Goal: Task Accomplishment & Management: Complete application form

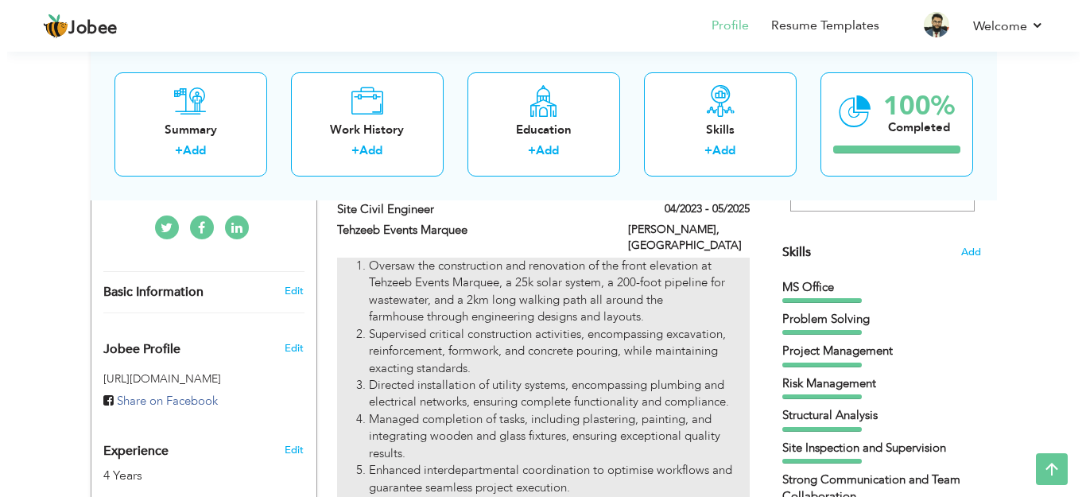
scroll to position [318, 0]
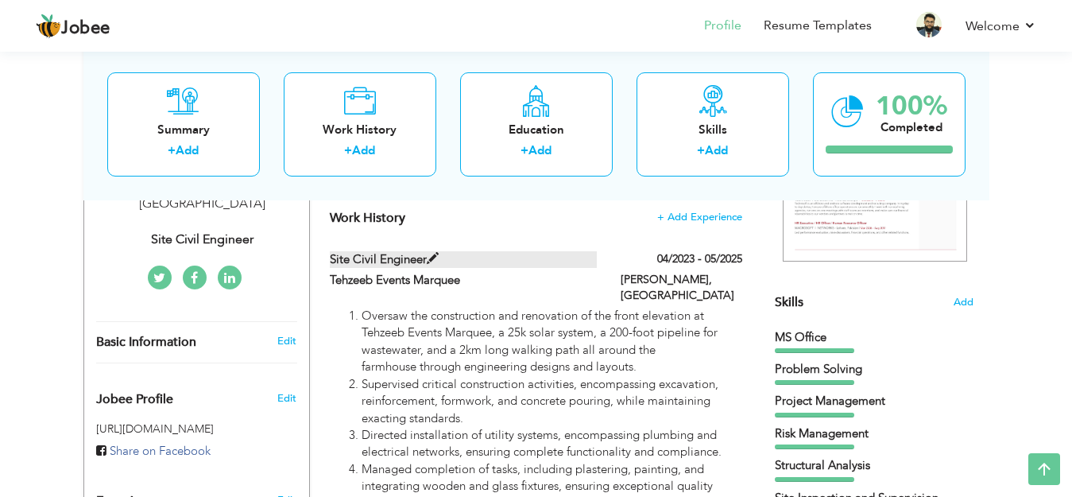
click at [429, 258] on span at bounding box center [433, 259] width 12 height 12
type input "Site Civil Engineer"
type input "Tehzeeb Events Marquee"
type input "04/2023"
type input "05/2025"
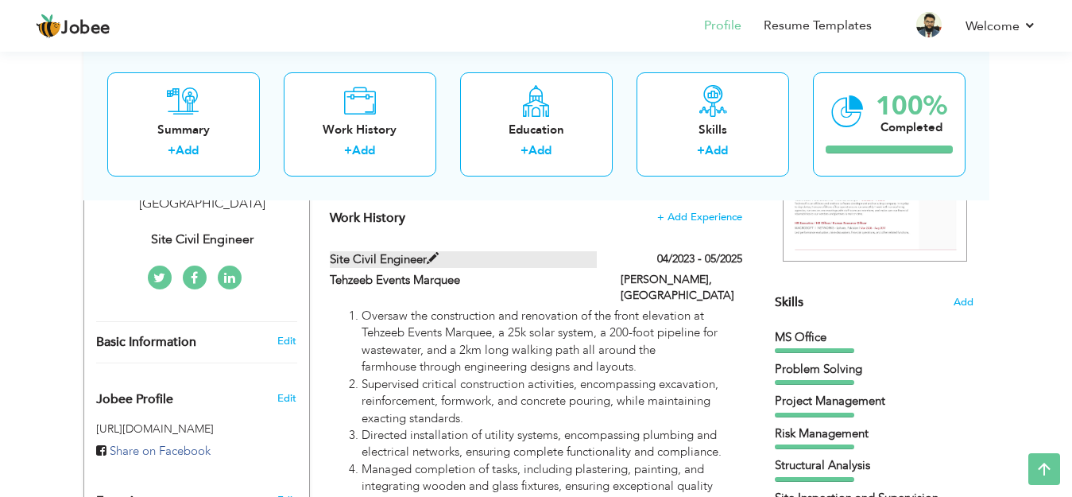
type input "[GEOGRAPHIC_DATA]"
type input "[PERSON_NAME]"
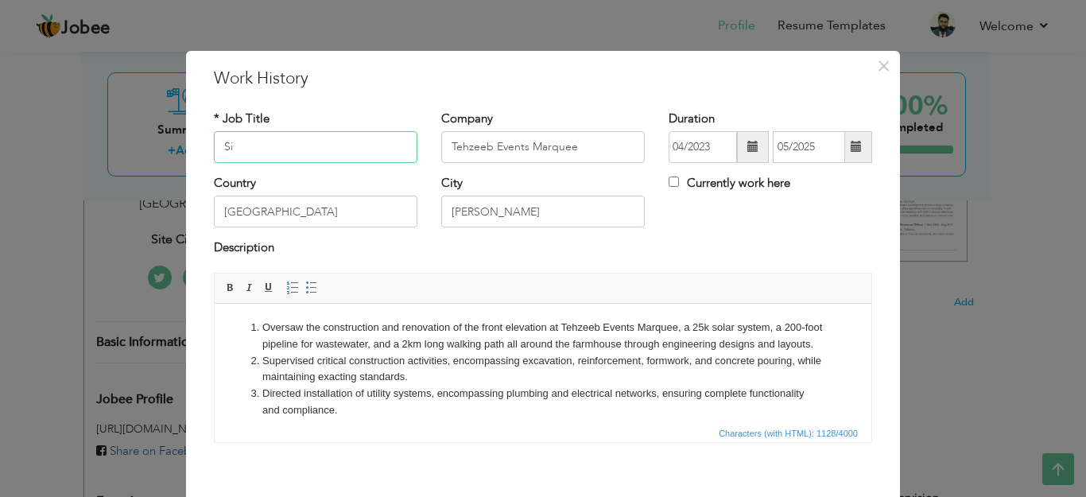
type input "S"
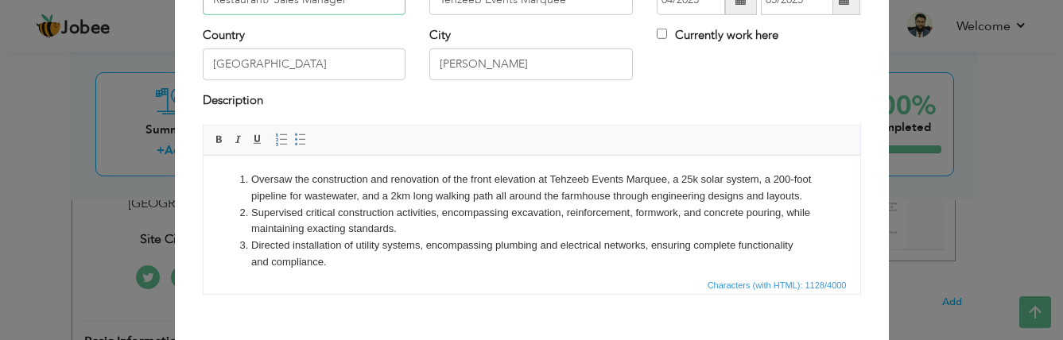
scroll to position [215, 0]
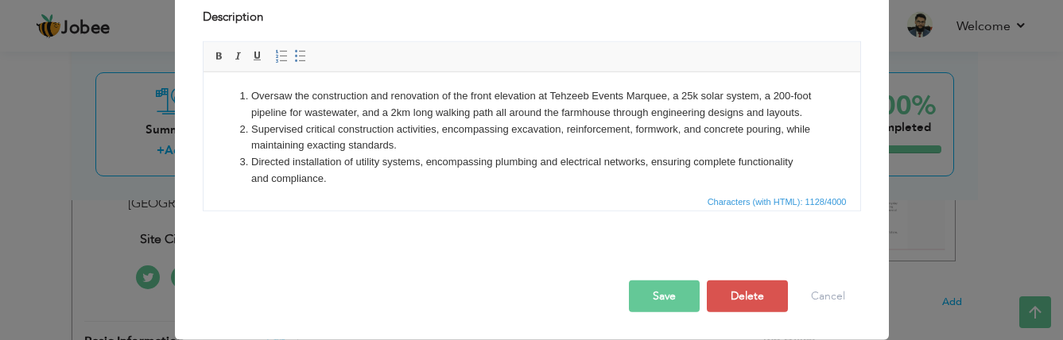
click at [657, 290] on button "Save" at bounding box center [664, 297] width 71 height 32
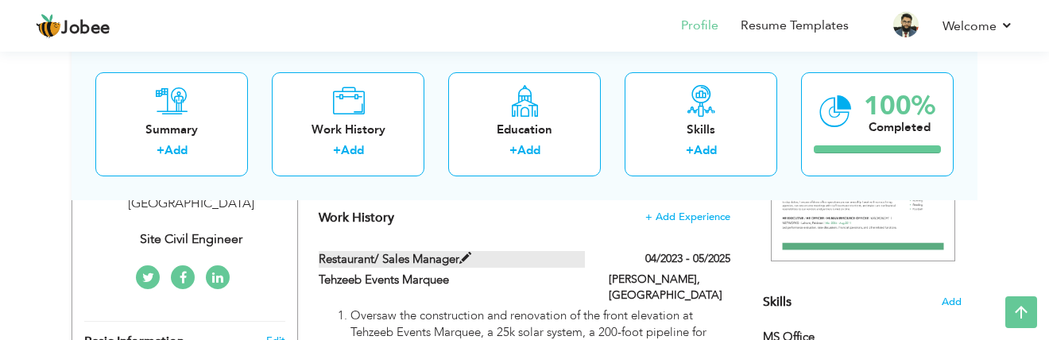
click at [467, 259] on span at bounding box center [465, 259] width 12 height 12
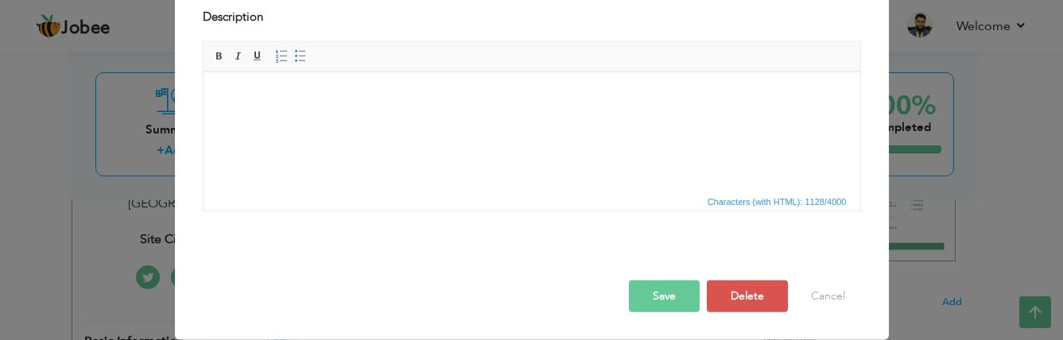
scroll to position [0, 0]
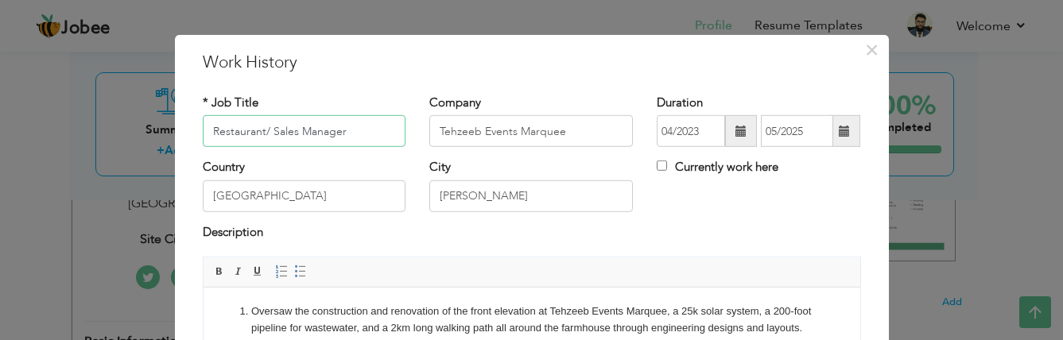
click at [259, 128] on input "Restaurant/ Sales Manager" at bounding box center [305, 131] width 204 height 32
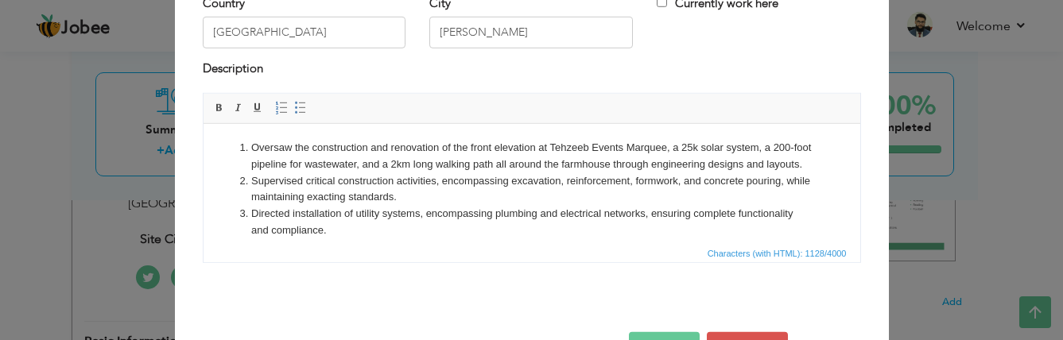
scroll to position [136, 0]
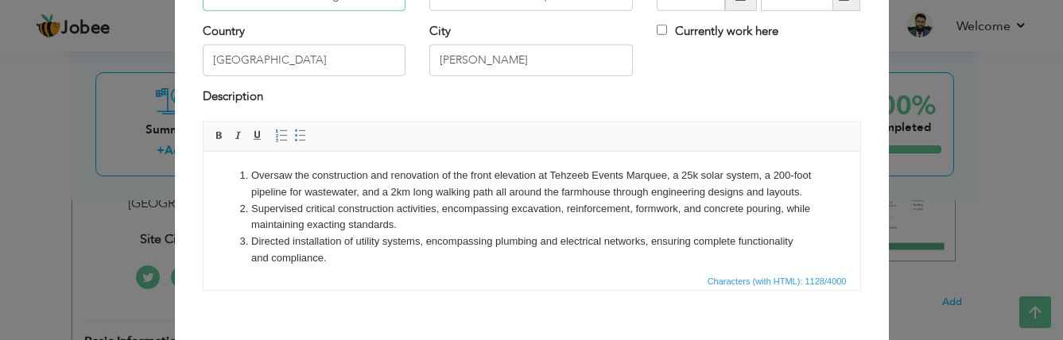
type input "Restaurant / Sales Manager"
click at [251, 171] on li "Oversaw the construction and renovation of the front elevation at Tehzeeb Event…" at bounding box center [530, 184] width 561 height 33
click at [237, 174] on ol "Oversaw the construction and renovation of the front elevation at Tehzeeb Event…" at bounding box center [531, 267] width 625 height 199
click at [250, 174] on li "Oversaw the construction and renovation of the front elevation at Tehzeeb Event…" at bounding box center [530, 184] width 561 height 33
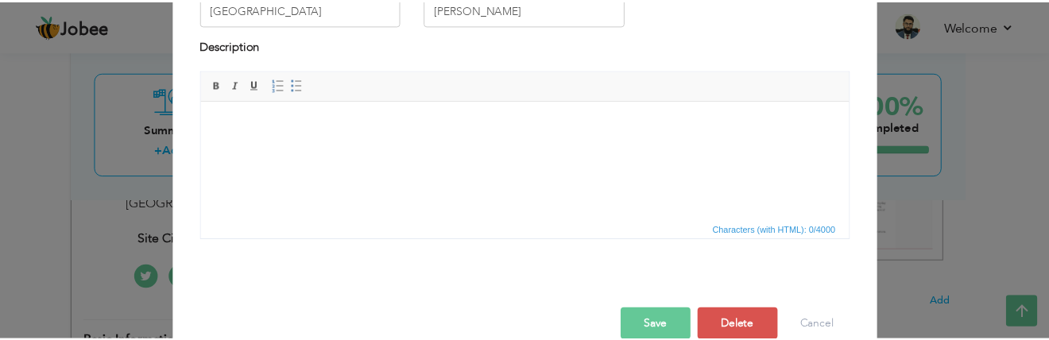
scroll to position [215, 0]
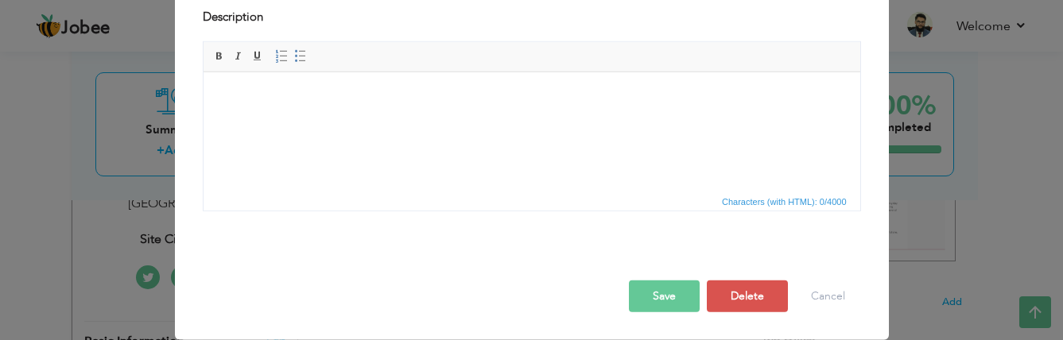
click at [653, 296] on button "Save" at bounding box center [664, 297] width 71 height 32
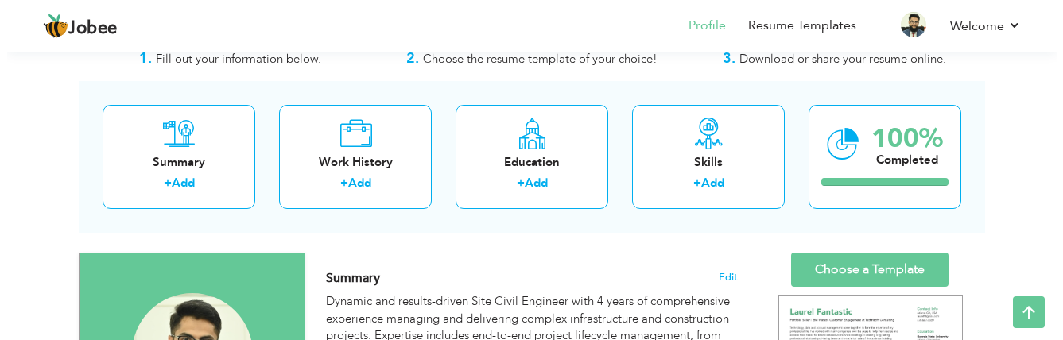
scroll to position [21, 0]
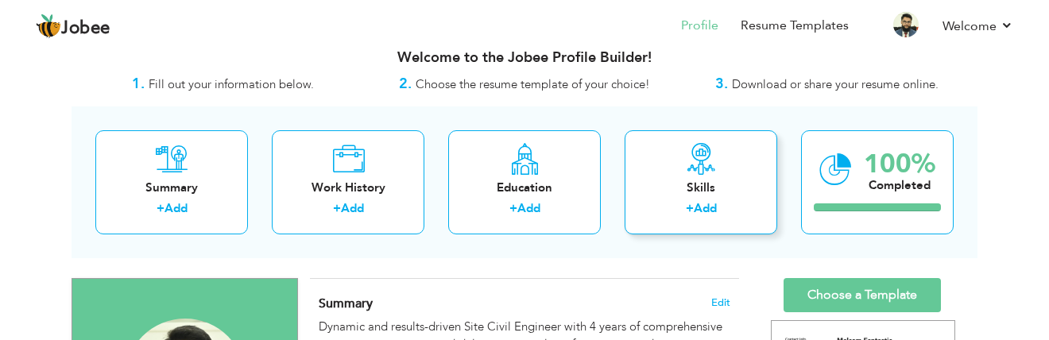
click at [701, 178] on div "Skills + Add" at bounding box center [701, 182] width 153 height 104
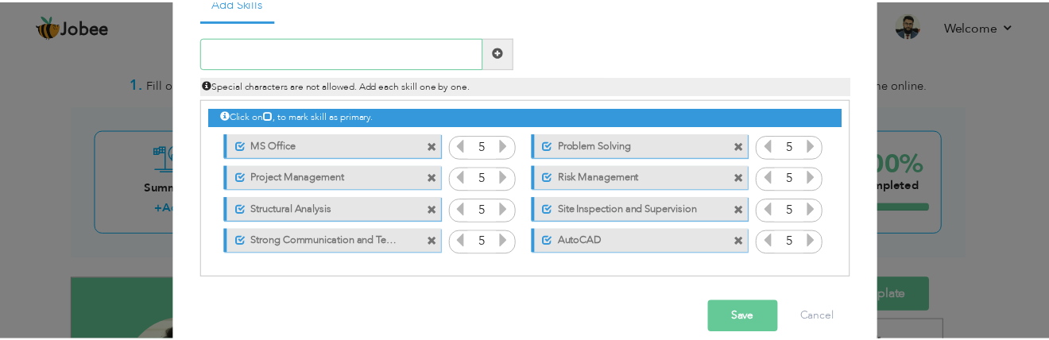
scroll to position [117, 0]
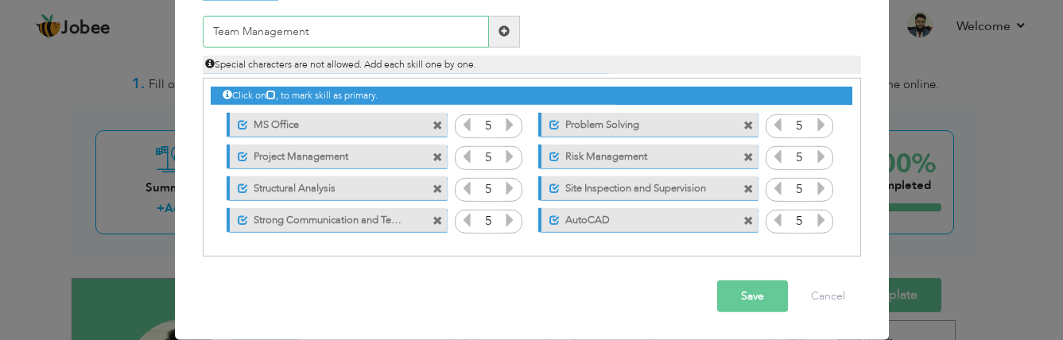
type input "Team Management"
click at [498, 28] on span at bounding box center [503, 30] width 11 height 11
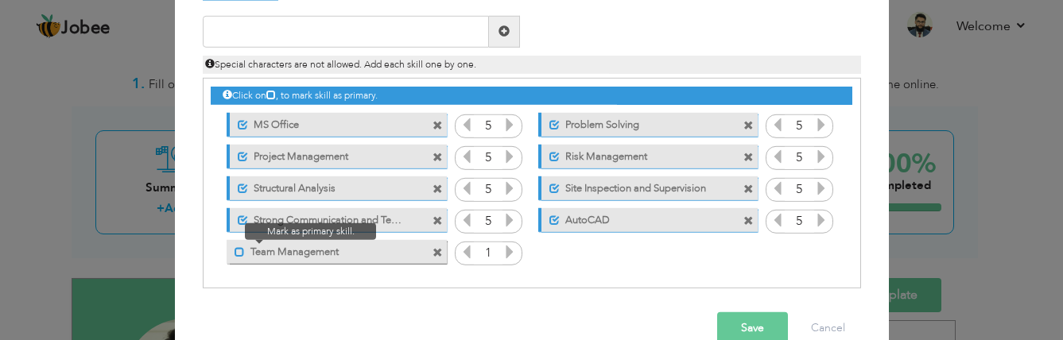
click at [235, 250] on span at bounding box center [240, 252] width 10 height 10
click at [504, 251] on icon at bounding box center [509, 252] width 14 height 14
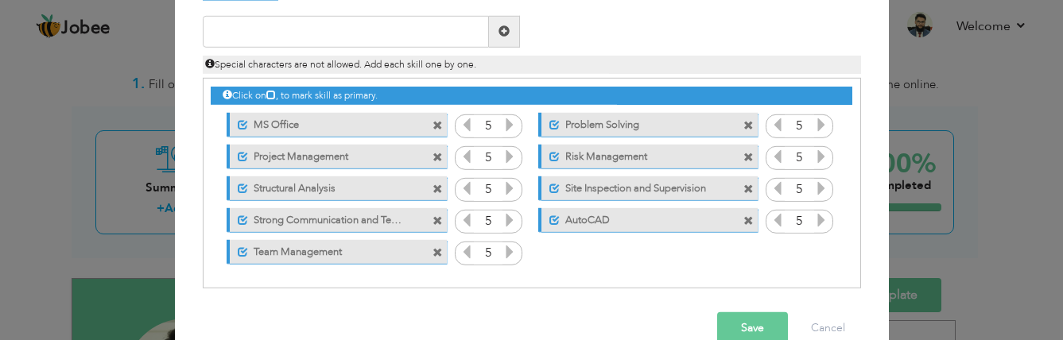
click at [504, 251] on icon at bounding box center [509, 252] width 14 height 14
click at [378, 33] on input "text" at bounding box center [346, 32] width 286 height 32
type input "Sales & Procurement"
click at [500, 31] on span at bounding box center [503, 30] width 11 height 11
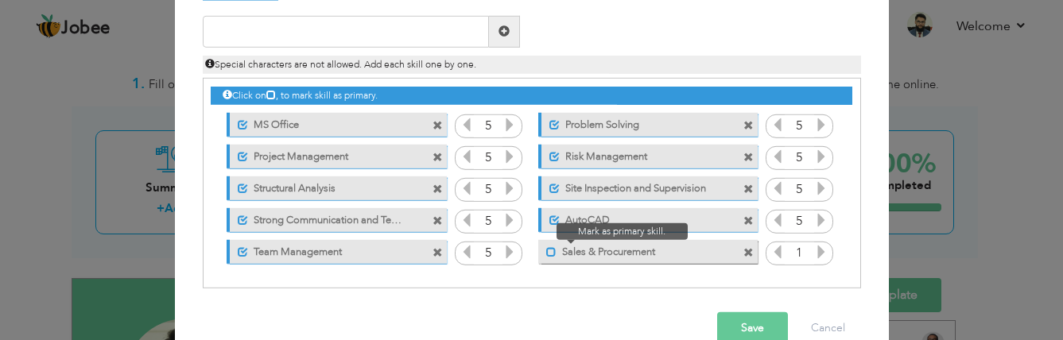
click at [546, 254] on span at bounding box center [551, 252] width 10 height 10
click at [819, 256] on icon at bounding box center [821, 252] width 14 height 14
click at [818, 256] on icon at bounding box center [821, 252] width 14 height 14
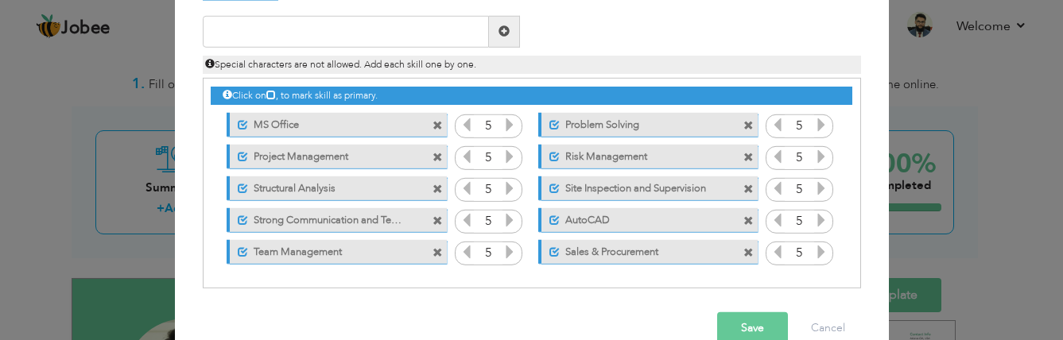
click at [818, 256] on icon at bounding box center [821, 252] width 14 height 14
click at [744, 326] on button "Save" at bounding box center [752, 328] width 71 height 32
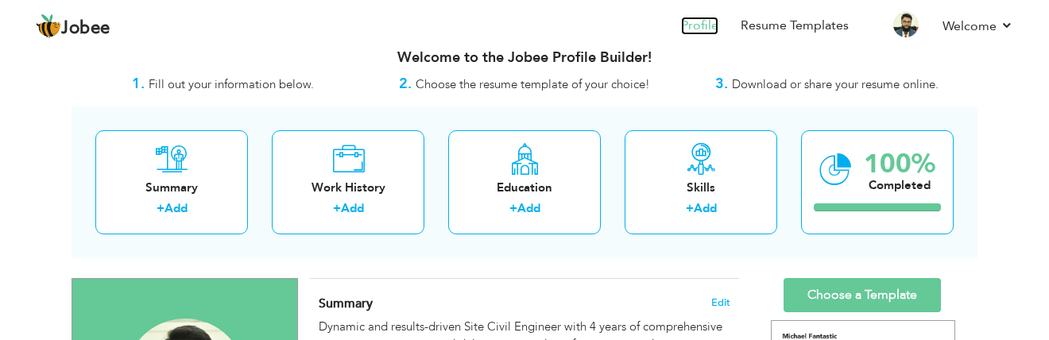
click at [702, 23] on link "Profile" at bounding box center [699, 26] width 37 height 18
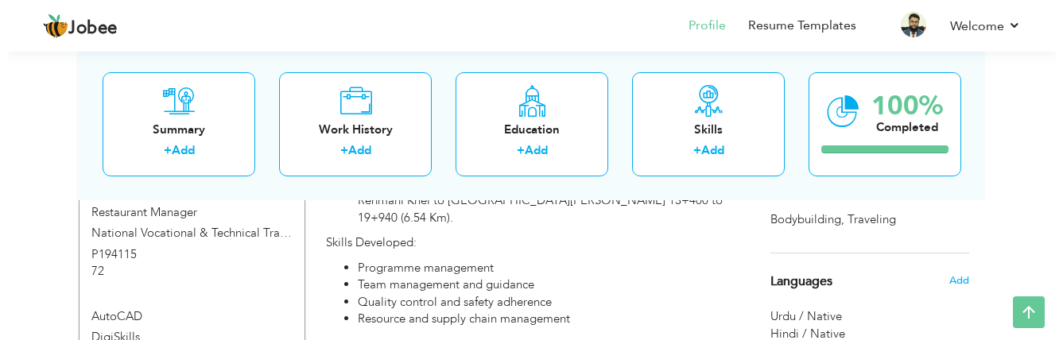
scroll to position [874, 0]
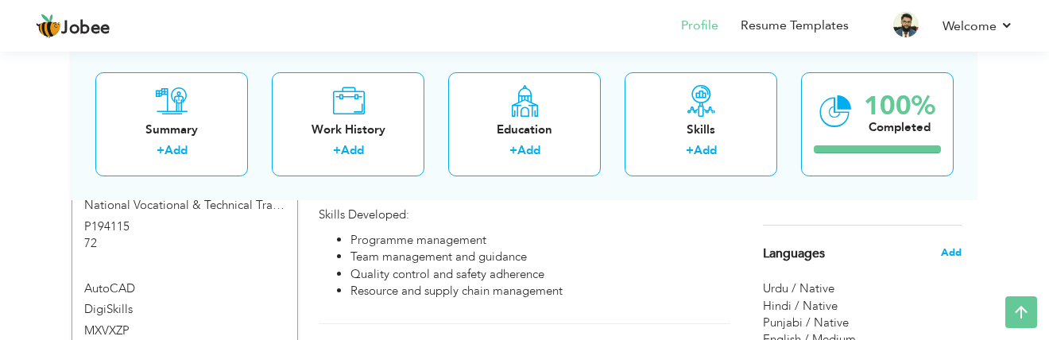
click at [952, 251] on span "Add" at bounding box center [951, 253] width 21 height 14
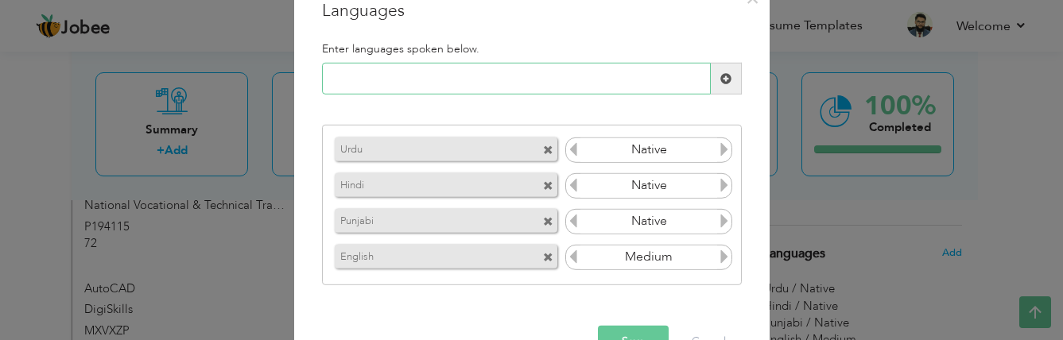
scroll to position [79, 0]
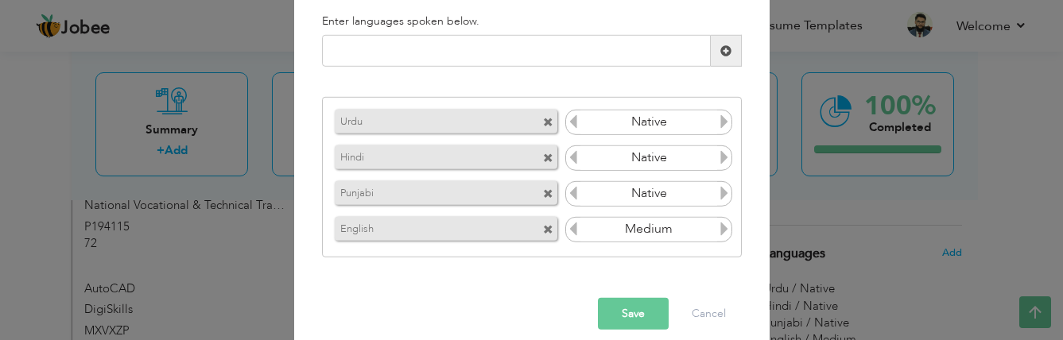
click at [543, 157] on span at bounding box center [548, 158] width 10 height 10
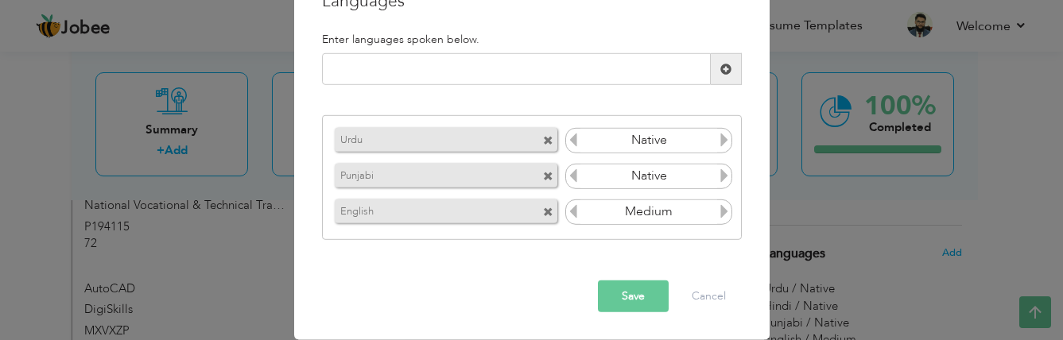
click at [634, 289] on button "Save" at bounding box center [633, 297] width 71 height 32
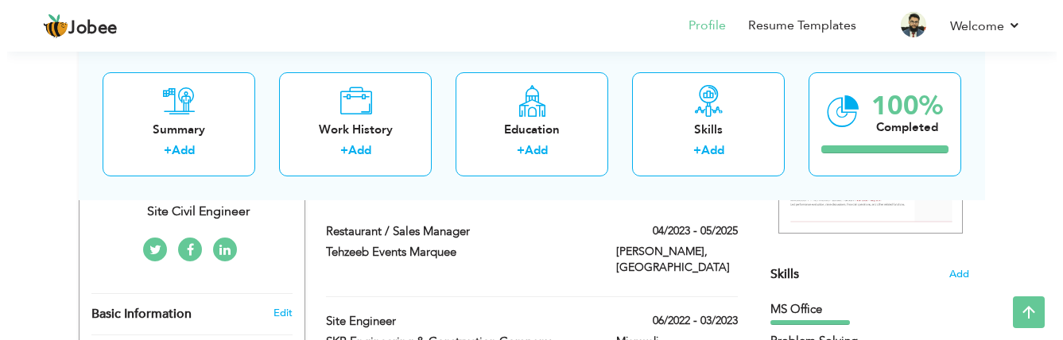
scroll to position [318, 0]
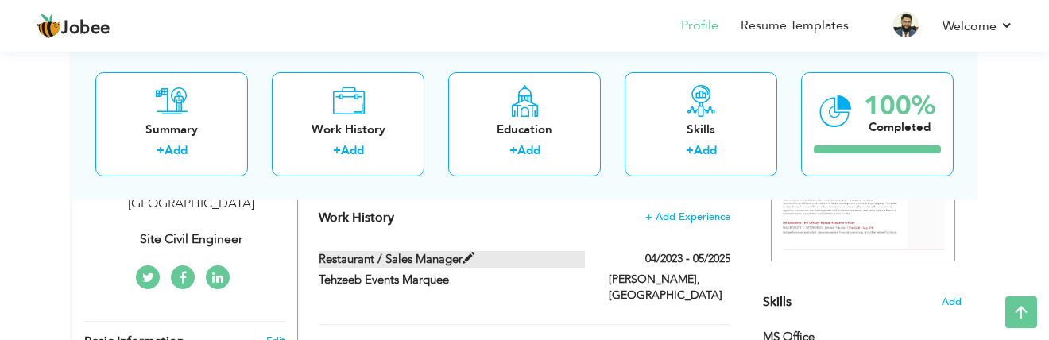
click at [472, 258] on span at bounding box center [469, 259] width 12 height 12
type input "Restaurant / Sales Manager"
type input "Tehzeeb Events Marquee"
type input "04/2023"
type input "05/2025"
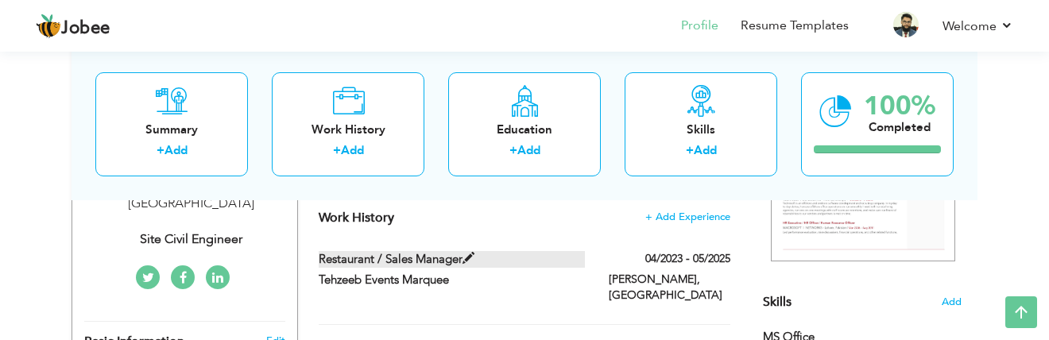
type input "[GEOGRAPHIC_DATA]"
type input "[PERSON_NAME]"
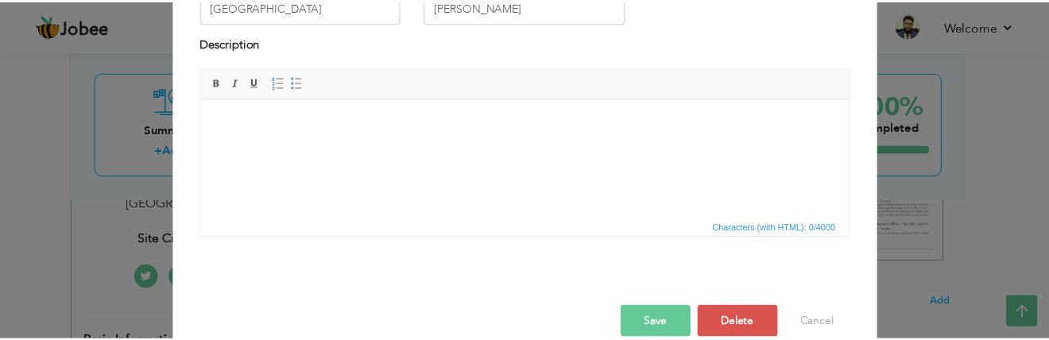
scroll to position [215, 0]
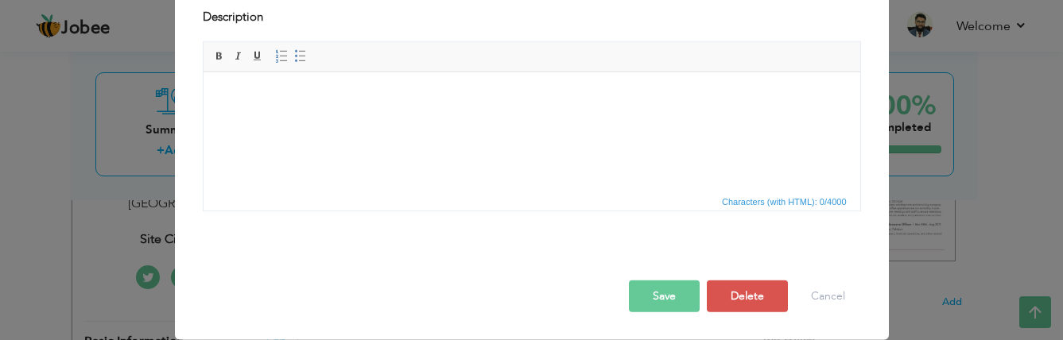
click at [48, 126] on div "× Work History * Job Title Restaurant / Sales Manager Company Tehzeeb Events Ma…" at bounding box center [531, 170] width 1063 height 340
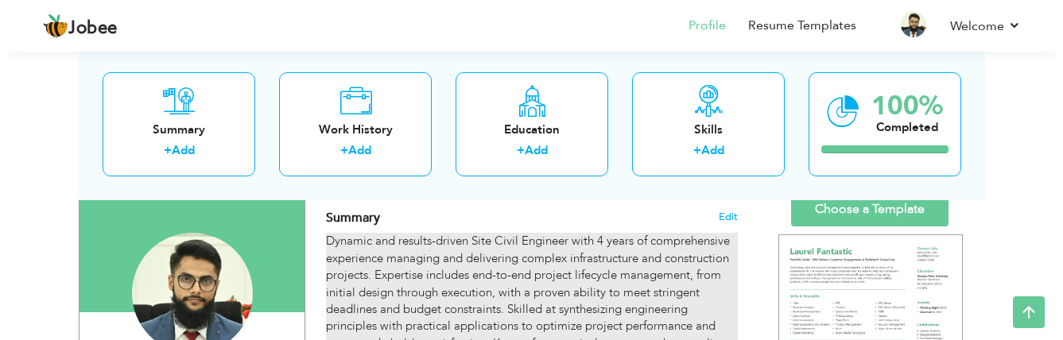
scroll to position [79, 0]
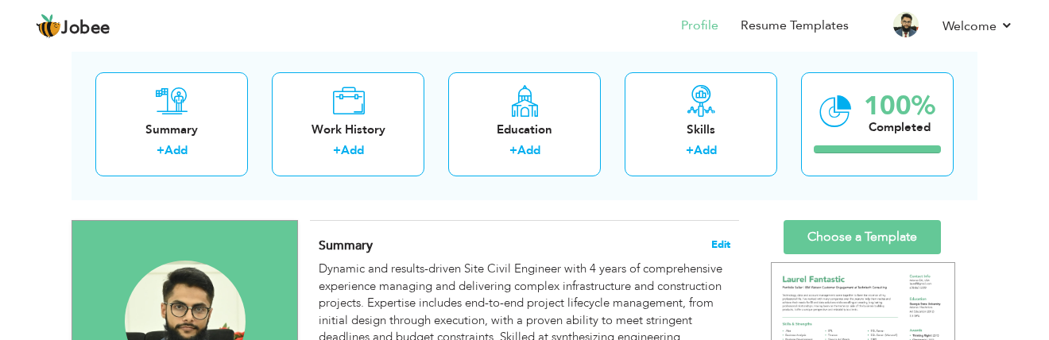
click at [719, 242] on span "Edit" at bounding box center [720, 244] width 19 height 11
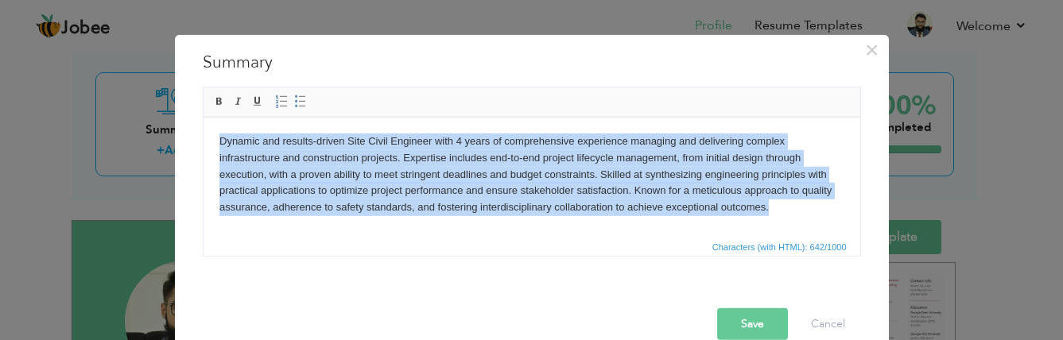
drag, startPoint x: 768, startPoint y: 208, endPoint x: 216, endPoint y: 140, distance: 555.9
click at [216, 140] on html "Dynamic and results-driven Site Civil Engineer with 4 years of comprehensive ex…" at bounding box center [531, 174] width 657 height 114
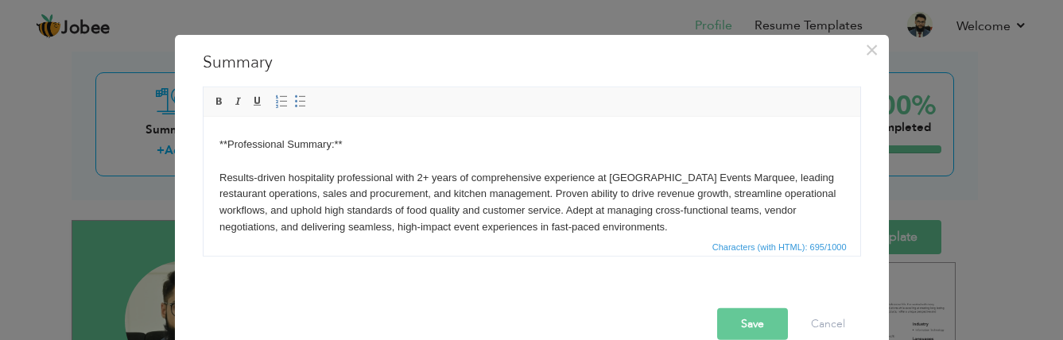
click at [227, 159] on body "Certainly! Here's a **refined and professional summary** that blends **sales, o…" at bounding box center [531, 144] width 625 height 182
click at [217, 170] on html "Certainly! Here's a **refined and professional summary** that blends **sales, o…" at bounding box center [531, 144] width 657 height 214
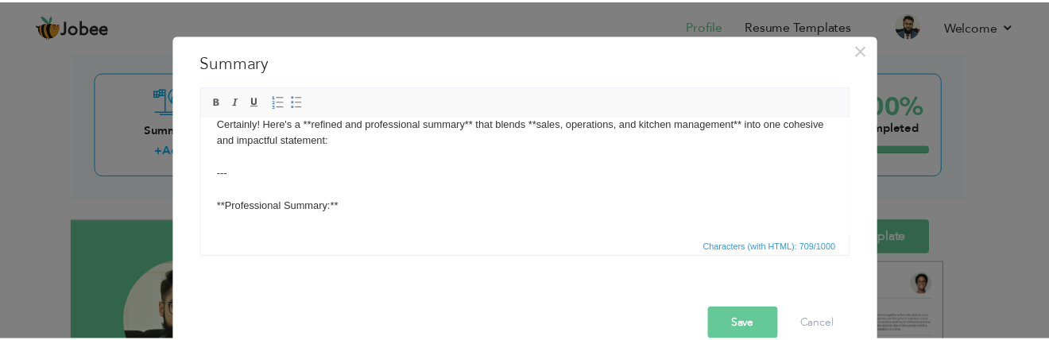
scroll to position [0, 0]
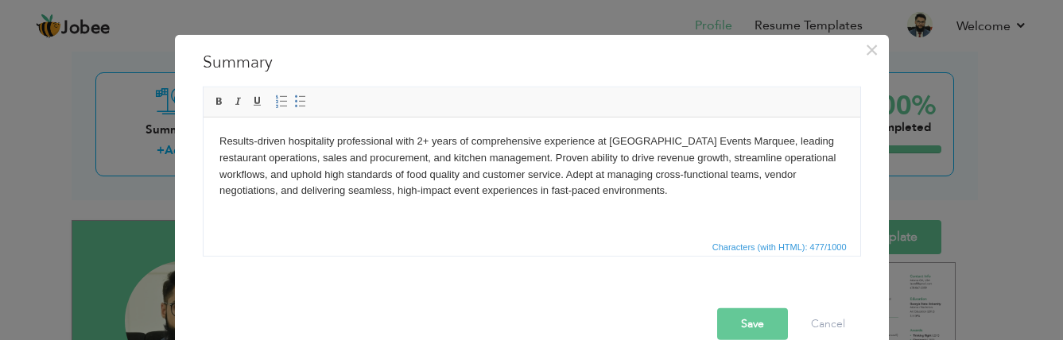
click at [607, 204] on html "Results-driven hospitality professional with 2+ years of comprehensive experien…" at bounding box center [531, 166] width 657 height 98
click at [750, 323] on button "Save" at bounding box center [752, 324] width 71 height 32
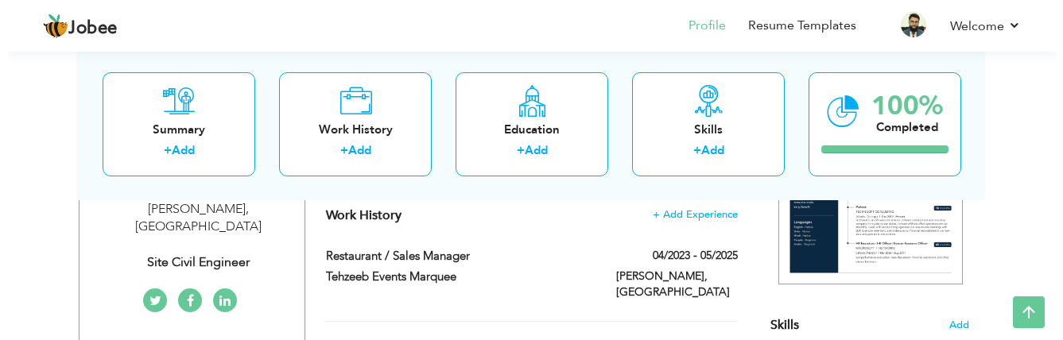
scroll to position [318, 0]
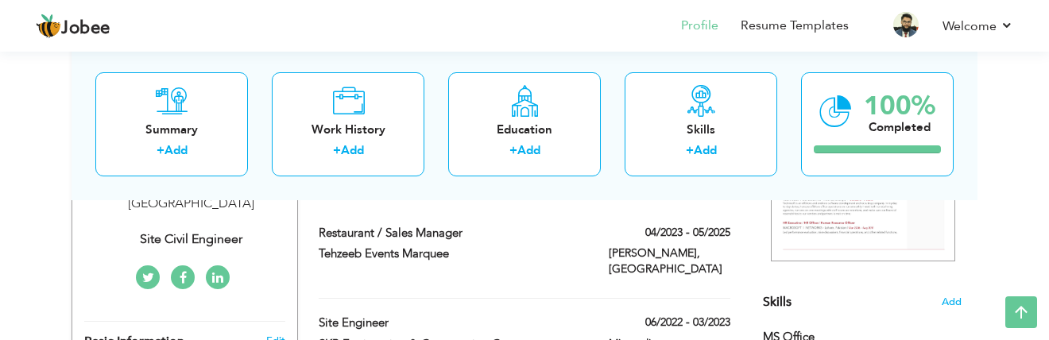
click at [215, 231] on div "Site Civil Engineer" at bounding box center [190, 240] width 213 height 18
type input "[PERSON_NAME]"
type input "[PHONE_NUMBER]"
select select "number:166"
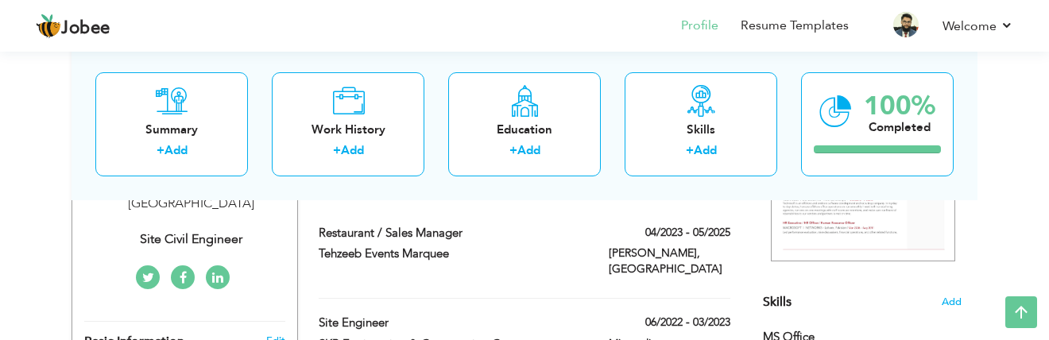
type input "[PERSON_NAME]"
select select "number:6"
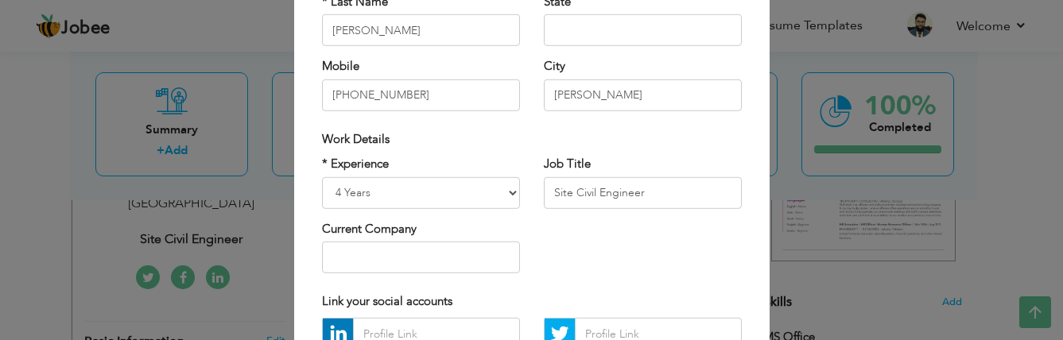
scroll to position [238, 0]
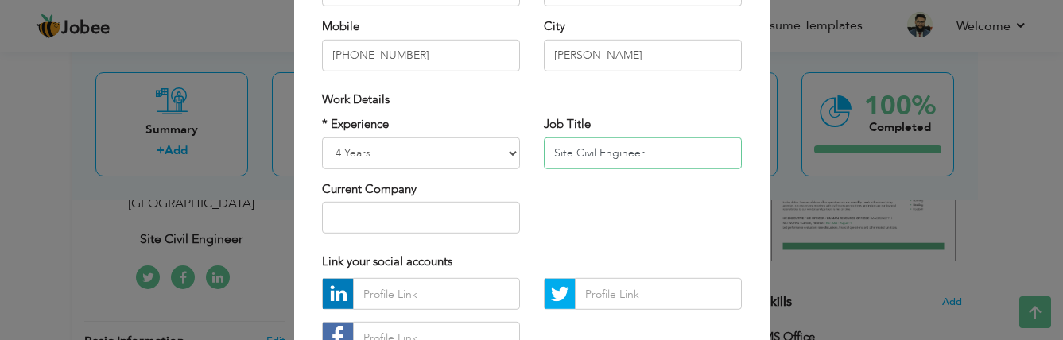
click at [643, 153] on input "Site Civil Engineer" at bounding box center [643, 153] width 198 height 32
click at [548, 153] on input "Site Civil Engineer" at bounding box center [643, 153] width 198 height 32
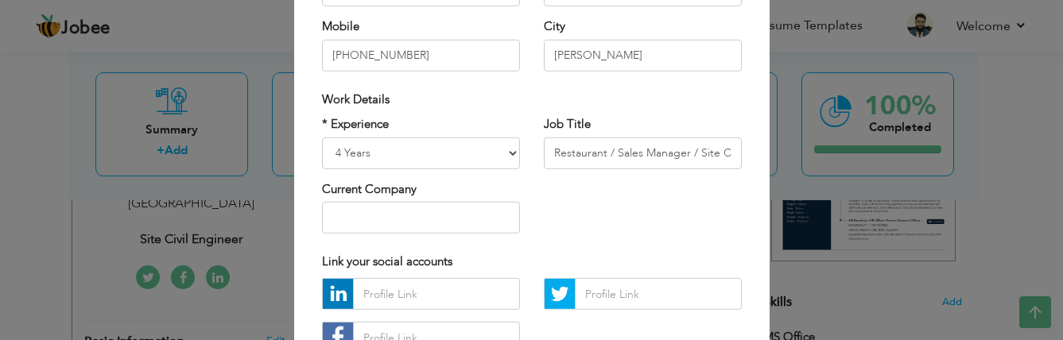
drag, startPoint x: 566, startPoint y: 154, endPoint x: 566, endPoint y: 219, distance: 65.2
click at [566, 219] on div "* Experience Entry Level Less than 1 Year 1 Year 2 Years 3 Years 4 Years 5 Year…" at bounding box center [532, 181] width 444 height 130
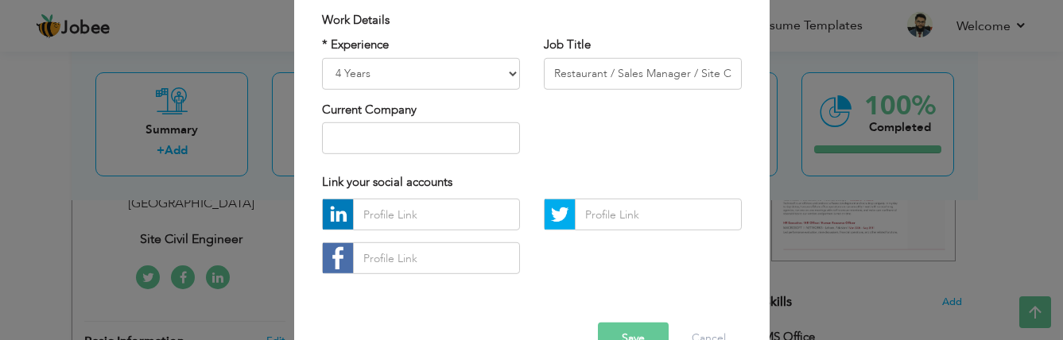
scroll to position [360, 0]
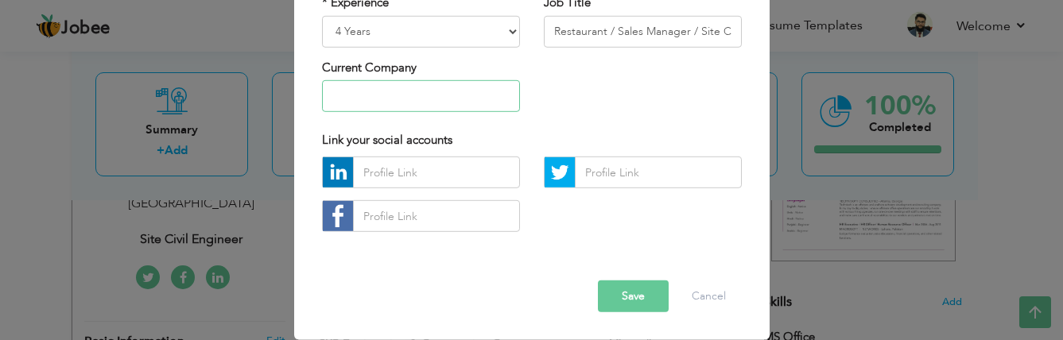
click at [406, 97] on input "text" at bounding box center [421, 96] width 198 height 32
click at [603, 30] on input "Restaurant / Sales Manager / Site Civil Engineer" at bounding box center [643, 31] width 198 height 32
type input "Restaurant / Sales Manager / Civil Engineer"
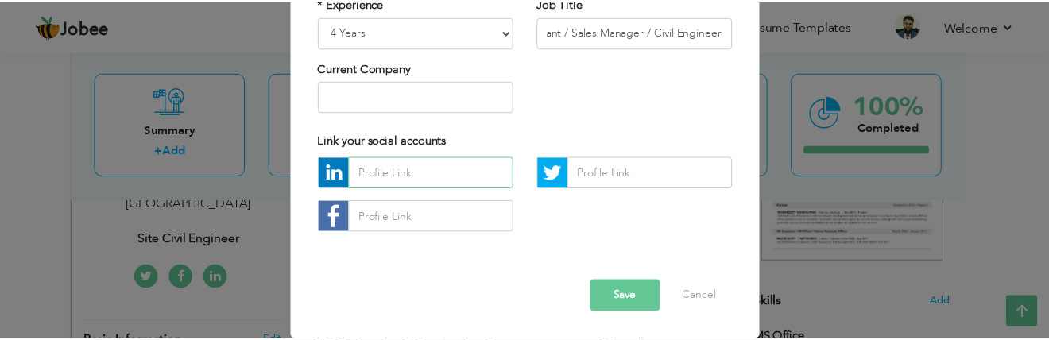
scroll to position [0, 0]
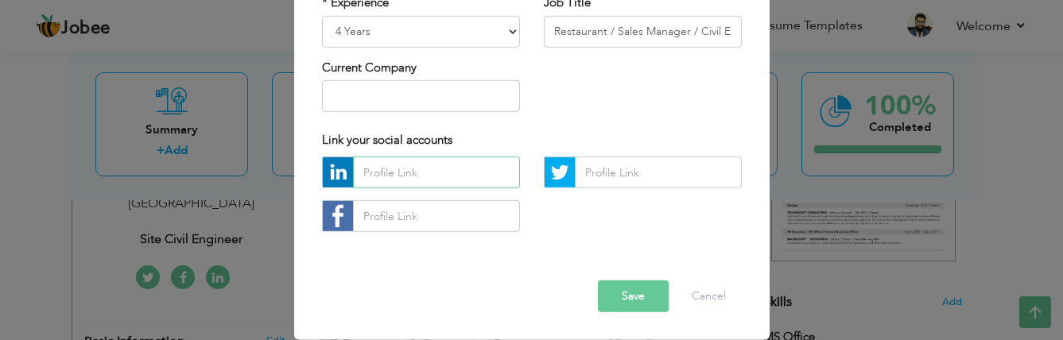
click at [417, 176] on input "text" at bounding box center [436, 173] width 167 height 32
click at [637, 294] on button "Save" at bounding box center [633, 297] width 71 height 32
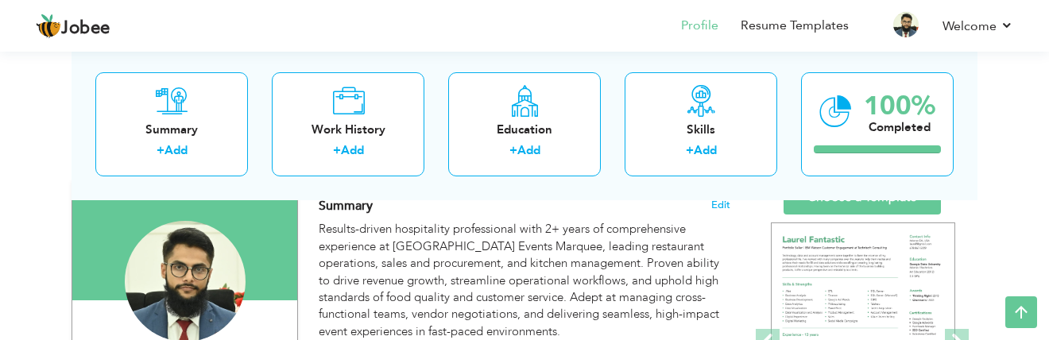
scroll to position [79, 0]
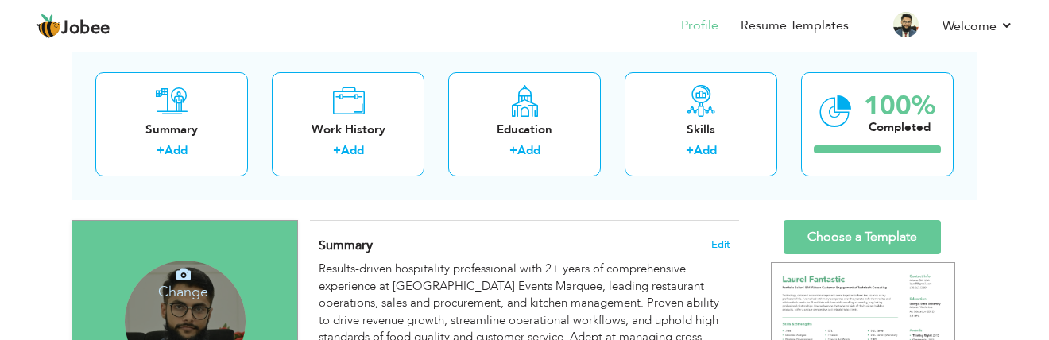
click at [208, 304] on div "Change Remove" at bounding box center [185, 321] width 121 height 121
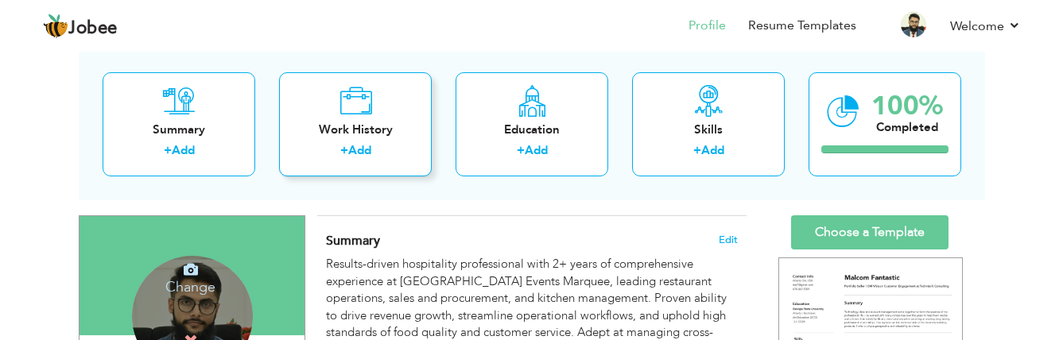
scroll to position [159, 0]
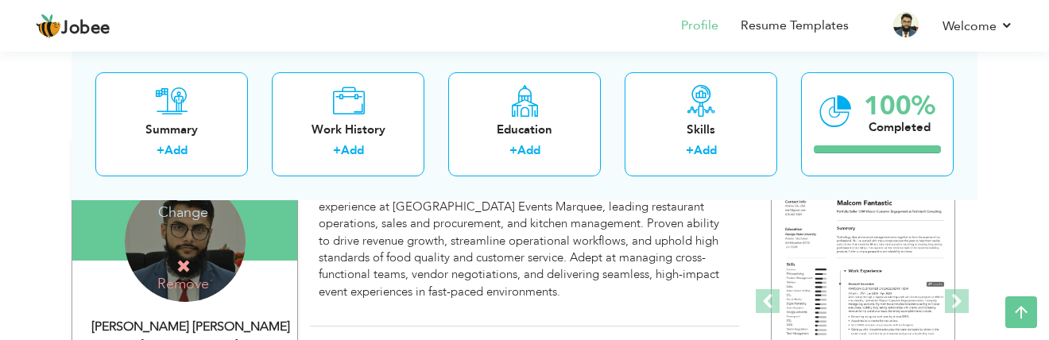
click at [193, 210] on h4 "Change" at bounding box center [184, 202] width 114 height 38
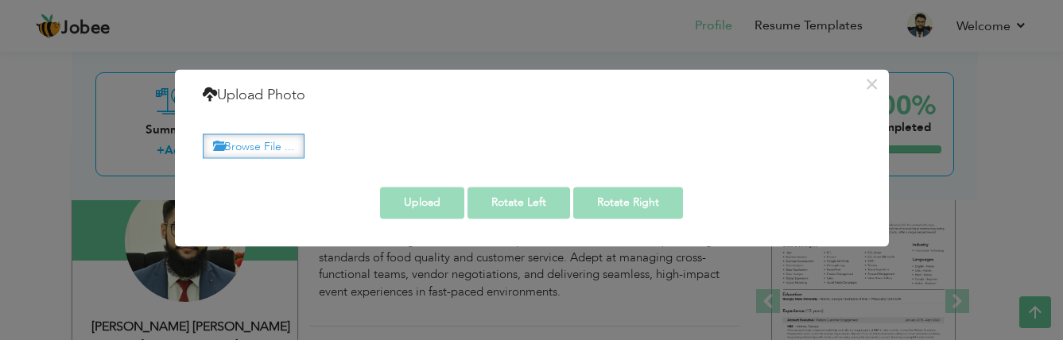
click at [270, 141] on label "Browse File ..." at bounding box center [254, 146] width 102 height 25
click at [0, 0] on input "Browse File ..." at bounding box center [0, 0] width 0 height 0
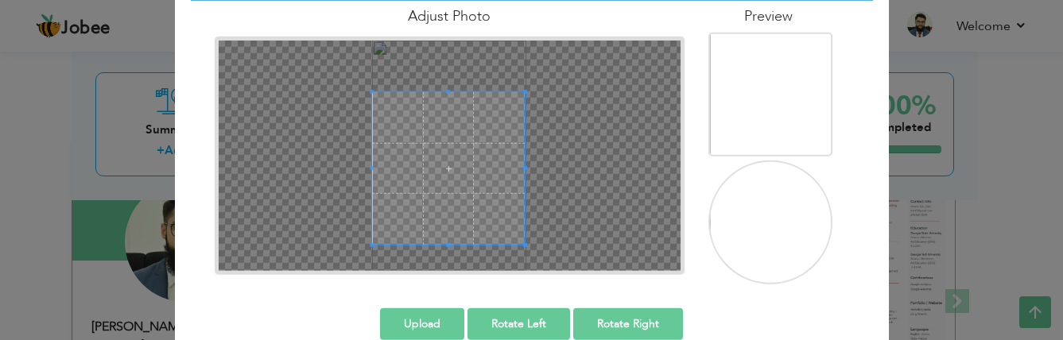
click at [355, 223] on div at bounding box center [450, 156] width 462 height 231
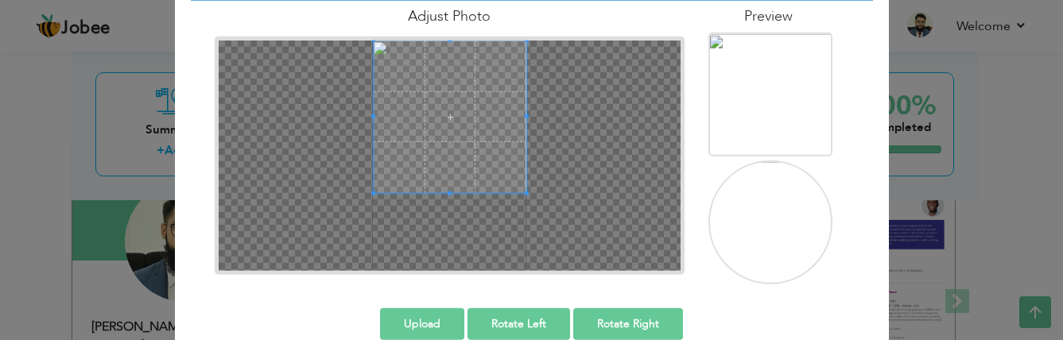
click at [448, 169] on span at bounding box center [450, 117] width 153 height 153
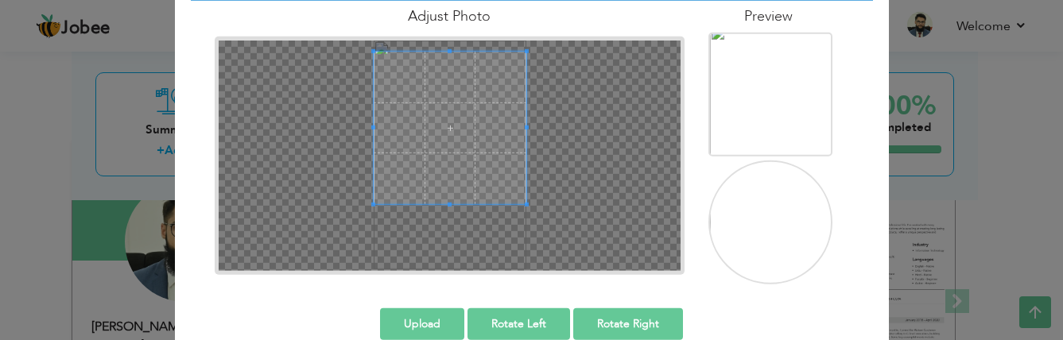
click at [454, 142] on span at bounding box center [450, 128] width 153 height 153
click at [432, 319] on button "Upload" at bounding box center [422, 324] width 84 height 32
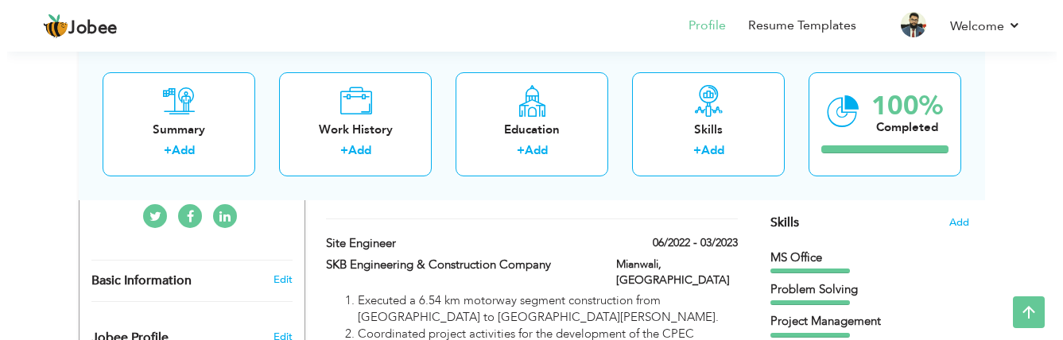
scroll to position [318, 0]
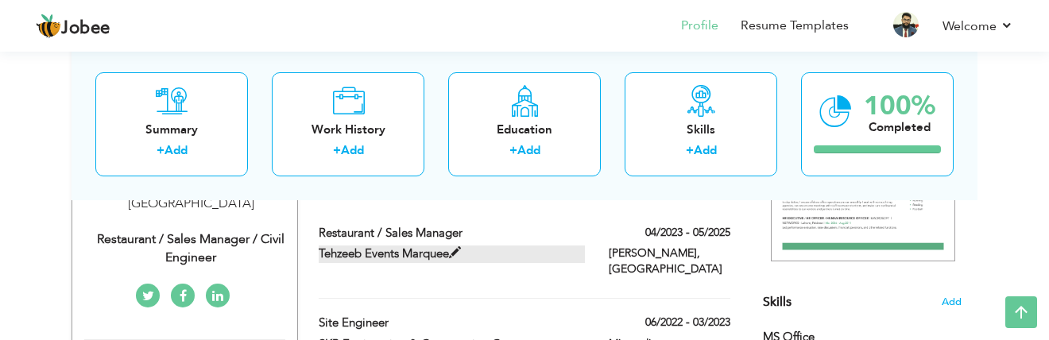
click at [454, 253] on span at bounding box center [455, 253] width 12 height 12
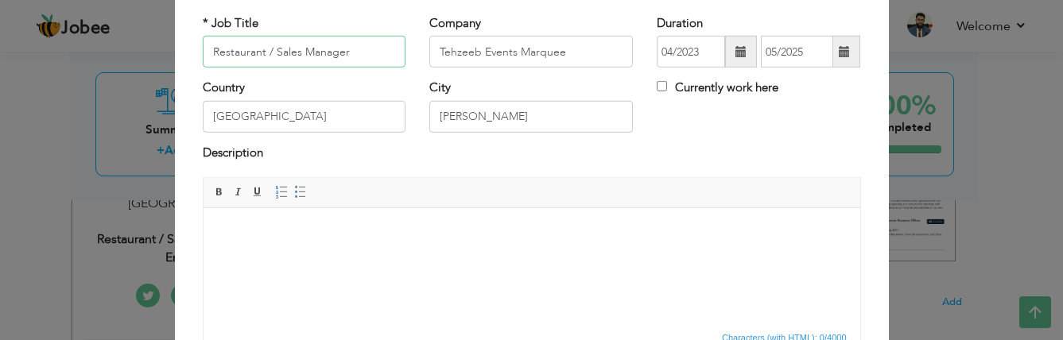
scroll to position [159, 0]
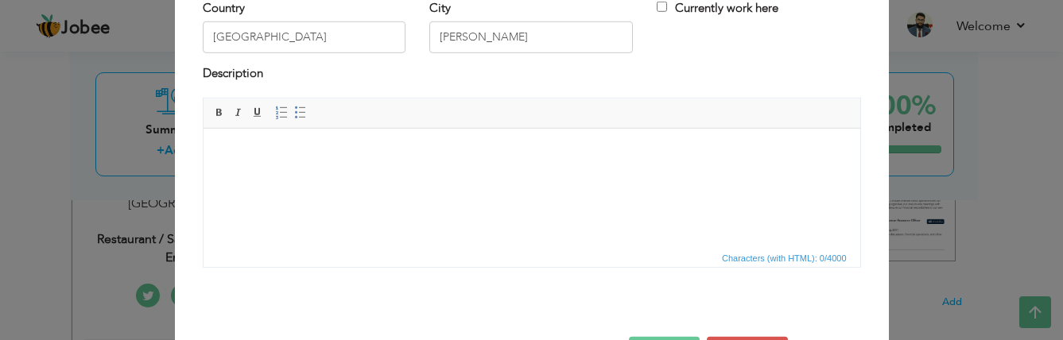
click at [219, 149] on body at bounding box center [531, 153] width 625 height 17
click at [265, 171] on html at bounding box center [531, 153] width 657 height 48
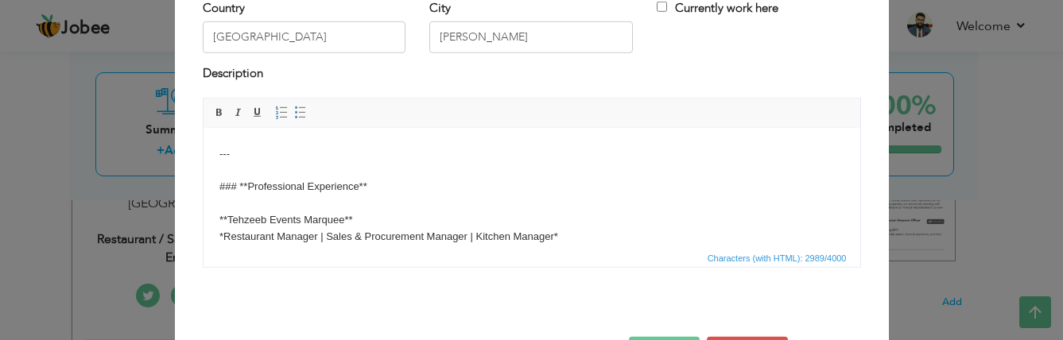
scroll to position [318, 0]
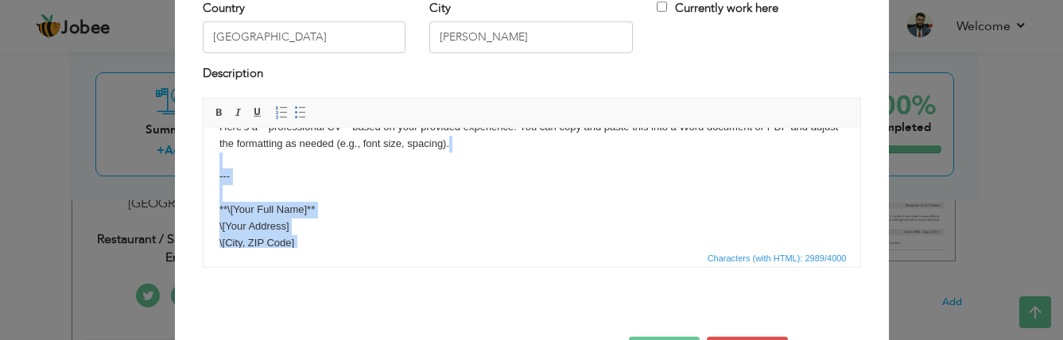
scroll to position [0, 0]
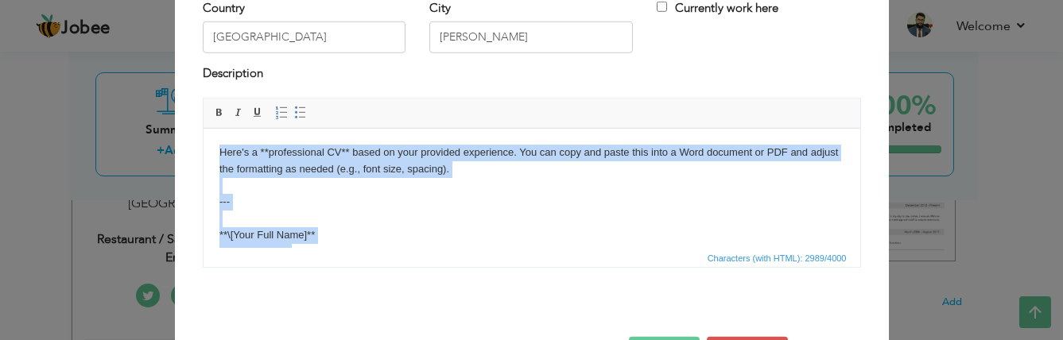
drag, startPoint x: 238, startPoint y: 213, endPoint x: 216, endPoint y: 148, distance: 68.6
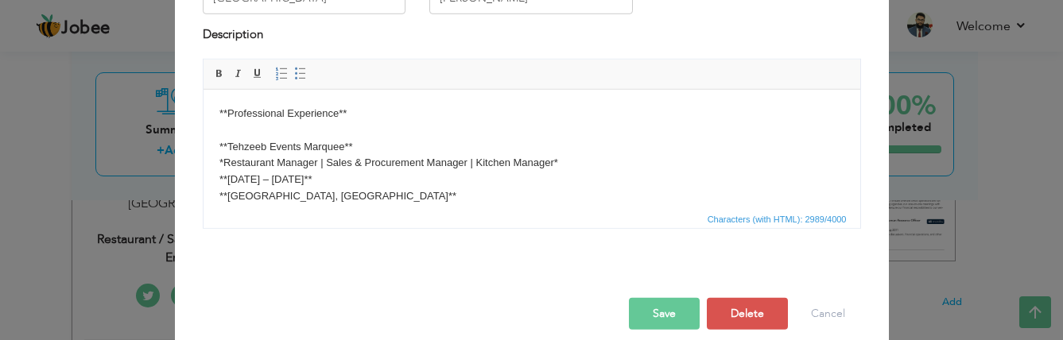
scroll to position [215, 0]
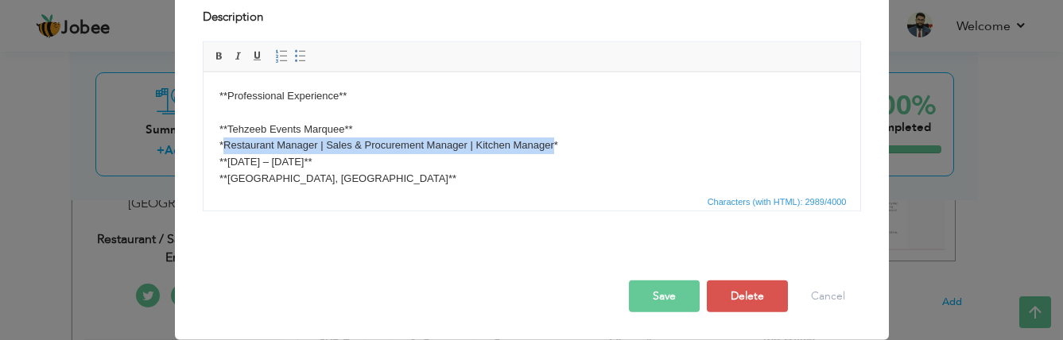
drag, startPoint x: 223, startPoint y: 143, endPoint x: 552, endPoint y: 145, distance: 329.1
copy body "Restaurant Manager | Sales & Procurement Manager | Kitchen Manager"
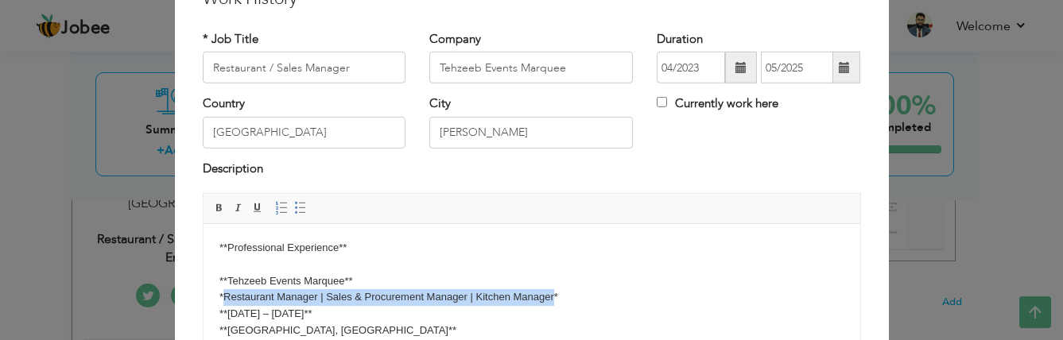
scroll to position [0, 0]
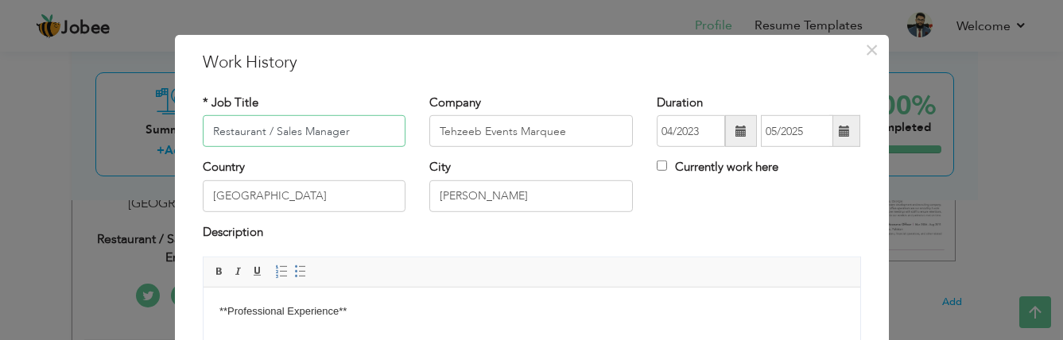
drag, startPoint x: 207, startPoint y: 130, endPoint x: 350, endPoint y: 132, distance: 142.3
click at [350, 132] on input "Restaurant / Sales Manager" at bounding box center [305, 131] width 204 height 32
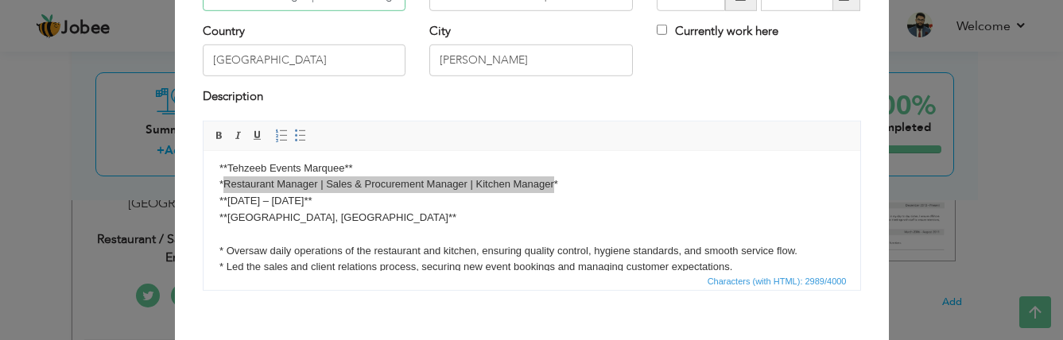
scroll to position [79, 0]
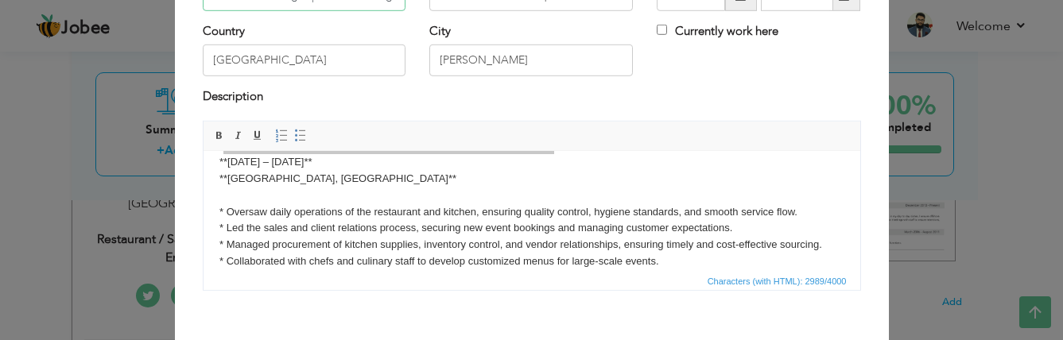
type input "Restaurant Manager | Sales & Procurement Manager | Kitchen Manager"
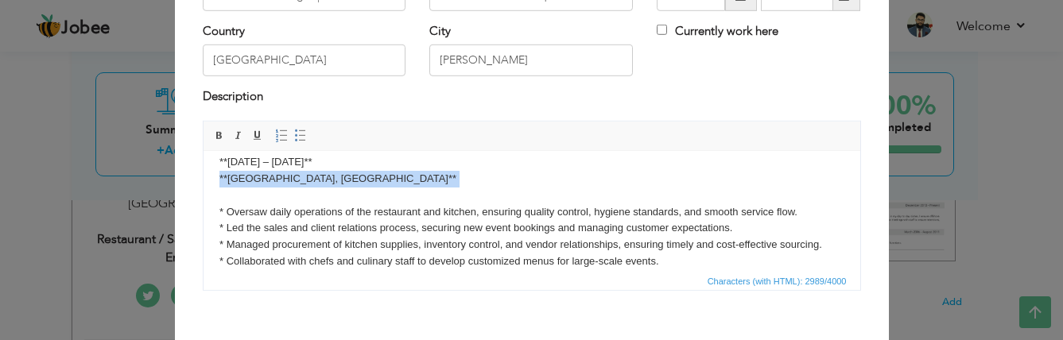
drag, startPoint x: 325, startPoint y: 189, endPoint x: 332, endPoint y: 182, distance: 10.1
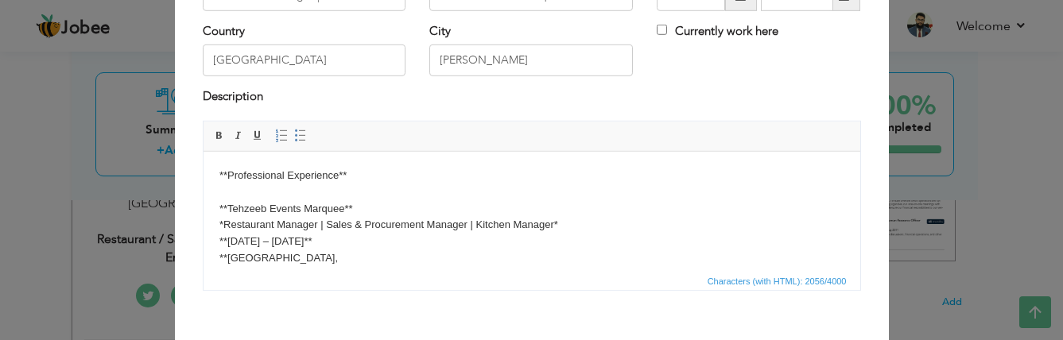
scroll to position [56, 0]
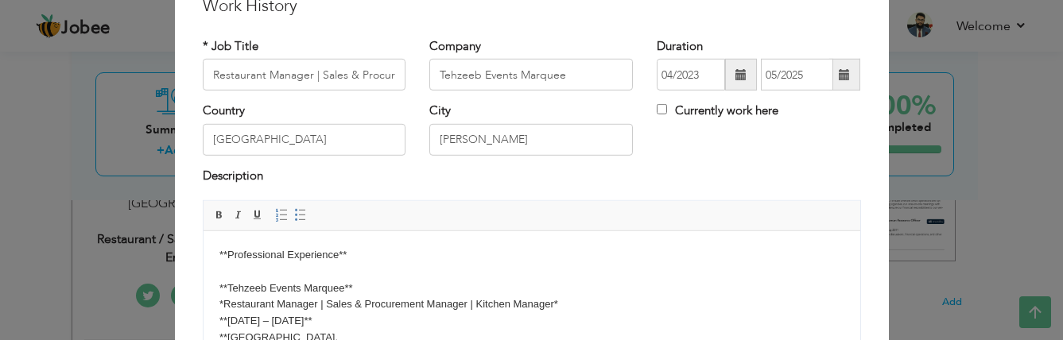
drag, startPoint x: 266, startPoint y: 271, endPoint x: 208, endPoint y: 249, distance: 62.2
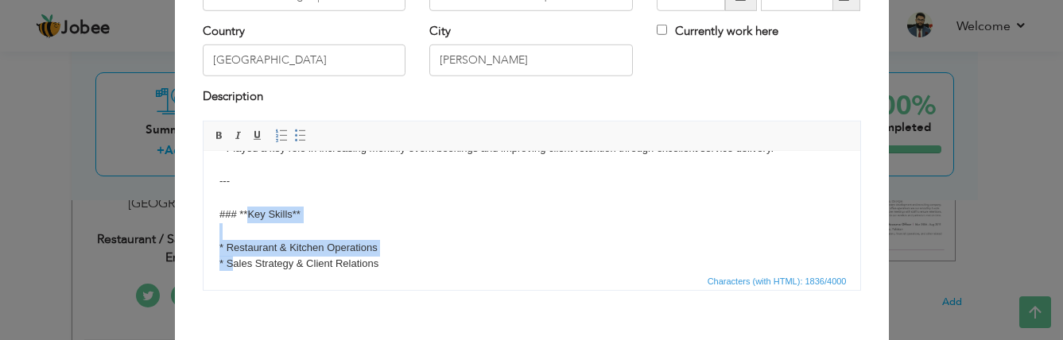
scroll to position [136, 0]
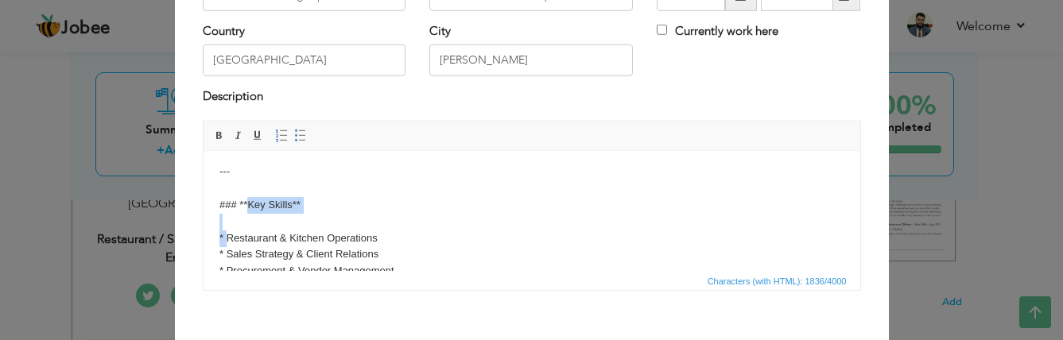
drag, startPoint x: 246, startPoint y: 258, endPoint x: 229, endPoint y: 236, distance: 27.2
drag, startPoint x: 233, startPoint y: 200, endPoint x: 220, endPoint y: 173, distance: 29.2
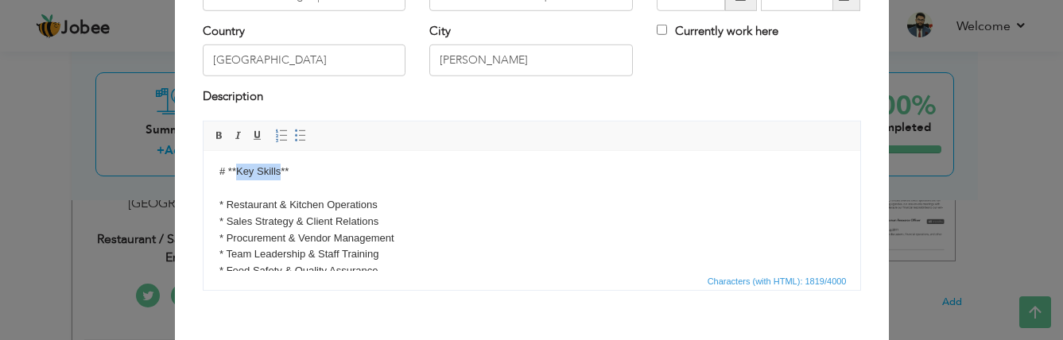
drag, startPoint x: 237, startPoint y: 169, endPoint x: 279, endPoint y: 169, distance: 42.1
drag, startPoint x: 208, startPoint y: 139, endPoint x: 124, endPoint y: 37, distance: 132.7
click at [213, 139] on span at bounding box center [219, 136] width 13 height 13
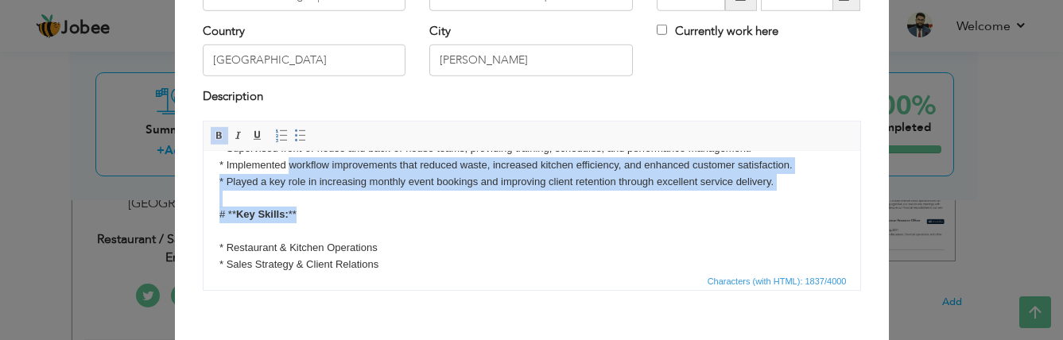
drag, startPoint x: 300, startPoint y: 165, endPoint x: 289, endPoint y: 165, distance: 10.4
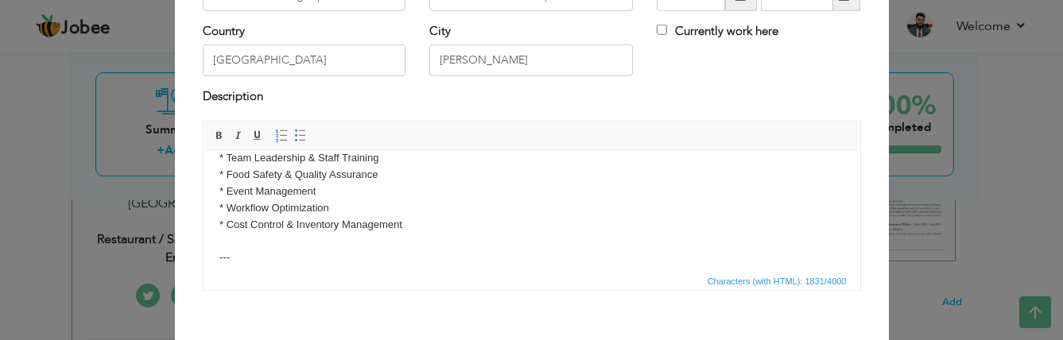
scroll to position [244, 0]
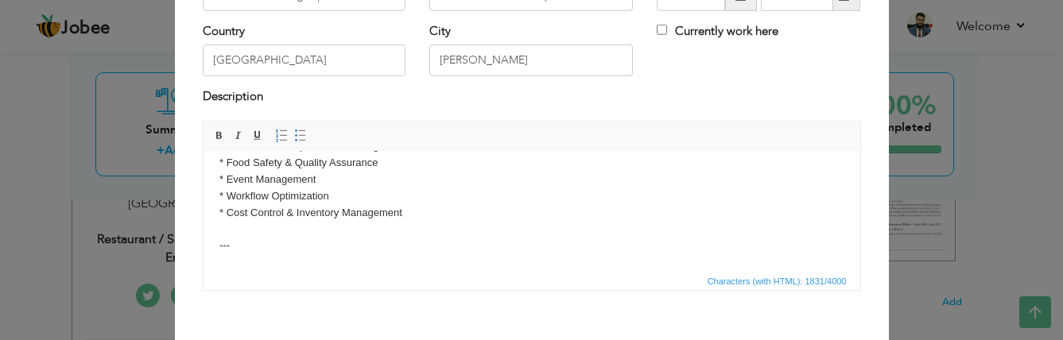
click at [234, 230] on body "* Oversaw daily operations of the restaurant and kitchen, ensuring quality cont…" at bounding box center [531, 312] width 625 height 777
click at [408, 217] on body "* Oversaw daily operations of the restaurant and kitchen, ensuring quality cont…" at bounding box center [531, 312] width 625 height 777
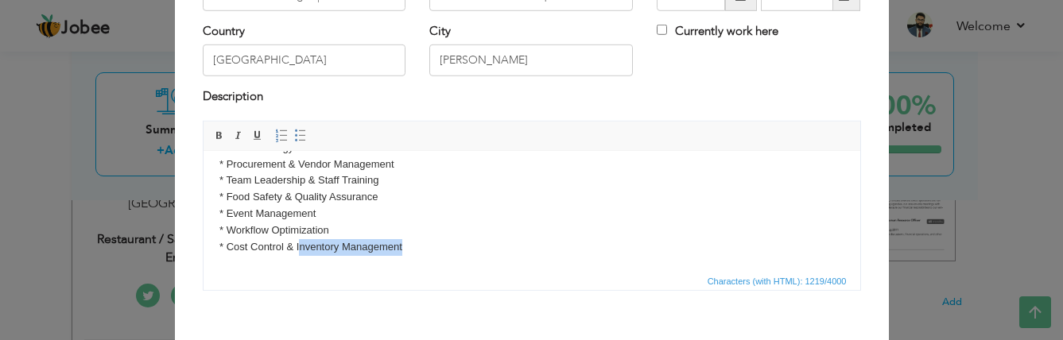
scroll to position [130, 0]
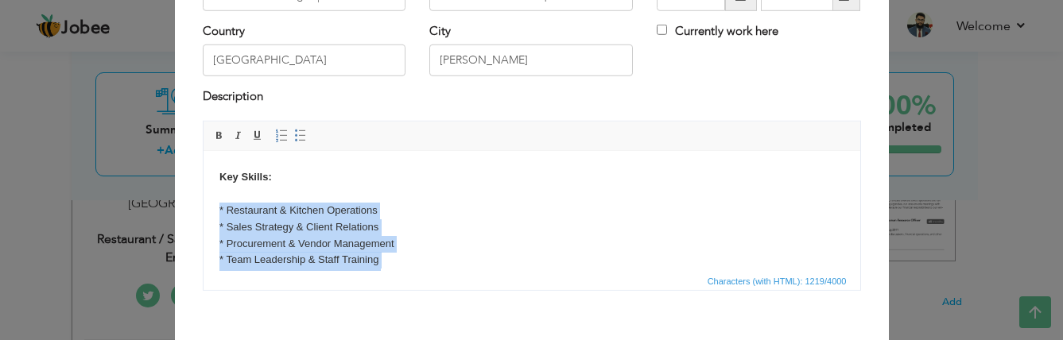
drag, startPoint x: 402, startPoint y: 246, endPoint x: 219, endPoint y: 209, distance: 186.5
click at [219, 209] on body "* Oversaw daily operations of the restaurant and kitchen, ensuring quality cont…" at bounding box center [531, 185] width 625 height 297
click at [294, 135] on span at bounding box center [300, 136] width 13 height 13
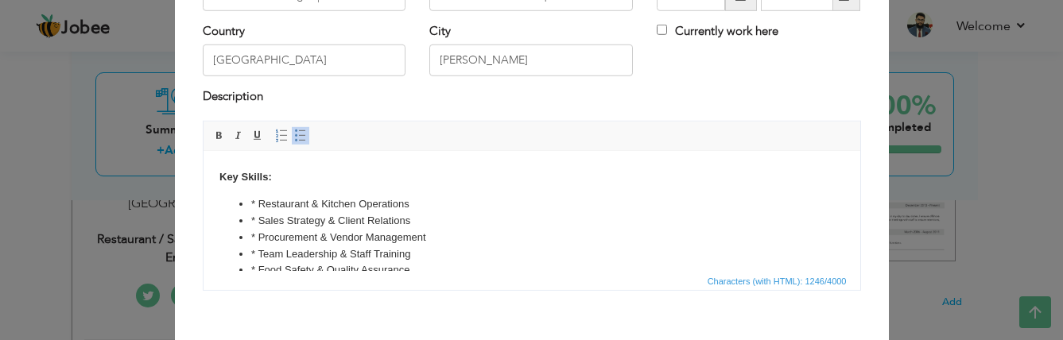
click at [331, 167] on body "* Oversaw daily operations of the restaurant and kitchen, ensuring quality cont…" at bounding box center [531, 183] width 625 height 292
click at [254, 202] on li "* Restaurant & Kitchen Operations" at bounding box center [530, 204] width 561 height 17
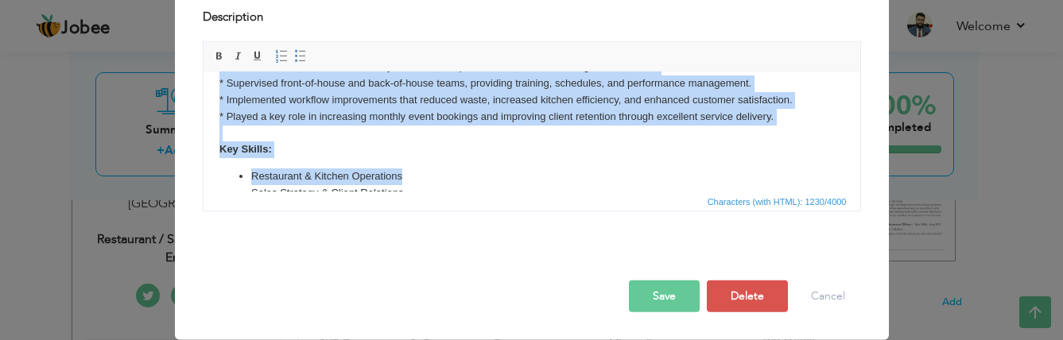
scroll to position [79, 0]
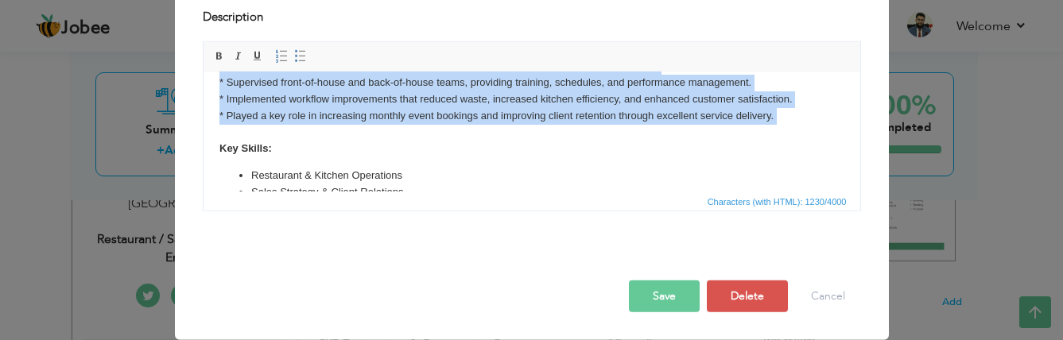
drag, startPoint x: 216, startPoint y: 91, endPoint x: 765, endPoint y: 126, distance: 549.6
click at [765, 126] on html "* Oversaw daily operations of the restaurant and kitchen, ensuring quality cont…" at bounding box center [531, 155] width 657 height 324
click at [294, 55] on span at bounding box center [300, 56] width 13 height 13
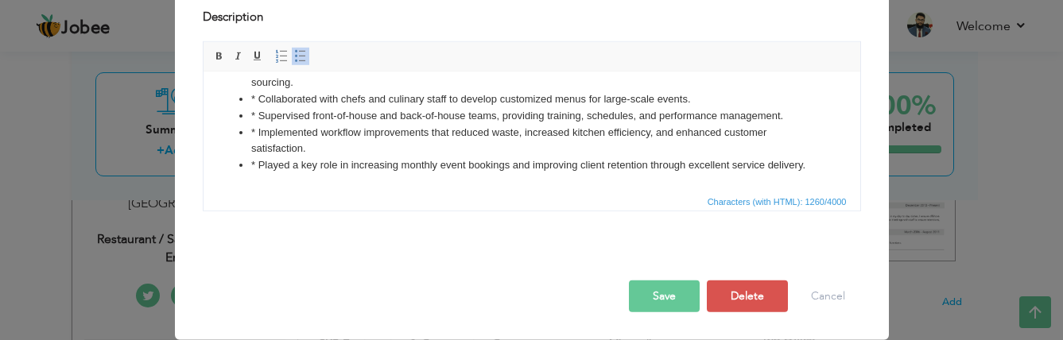
click at [342, 193] on span "Characters (with HTML): 1260/4000" at bounding box center [532, 201] width 657 height 19
click at [413, 174] on li "* Played a key role in increasing monthly event bookings and improving client r…" at bounding box center [530, 165] width 561 height 17
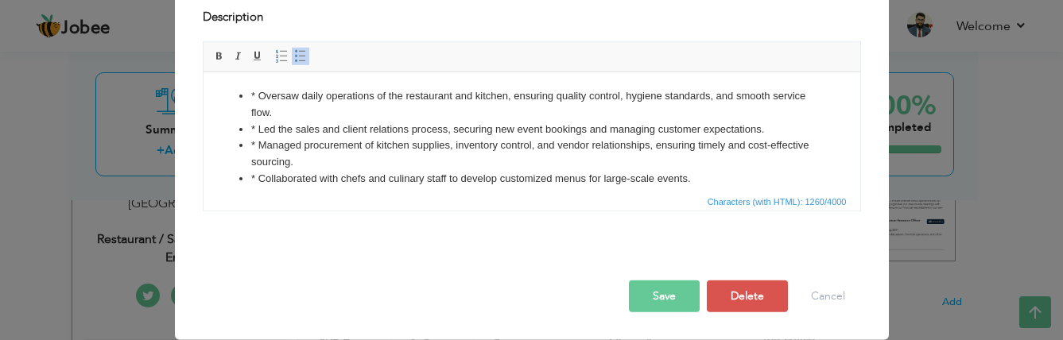
click at [248, 92] on ul "* Oversaw daily operations of the restaurant and kitchen, ensuring quality cont…" at bounding box center [531, 170] width 625 height 165
click at [798, 94] on ul "Oversaw daily operations of the restaurant and kitchen, ensuring quality contro…" at bounding box center [531, 170] width 625 height 165
click at [247, 126] on ul "Oversaw daily operations of the restaurant and kitchen, ensuring quality contro…" at bounding box center [531, 170] width 625 height 165
click at [642, 298] on button "Save" at bounding box center [664, 297] width 71 height 32
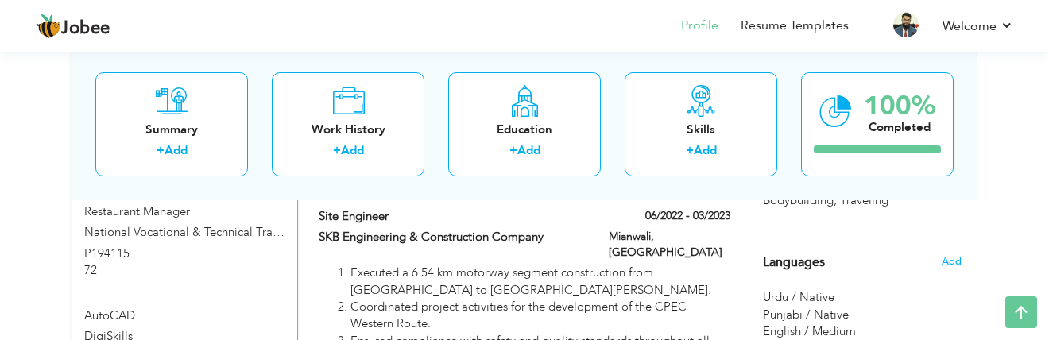
scroll to position [471, 0]
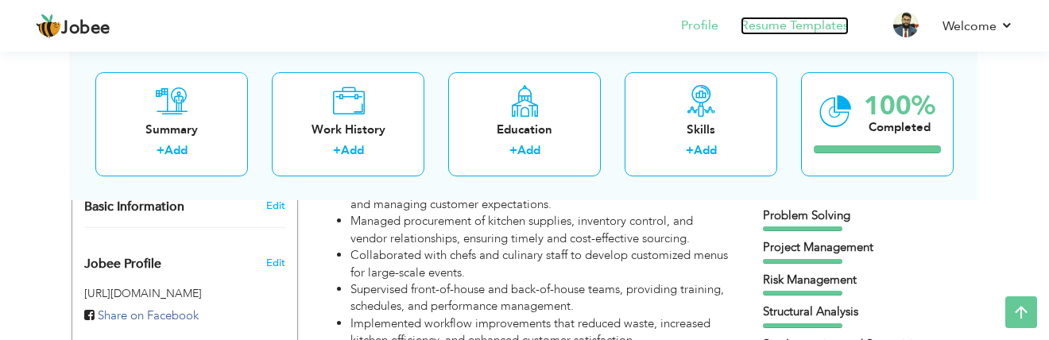
click at [784, 27] on link "Resume Templates" at bounding box center [795, 26] width 108 height 18
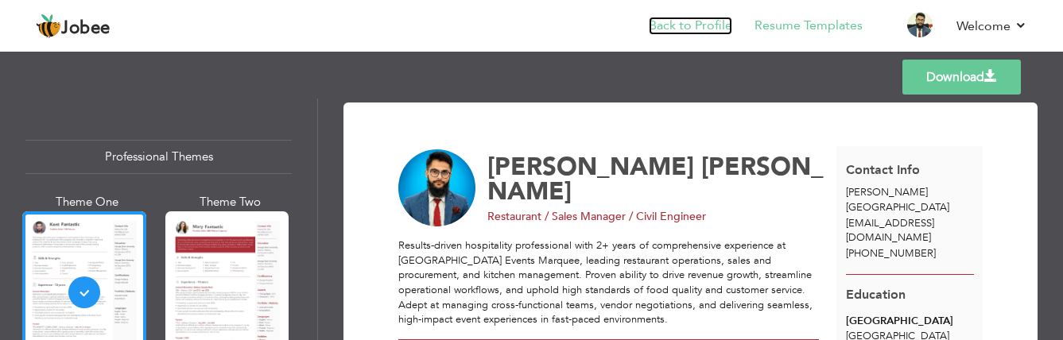
click at [710, 21] on link "Back to Profile" at bounding box center [690, 26] width 83 height 18
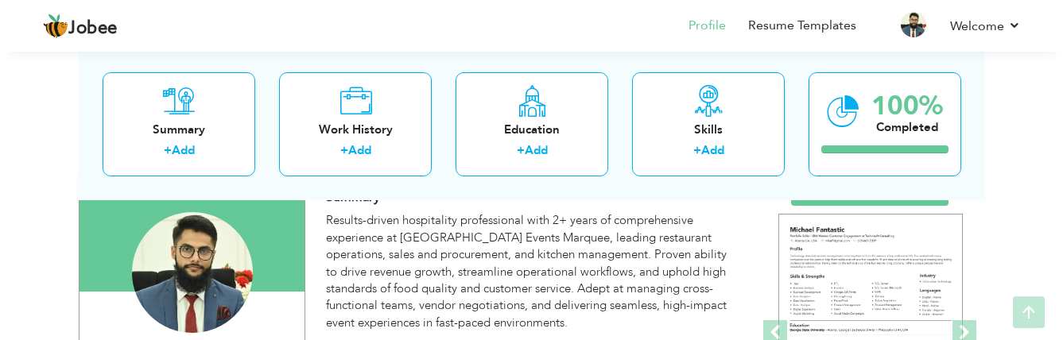
scroll to position [159, 0]
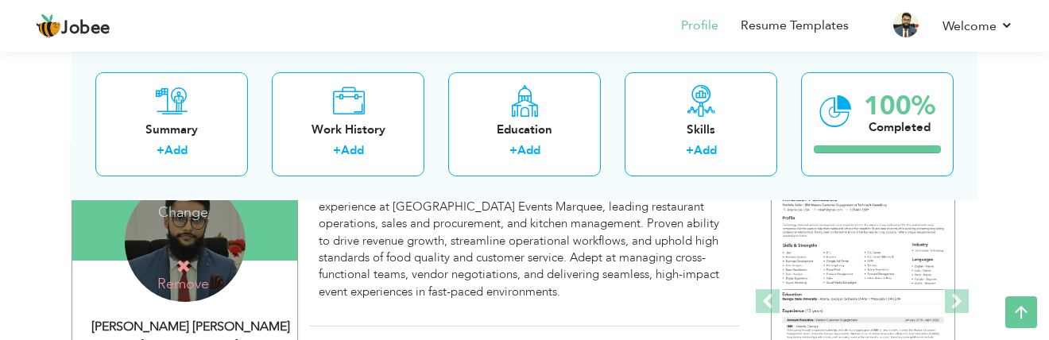
click at [188, 239] on div "Change Remove" at bounding box center [185, 241] width 121 height 121
click at [192, 213] on h4 "Change" at bounding box center [184, 202] width 114 height 38
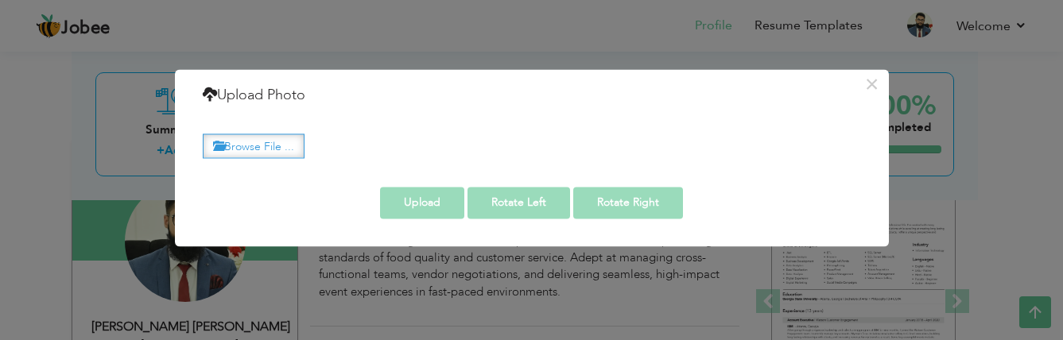
click at [272, 147] on label "Browse File ..." at bounding box center [254, 146] width 102 height 25
click at [0, 0] on input "Browse File ..." at bounding box center [0, 0] width 0 height 0
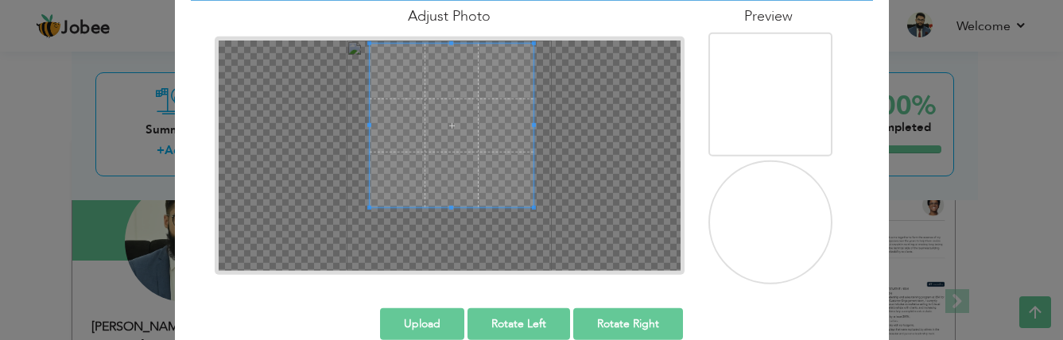
click at [448, 160] on span at bounding box center [452, 126] width 164 height 164
click at [449, 219] on span at bounding box center [451, 219] width 4 height 4
click at [434, 173] on span at bounding box center [451, 131] width 175 height 175
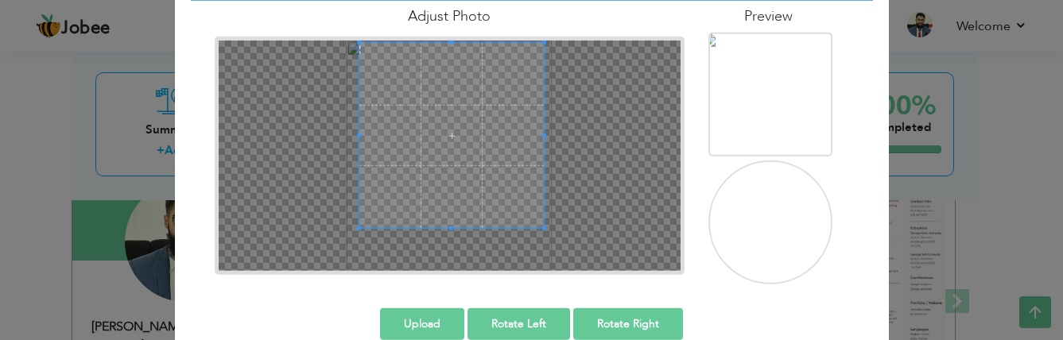
click at [449, 227] on span at bounding box center [451, 229] width 4 height 4
click at [453, 198] on span at bounding box center [451, 138] width 185 height 185
click at [456, 198] on span at bounding box center [454, 138] width 185 height 185
click at [458, 214] on span at bounding box center [452, 139] width 185 height 185
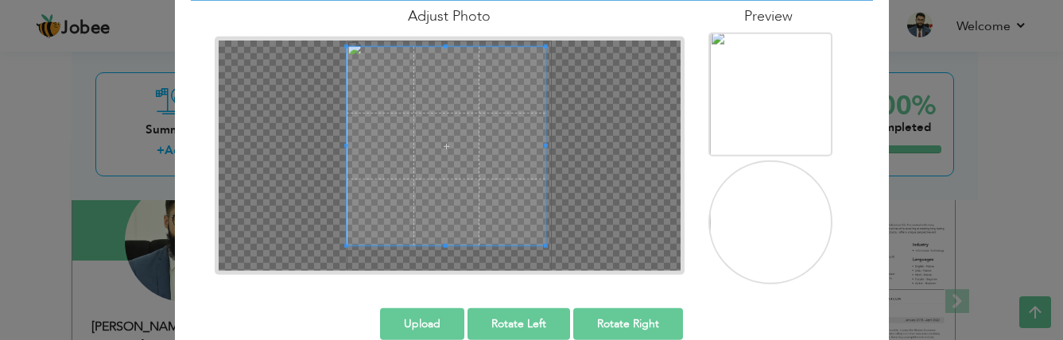
click at [347, 238] on div at bounding box center [446, 146] width 199 height 199
click at [442, 231] on span at bounding box center [452, 145] width 199 height 199
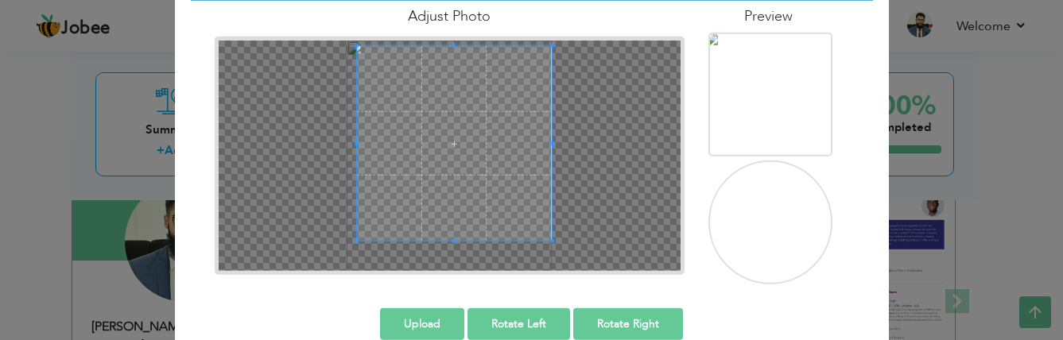
click at [350, 245] on div at bounding box center [450, 156] width 462 height 231
click at [436, 225] on span at bounding box center [454, 143] width 195 height 195
click at [428, 320] on button "Upload" at bounding box center [422, 324] width 84 height 32
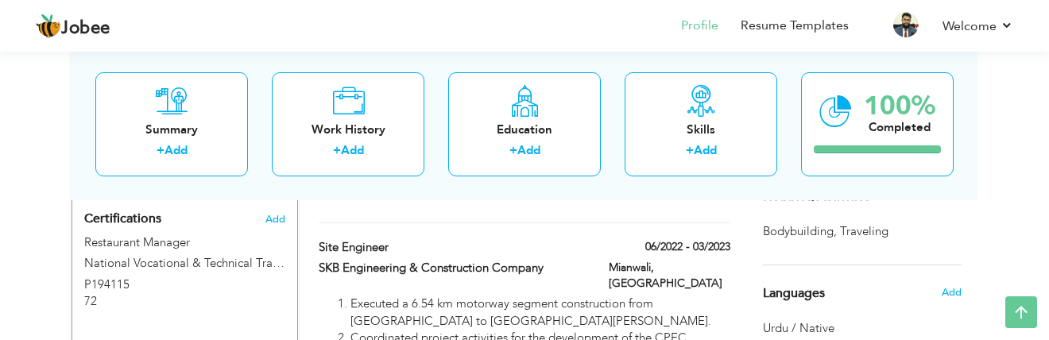
scroll to position [795, 0]
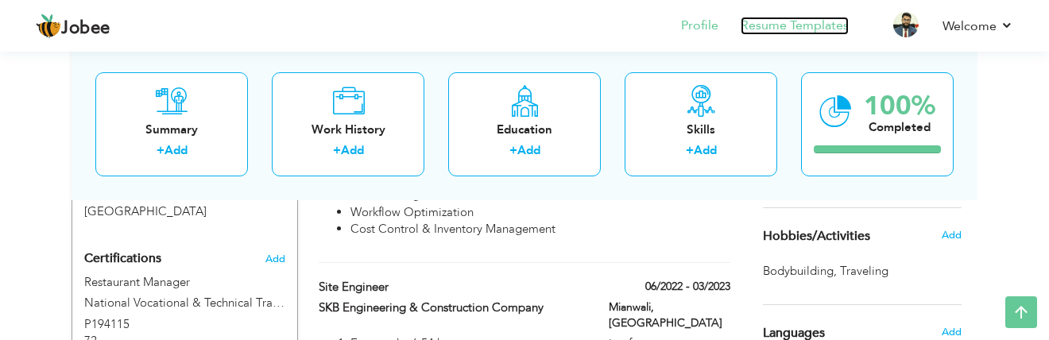
click at [774, 30] on link "Resume Templates" at bounding box center [795, 26] width 108 height 18
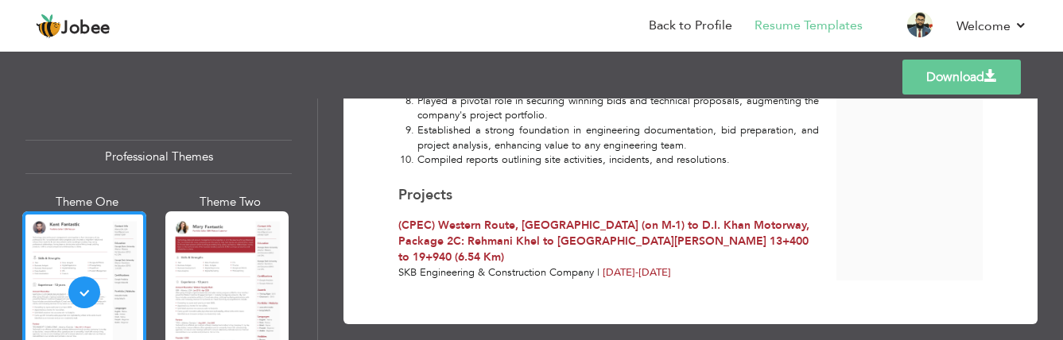
scroll to position [1538, 0]
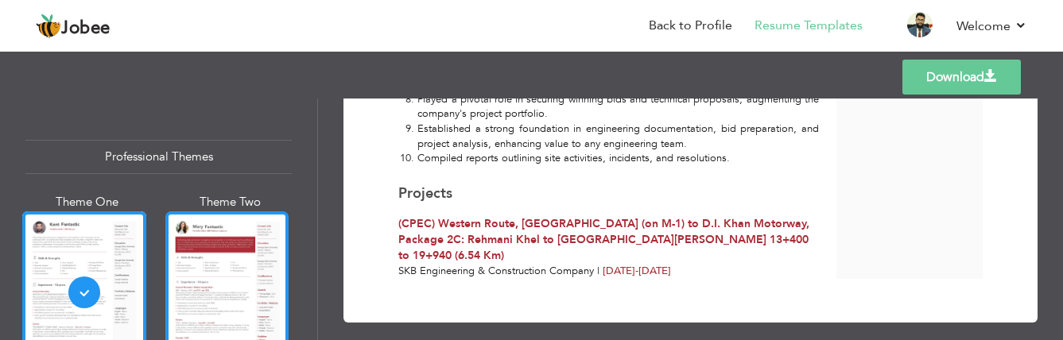
click at [257, 233] on div at bounding box center [227, 292] width 124 height 163
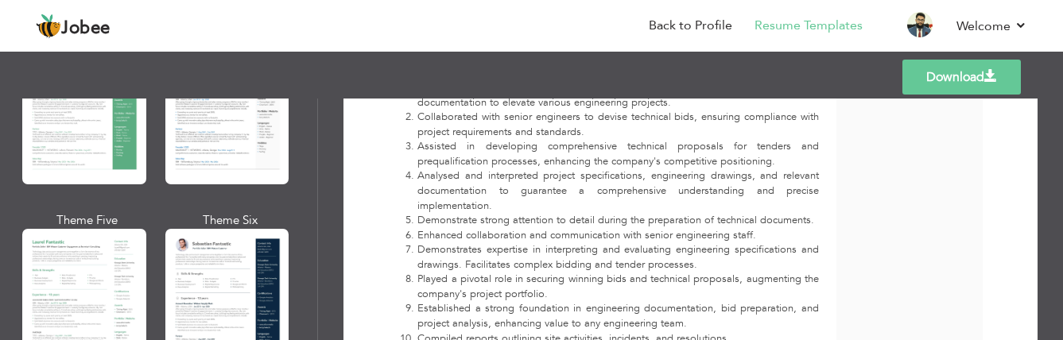
scroll to position [318, 0]
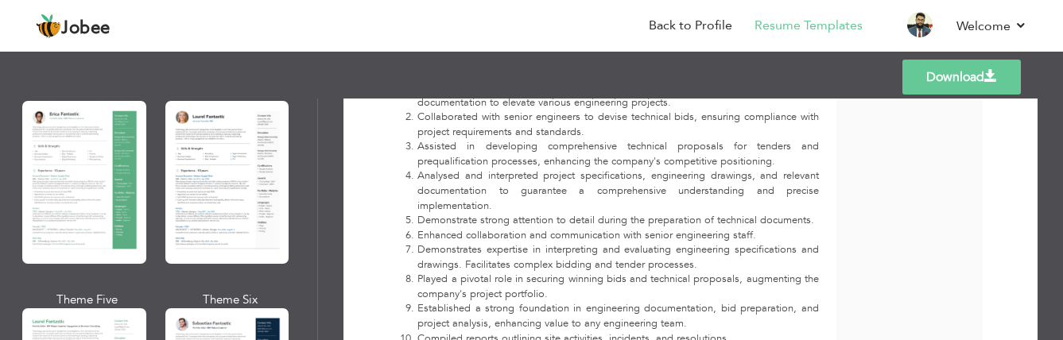
click at [240, 167] on div at bounding box center [227, 182] width 124 height 163
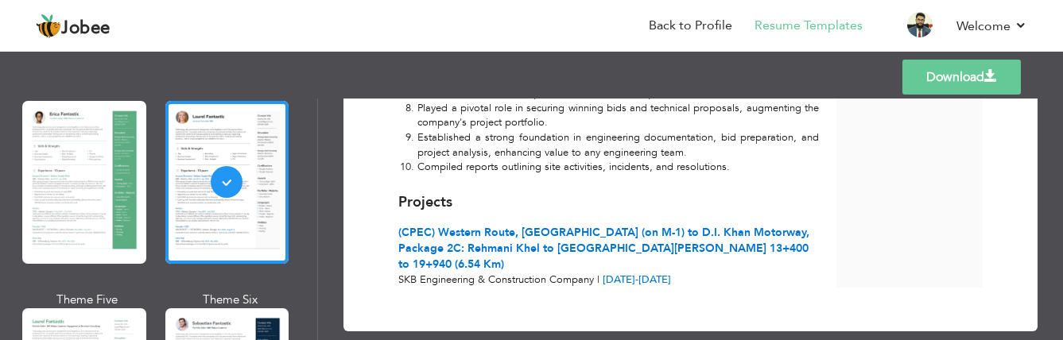
scroll to position [1538, 0]
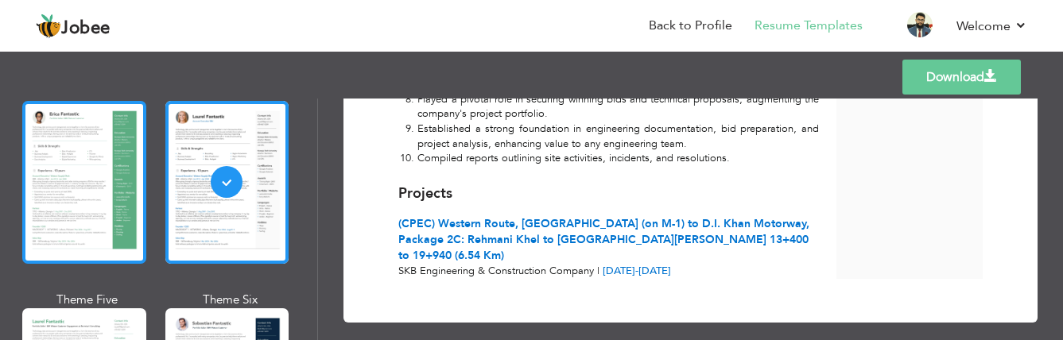
click at [104, 173] on div at bounding box center [84, 182] width 124 height 163
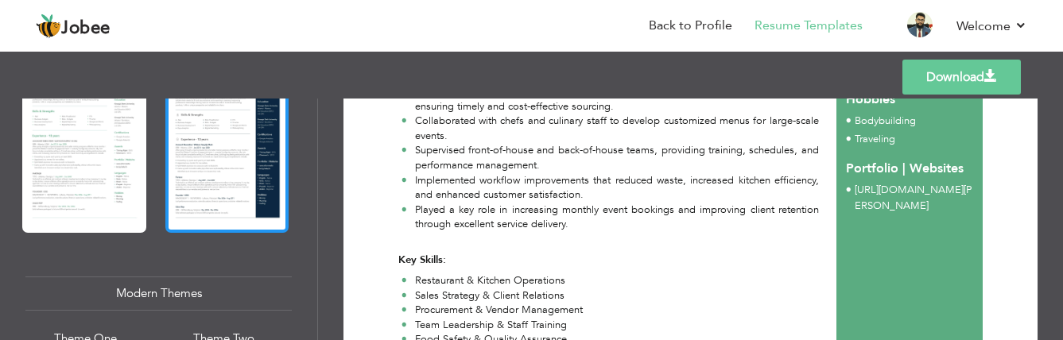
scroll to position [477, 0]
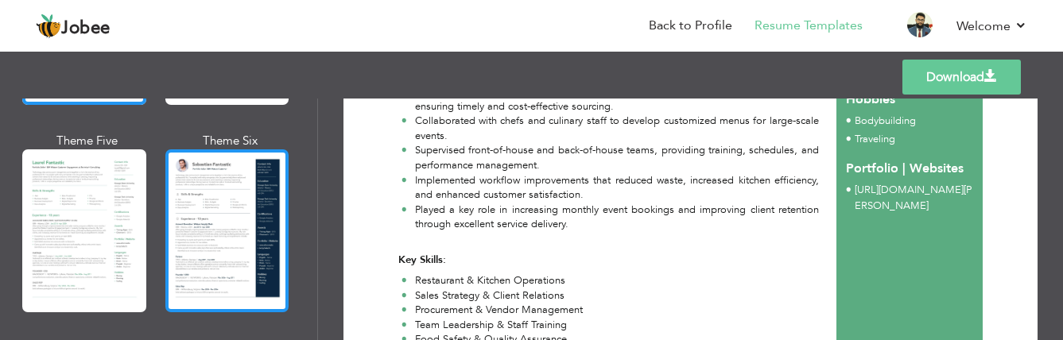
click at [238, 173] on div at bounding box center [227, 230] width 124 height 163
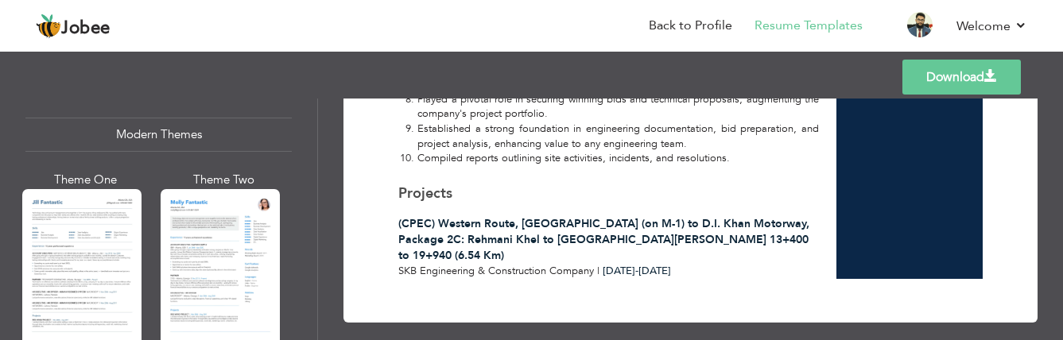
scroll to position [795, 0]
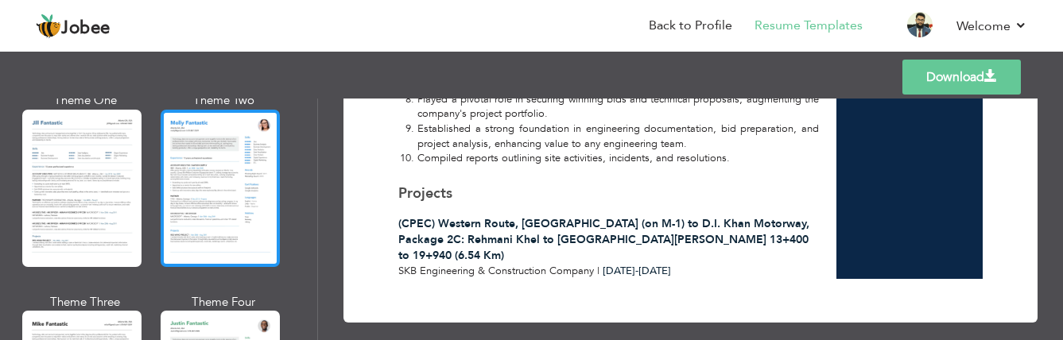
click at [238, 179] on div at bounding box center [220, 188] width 119 height 157
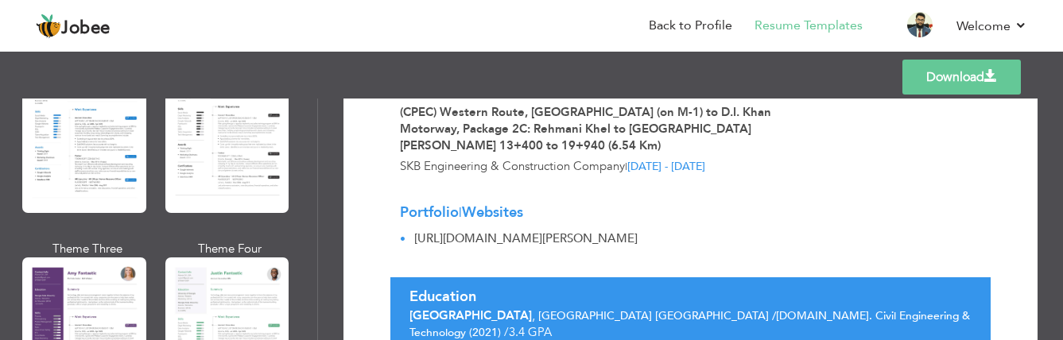
scroll to position [1272, 0]
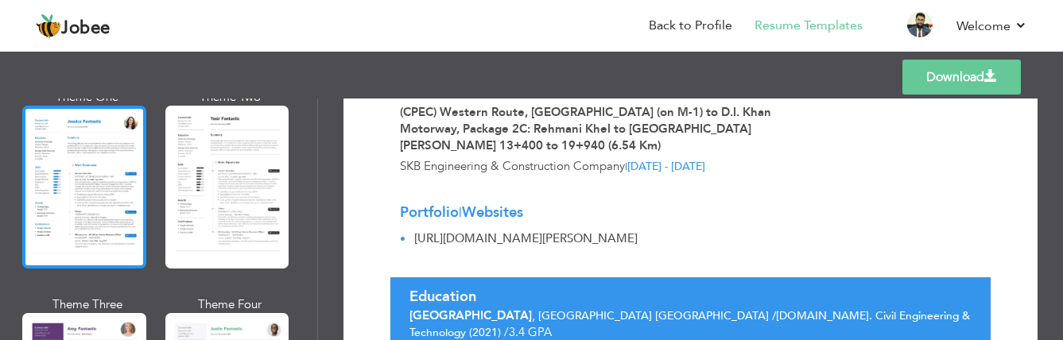
click at [110, 164] on div at bounding box center [84, 187] width 124 height 163
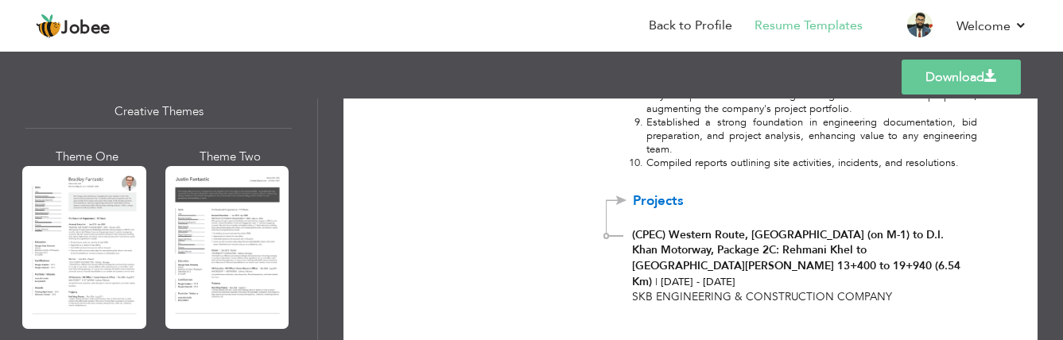
scroll to position [1906, 0]
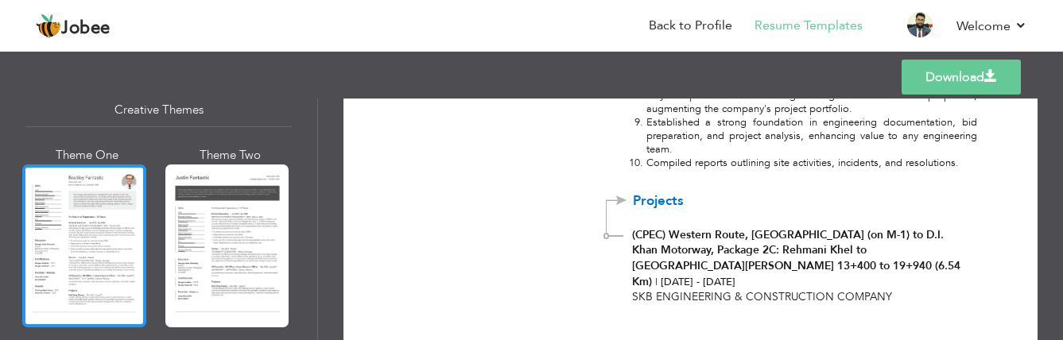
click at [107, 173] on div at bounding box center [84, 246] width 124 height 163
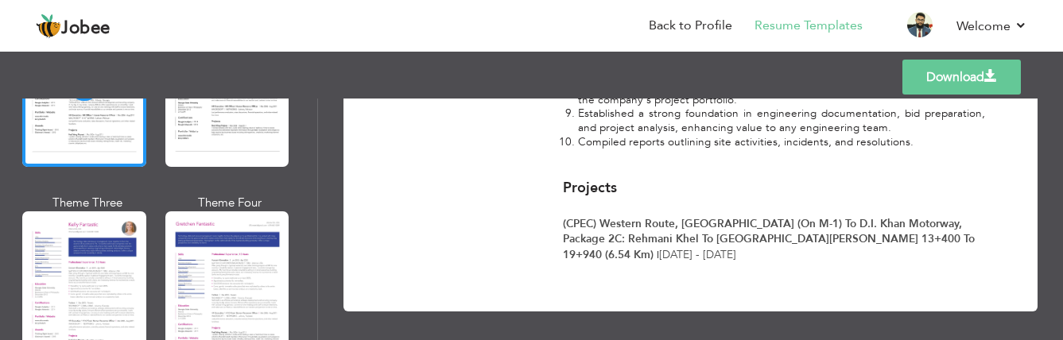
scroll to position [2146, 0]
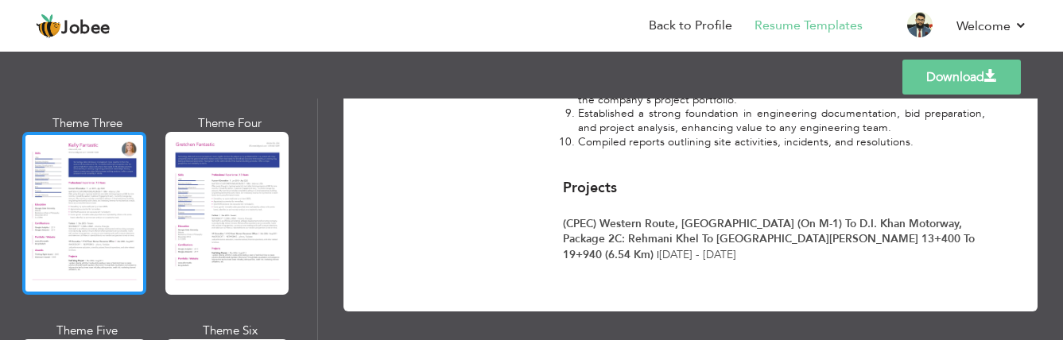
click at [128, 166] on div at bounding box center [84, 213] width 124 height 163
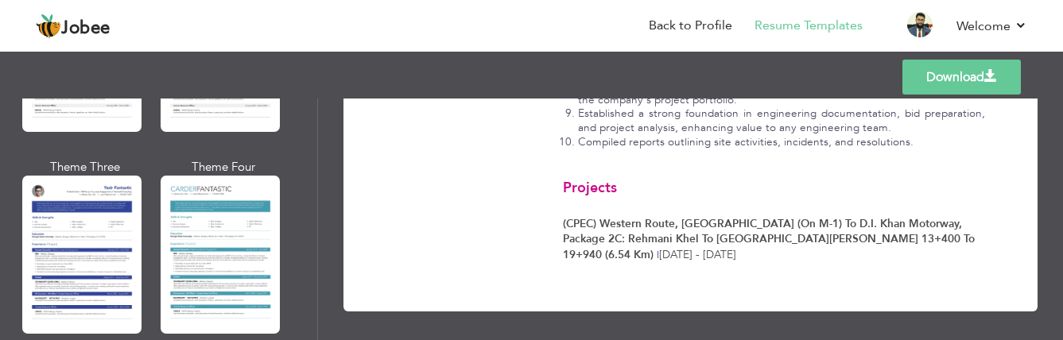
scroll to position [2999, 0]
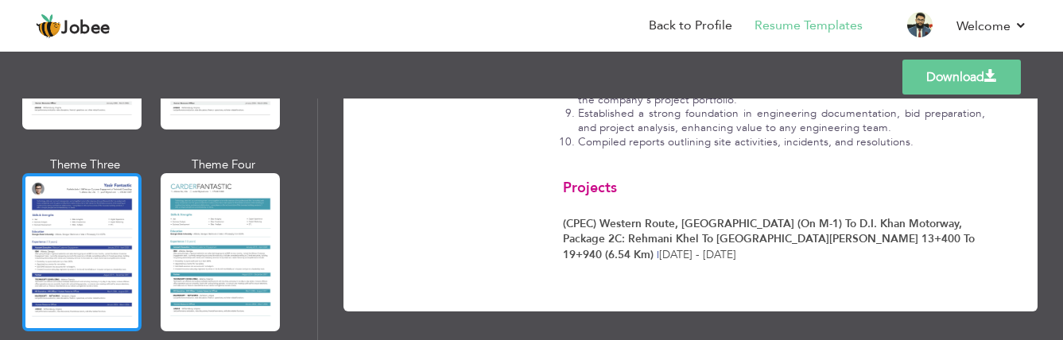
click at [121, 177] on div at bounding box center [81, 251] width 119 height 157
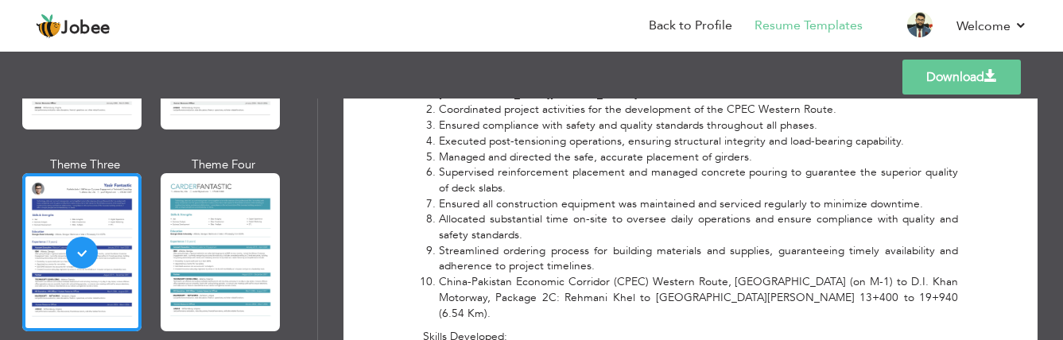
scroll to position [1212, 0]
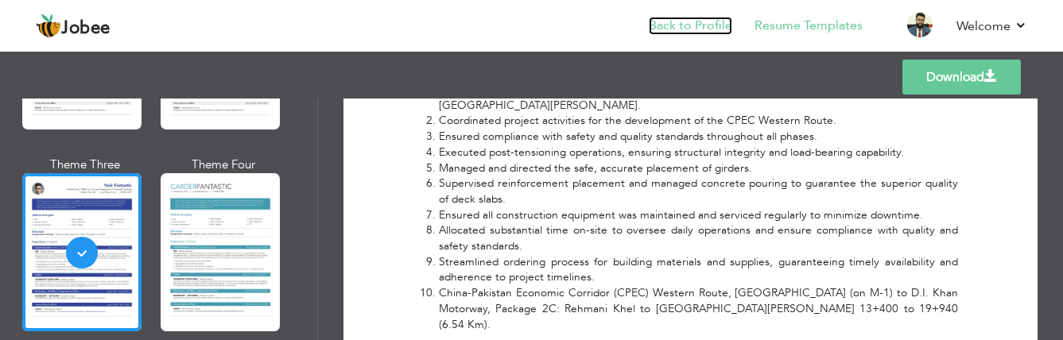
click at [687, 27] on link "Back to Profile" at bounding box center [690, 26] width 83 height 18
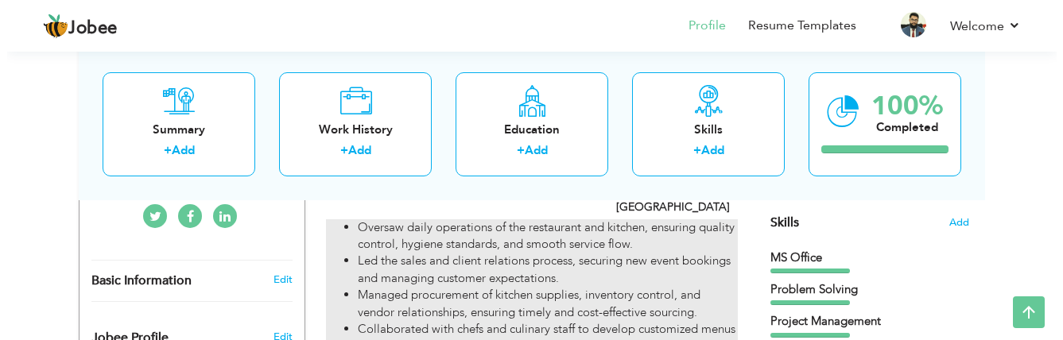
scroll to position [318, 0]
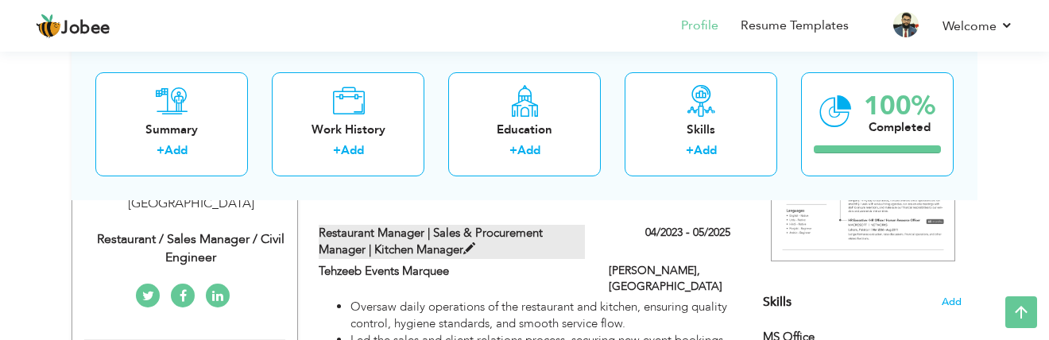
click at [470, 250] on span at bounding box center [469, 249] width 12 height 12
type input "Restaurant Manager | Sales & Procurement Manager | Kitchen Manager"
type input "Tehzeeb Events Marquee"
type input "04/2023"
type input "05/2025"
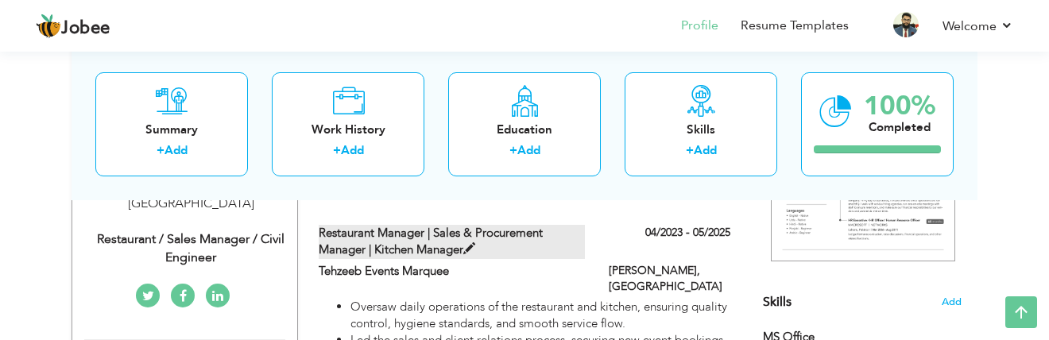
type input "[GEOGRAPHIC_DATA]"
type input "[PERSON_NAME]"
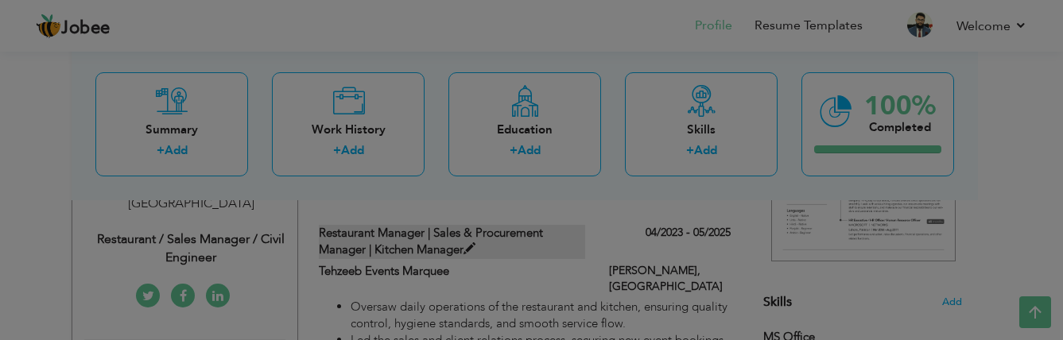
click at [470, 250] on div at bounding box center [531, 170] width 1063 height 340
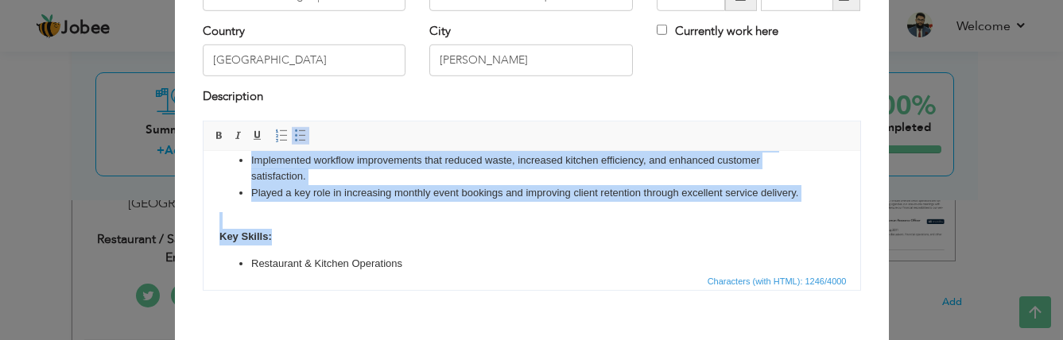
scroll to position [159, 0]
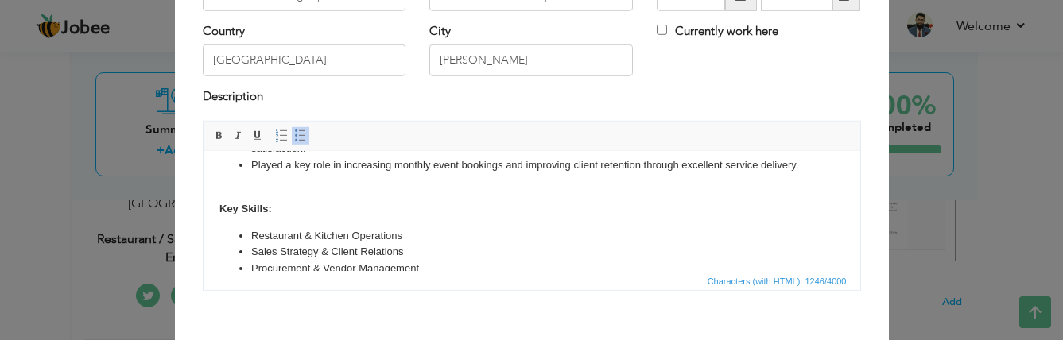
drag, startPoint x: 250, startPoint y: 173, endPoint x: 798, endPoint y: 174, distance: 547.7
click at [798, 174] on body "Oversaw daily operations of the restaurant and kitchen, ensuring quality contro…" at bounding box center [531, 184] width 625 height 351
click at [275, 138] on span at bounding box center [281, 136] width 13 height 13
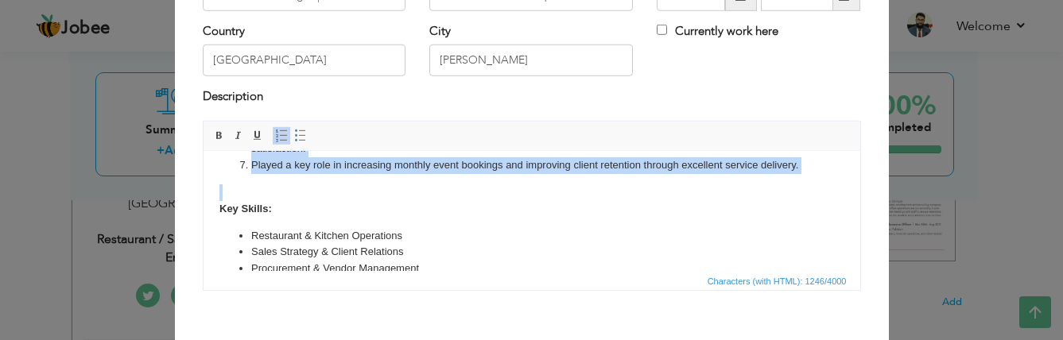
click at [376, 200] on body "Oversaw daily operations of the restaurant and kitchen, ensuring quality contro…" at bounding box center [531, 184] width 625 height 351
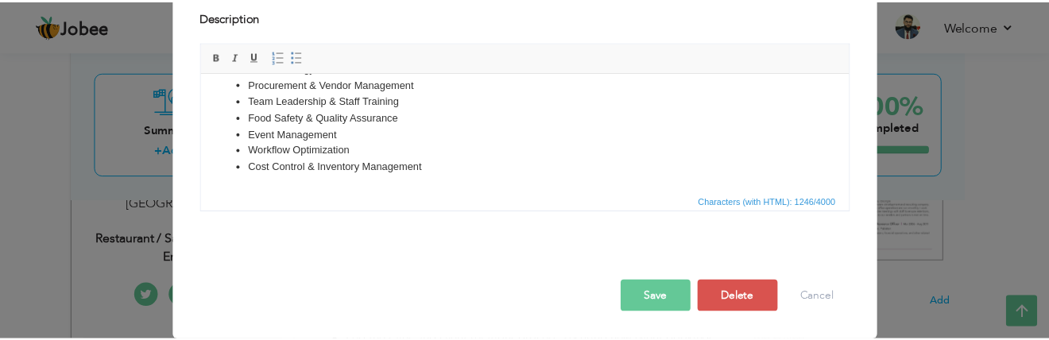
scroll to position [215, 0]
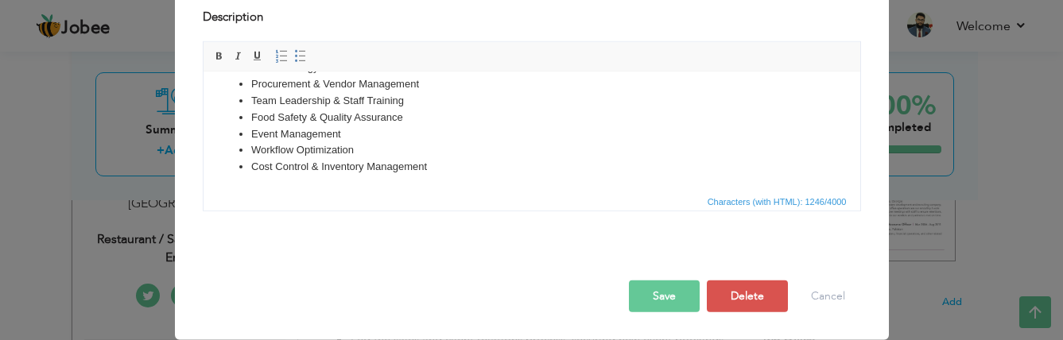
click at [652, 293] on button "Save" at bounding box center [664, 297] width 71 height 32
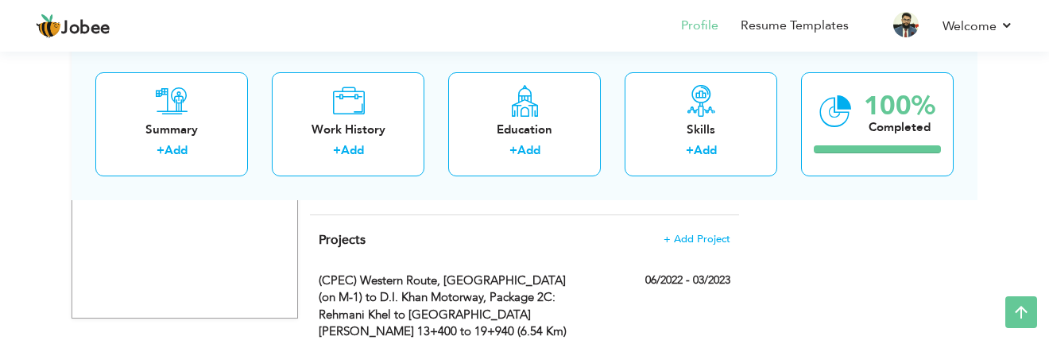
scroll to position [1902, 0]
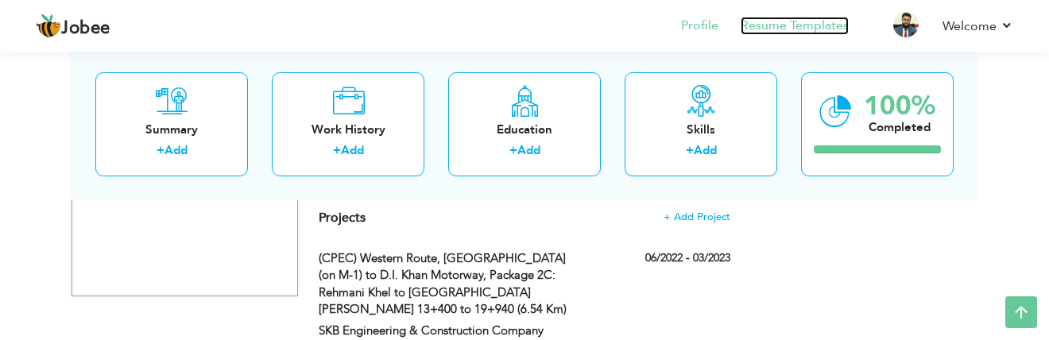
click at [781, 29] on link "Resume Templates" at bounding box center [795, 26] width 108 height 18
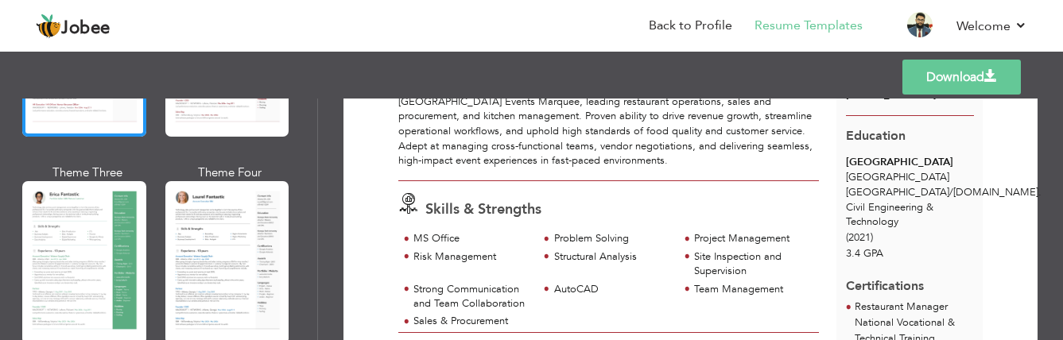
scroll to position [238, 0]
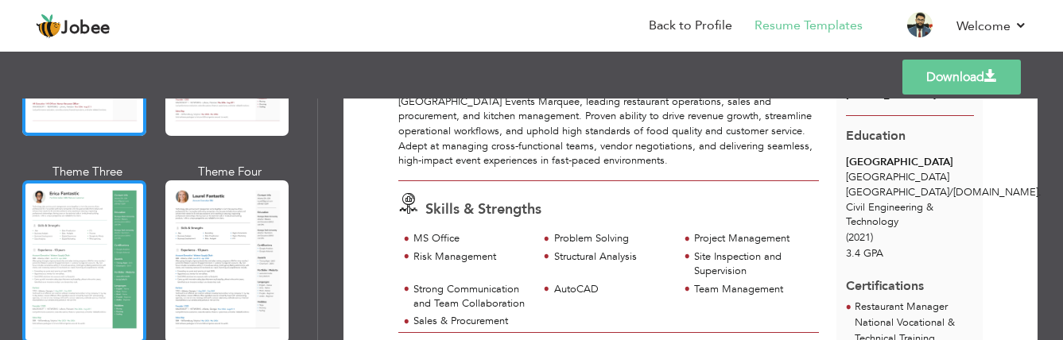
click at [96, 223] on div at bounding box center [84, 261] width 124 height 163
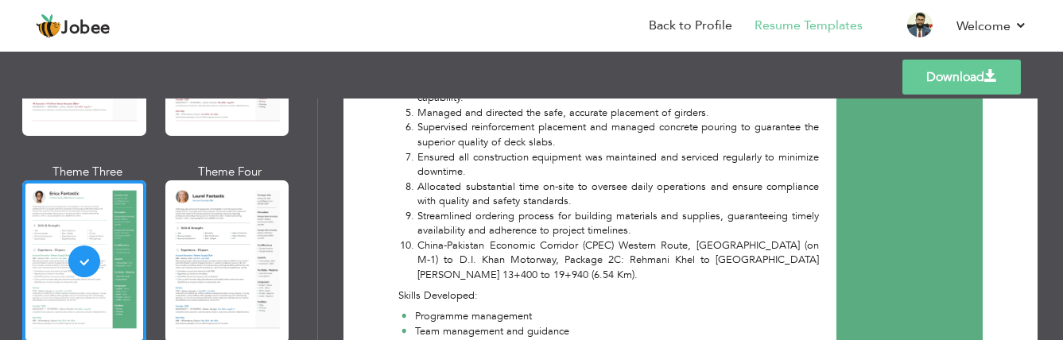
scroll to position [1033, 0]
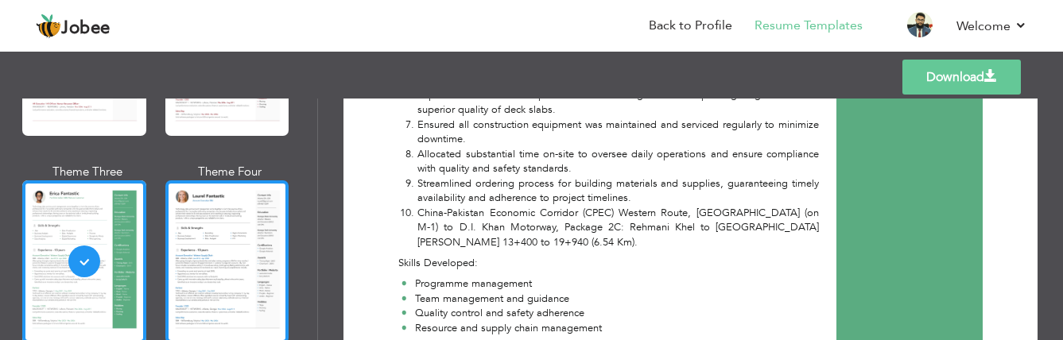
click at [244, 216] on div at bounding box center [227, 261] width 124 height 163
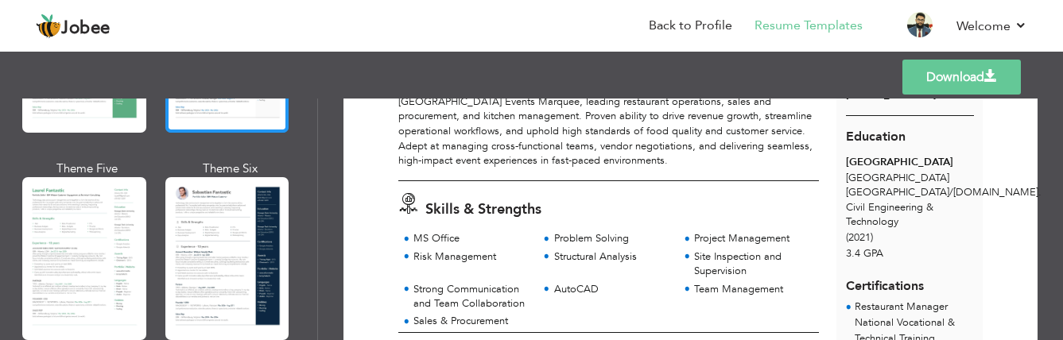
scroll to position [477, 0]
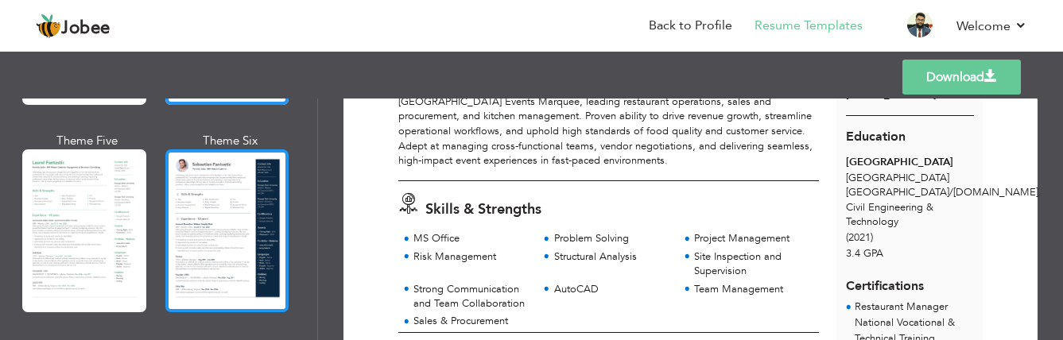
click at [229, 219] on div at bounding box center [227, 230] width 124 height 163
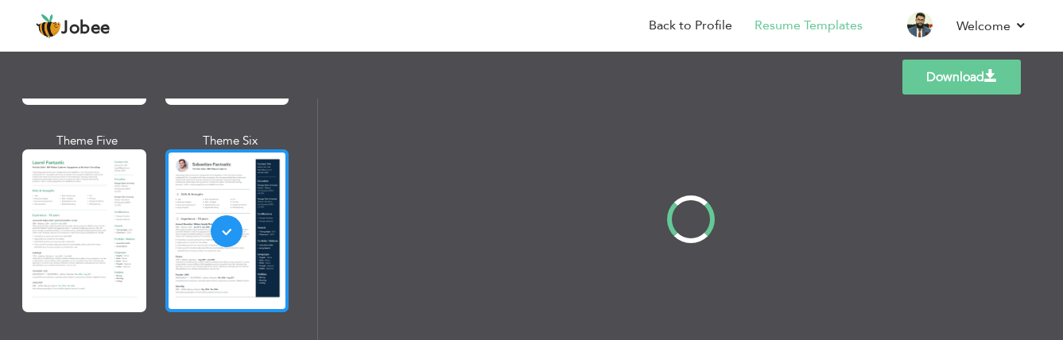
scroll to position [0, 0]
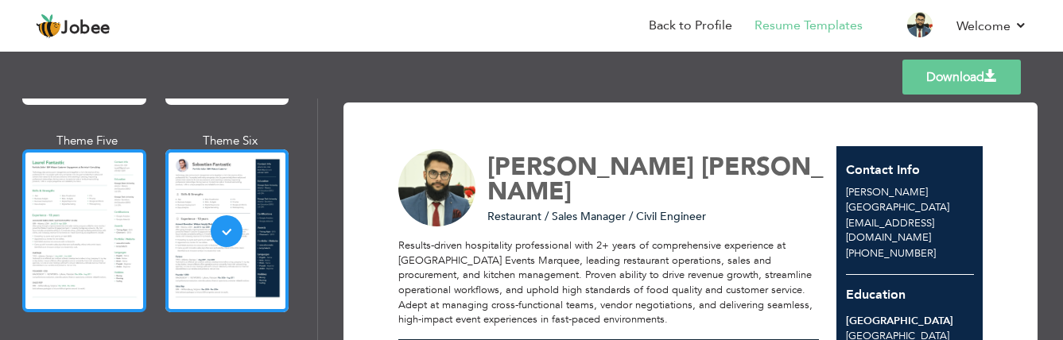
click at [86, 210] on div at bounding box center [84, 230] width 124 height 163
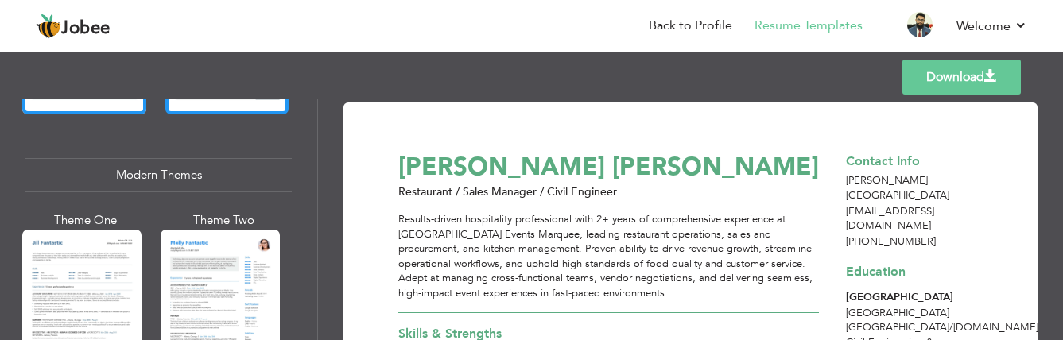
scroll to position [715, 0]
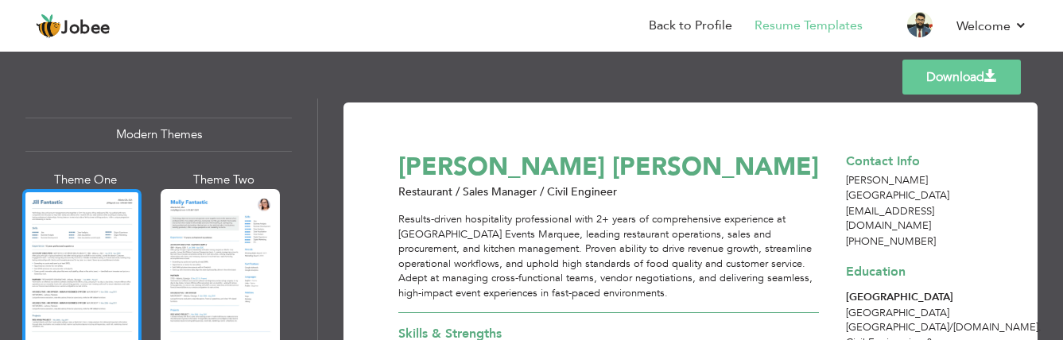
click at [123, 215] on div at bounding box center [81, 267] width 119 height 157
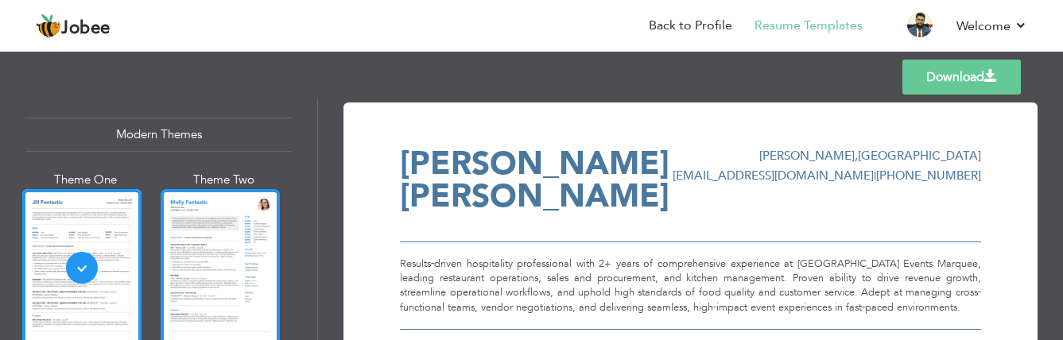
click at [199, 211] on div at bounding box center [220, 267] width 119 height 157
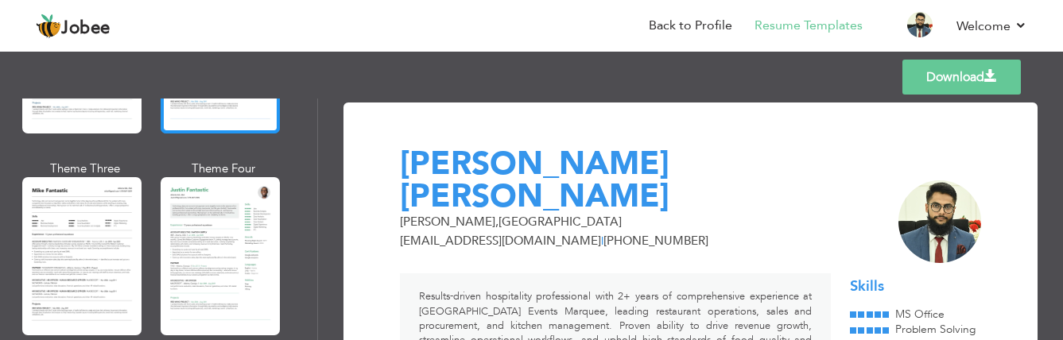
scroll to position [954, 0]
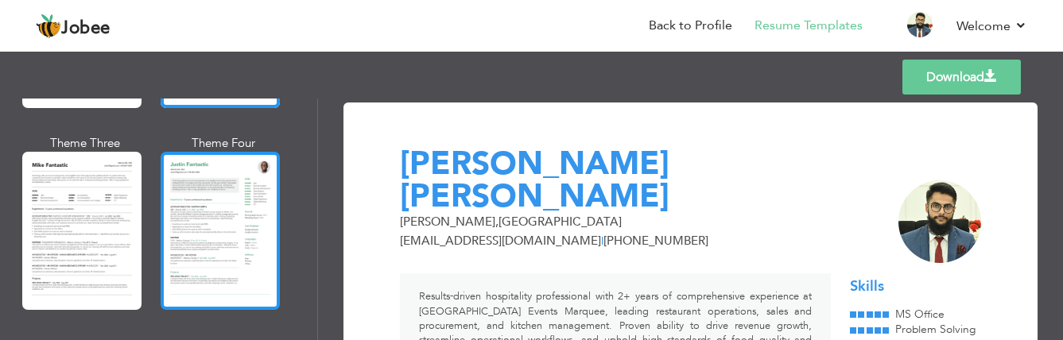
click at [221, 182] on div at bounding box center [220, 230] width 119 height 157
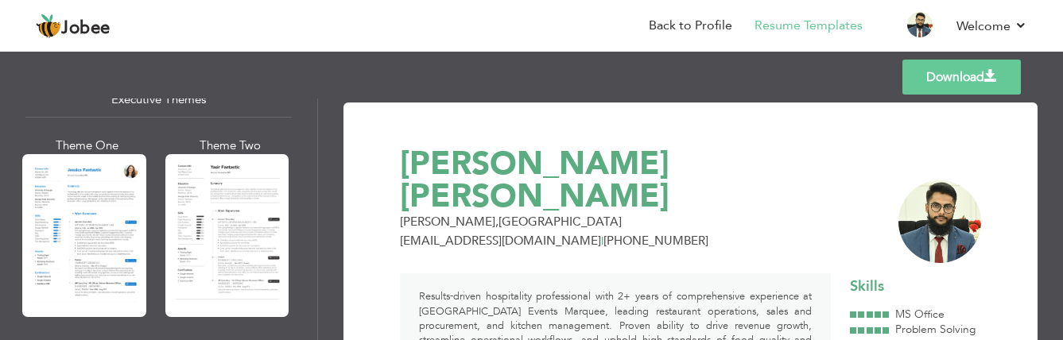
scroll to position [1272, 0]
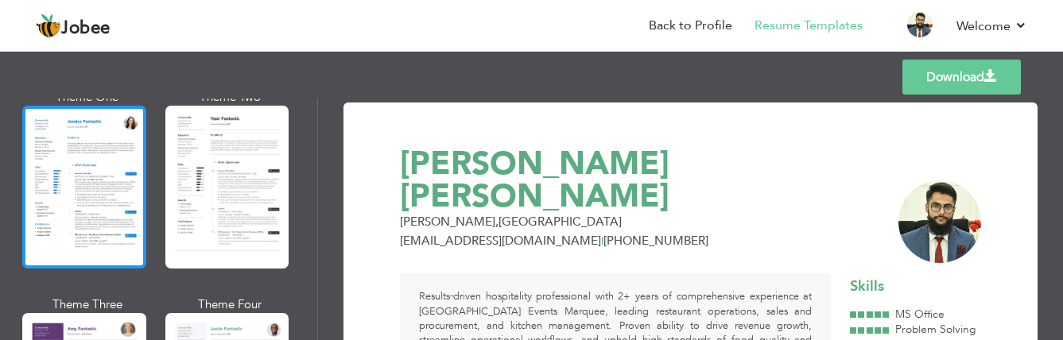
click at [132, 176] on div at bounding box center [84, 187] width 124 height 163
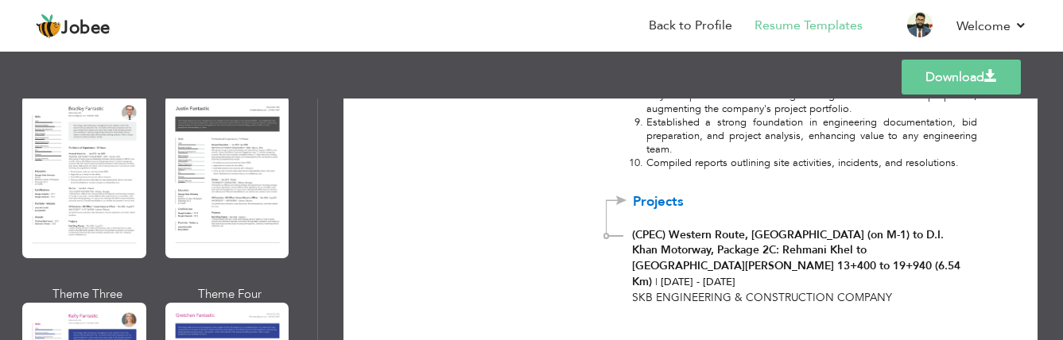
scroll to position [1906, 0]
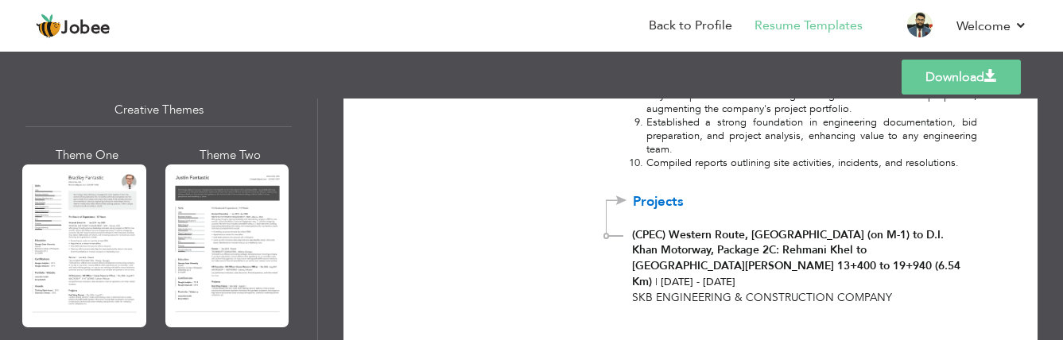
click at [210, 183] on div at bounding box center [227, 246] width 124 height 163
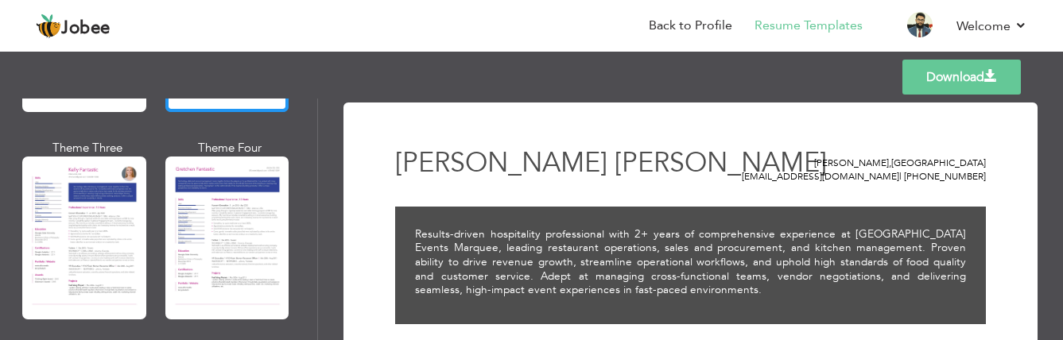
scroll to position [2146, 0]
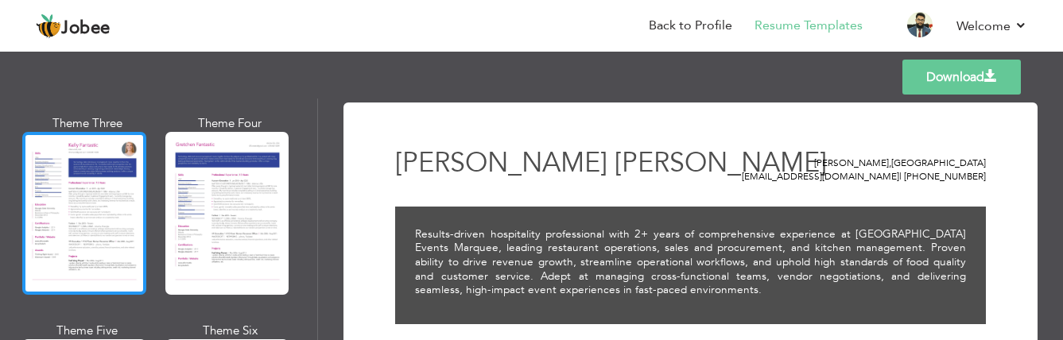
click at [121, 182] on div at bounding box center [84, 213] width 124 height 163
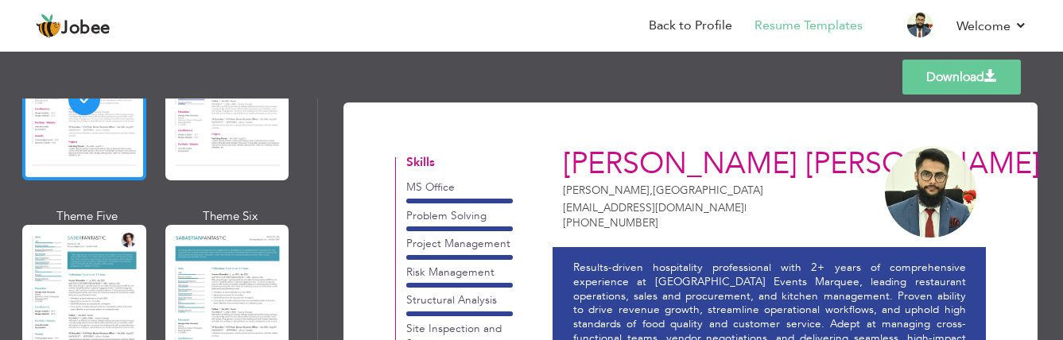
scroll to position [2305, 0]
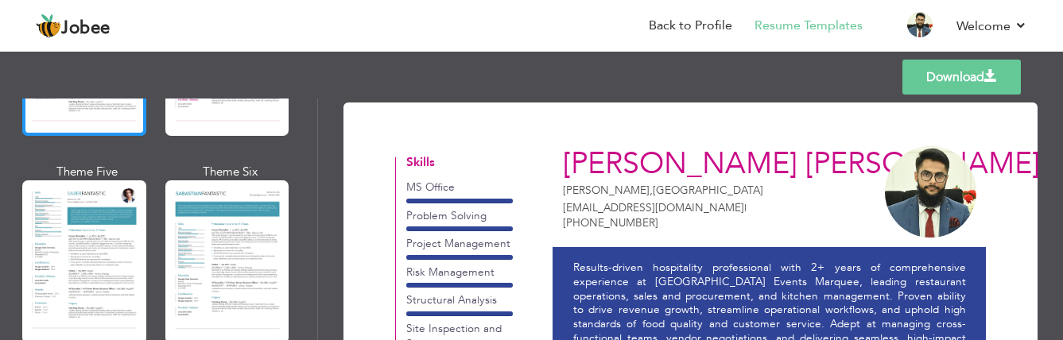
click at [121, 182] on div at bounding box center [84, 261] width 124 height 163
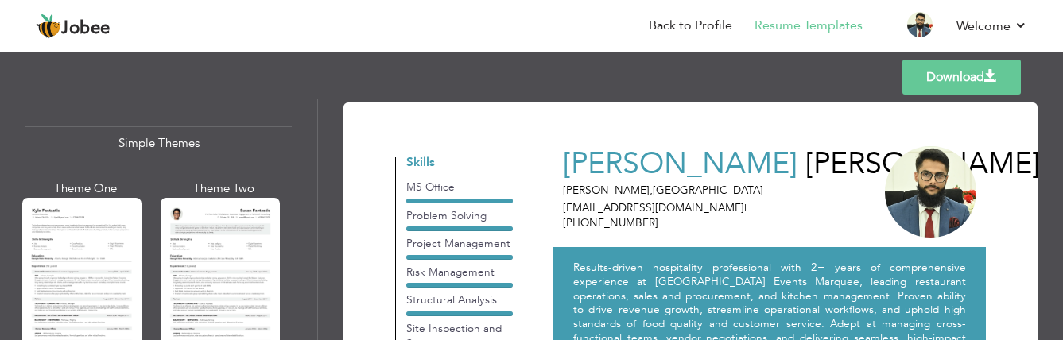
scroll to position [2782, 0]
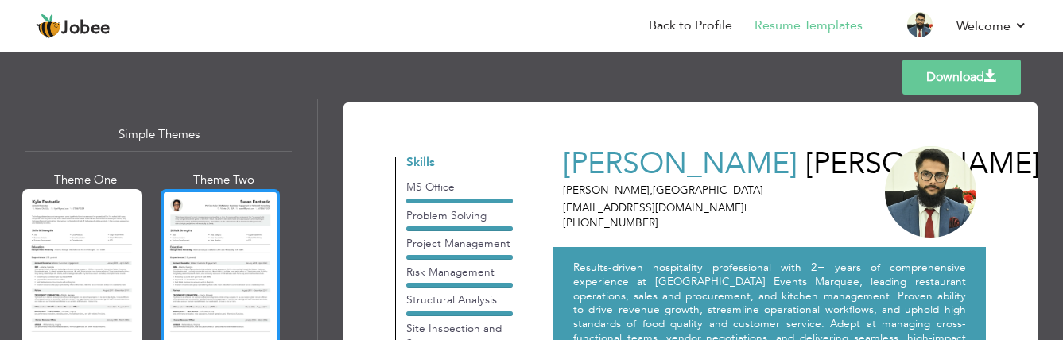
click at [223, 200] on div at bounding box center [220, 267] width 119 height 157
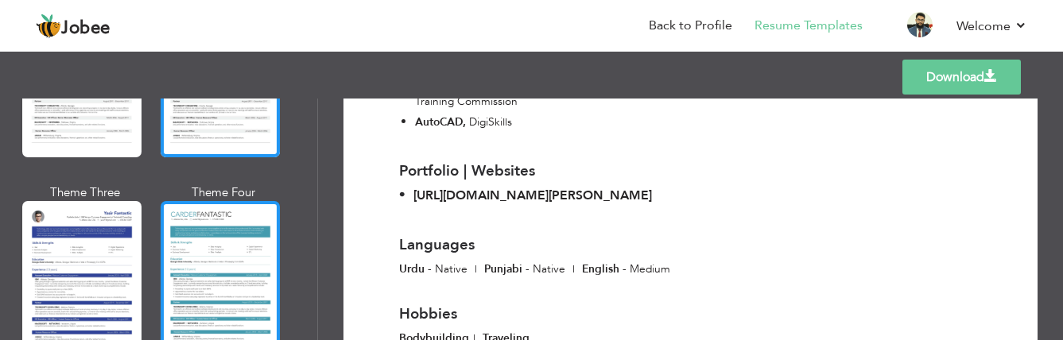
scroll to position [2999, 0]
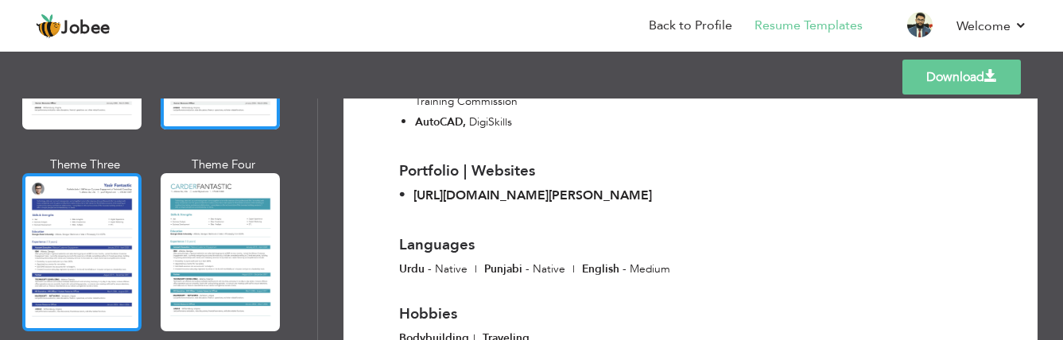
click at [94, 184] on div at bounding box center [81, 251] width 119 height 157
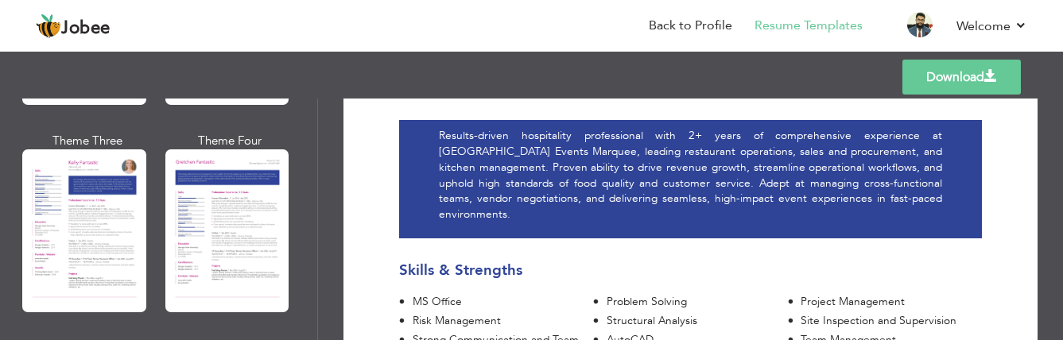
scroll to position [2045, 0]
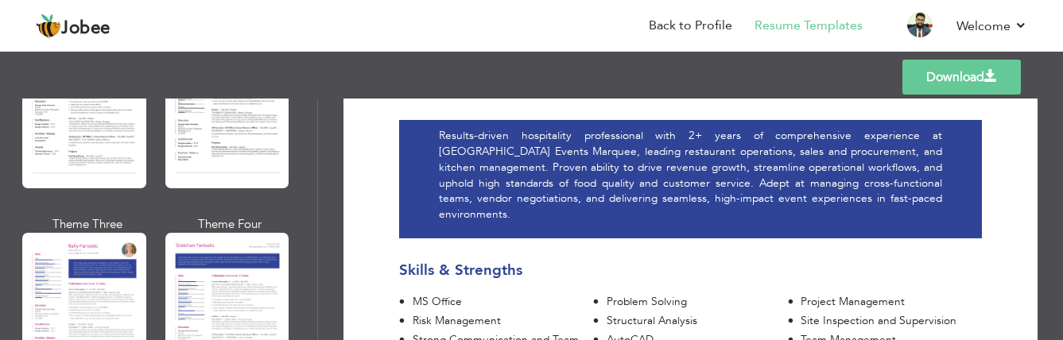
click at [103, 247] on div at bounding box center [84, 314] width 124 height 163
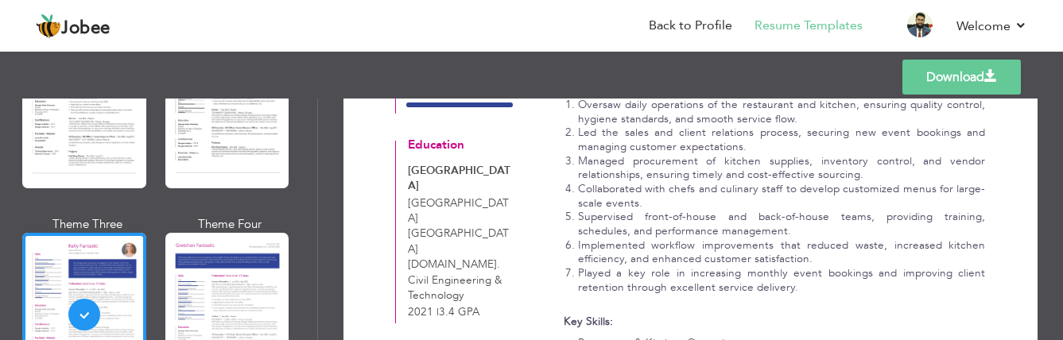
scroll to position [477, 0]
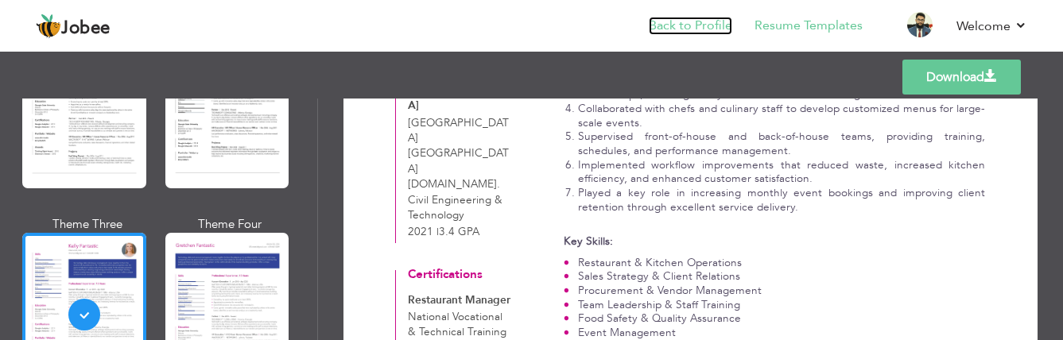
click at [684, 27] on link "Back to Profile" at bounding box center [690, 26] width 83 height 18
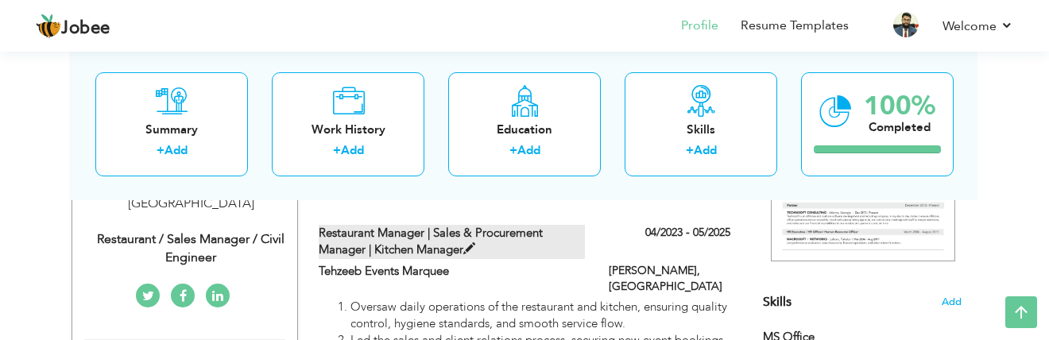
click at [469, 247] on span at bounding box center [469, 249] width 12 height 12
type input "Restaurant Manager | Sales & Procurement Manager | Kitchen Manager"
type input "Tehzeeb Events Marquee"
type input "04/2023"
type input "05/2025"
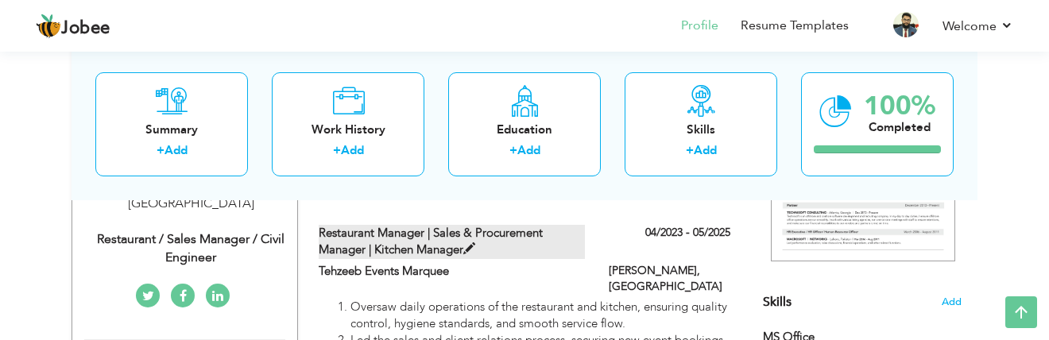
type input "[GEOGRAPHIC_DATA]"
type input "[PERSON_NAME]"
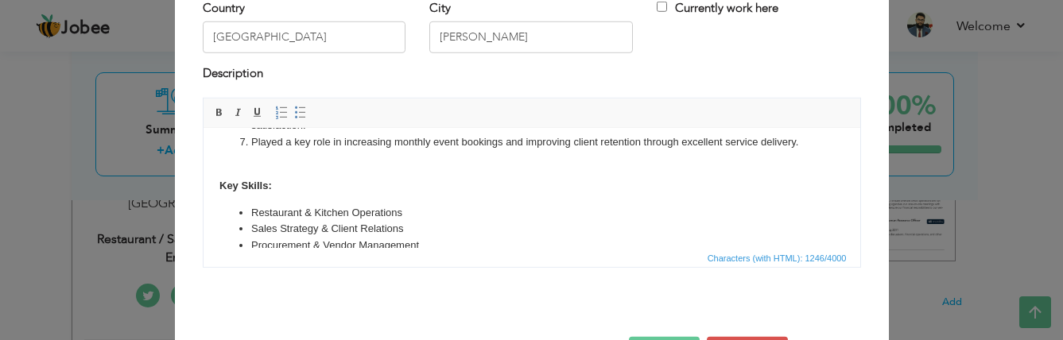
click at [258, 162] on body "Oversaw daily operations of the restaurant and kitchen, ensuring quality contro…" at bounding box center [531, 161] width 625 height 351
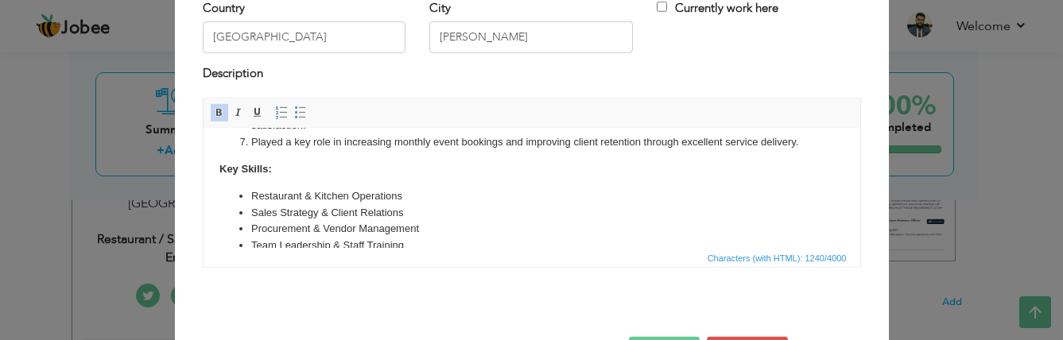
click at [261, 153] on body "Oversaw daily operations of the restaurant and kitchen, ensuring quality contro…" at bounding box center [531, 153] width 625 height 335
click at [268, 185] on body "Oversaw daily operations of the restaurant and kitchen, ensuring quality contro…" at bounding box center [531, 153] width 625 height 335
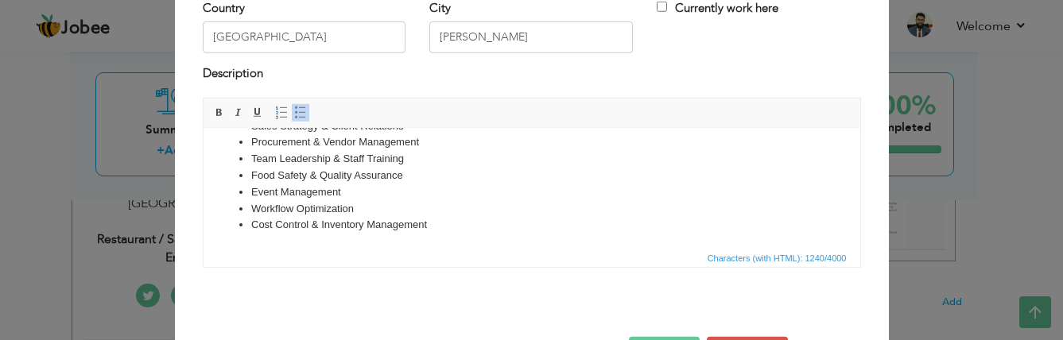
scroll to position [247, 0]
click at [256, 252] on span "Characters (with HTML): 1240/4000" at bounding box center [532, 257] width 657 height 19
click at [262, 242] on html "Oversaw daily operations of the restaurant and kitchen, ensuring quality contro…" at bounding box center [531, 65] width 657 height 366
click at [413, 238] on html "Oversaw daily operations of the restaurant and kitchen, ensuring quality contro…" at bounding box center [531, 65] width 657 height 366
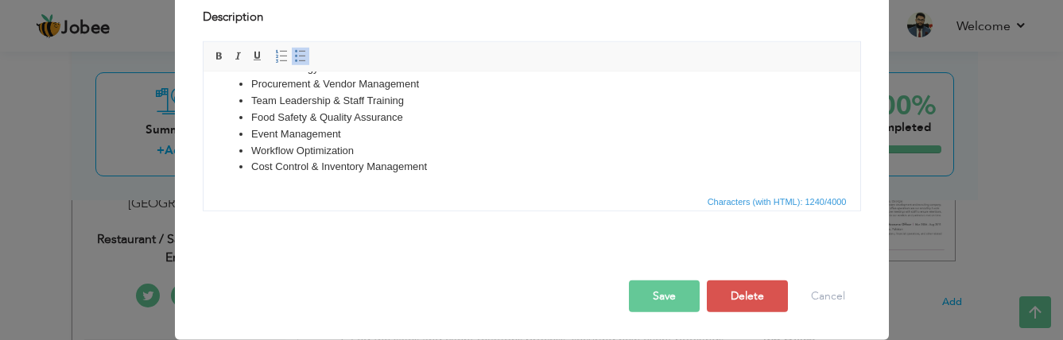
click at [659, 292] on button "Save" at bounding box center [664, 297] width 71 height 32
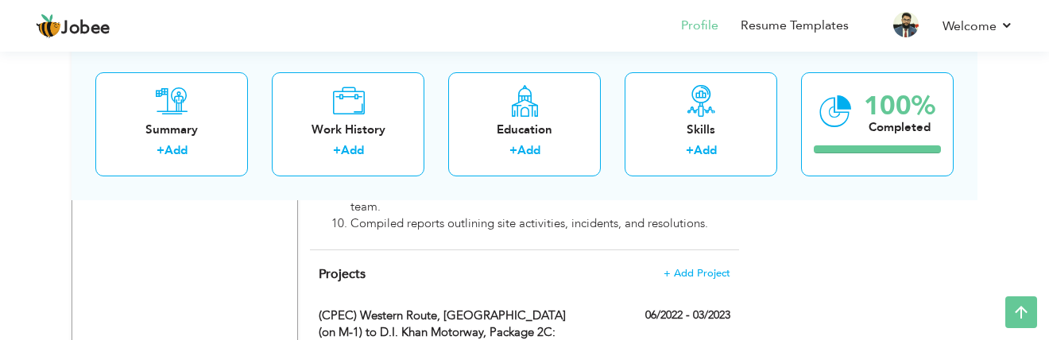
scroll to position [1902, 0]
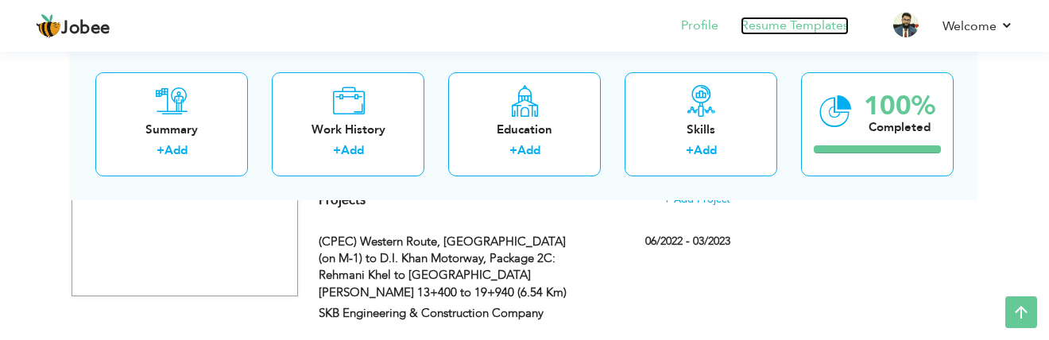
click at [779, 21] on link "Resume Templates" at bounding box center [795, 26] width 108 height 18
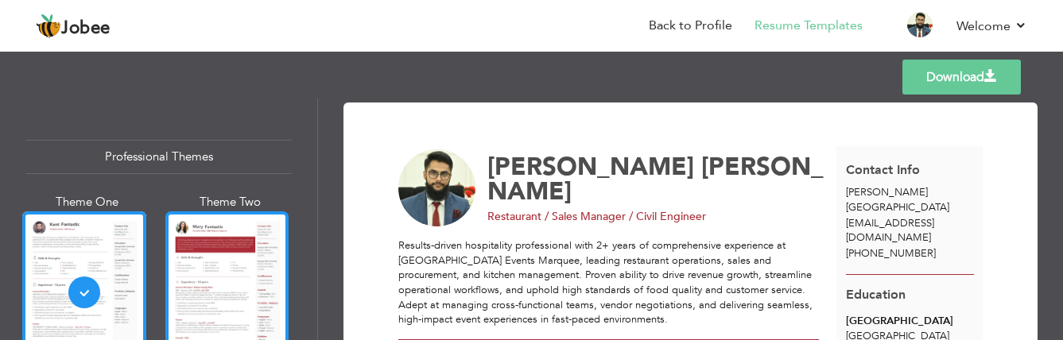
click at [238, 236] on div at bounding box center [227, 292] width 124 height 163
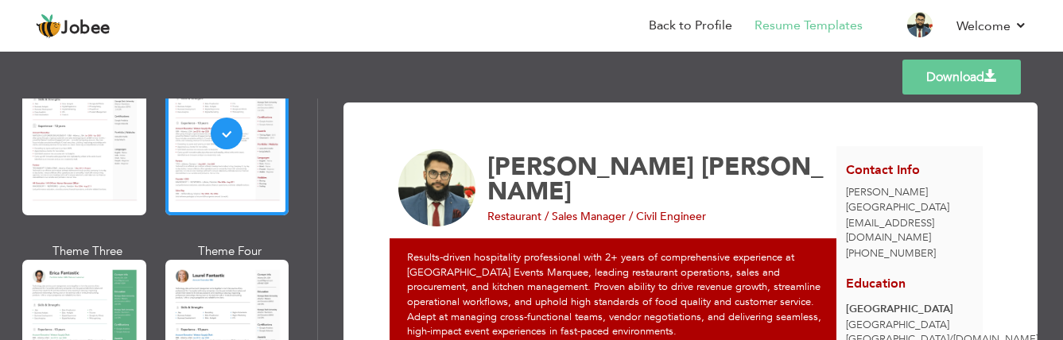
scroll to position [238, 0]
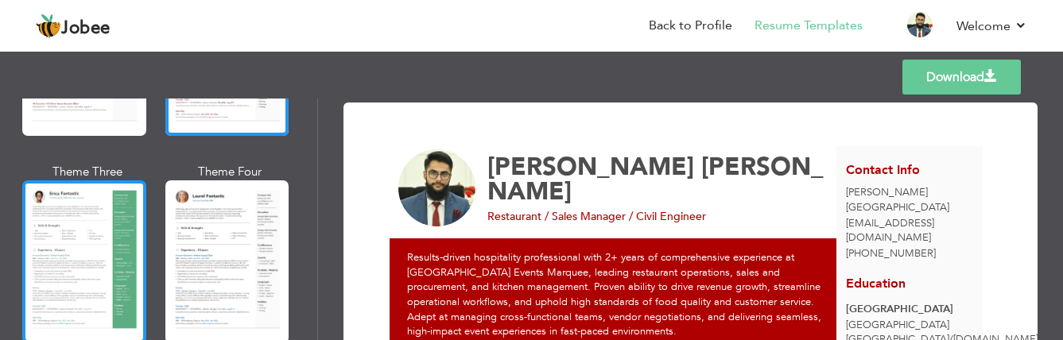
click at [109, 225] on div at bounding box center [84, 261] width 124 height 163
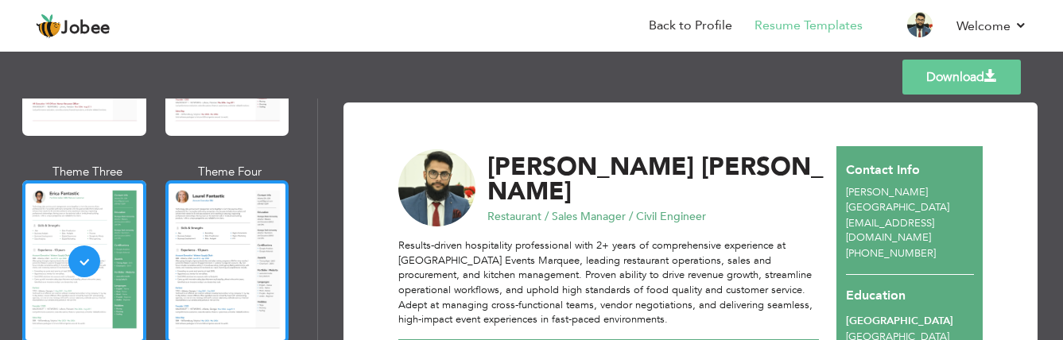
click at [199, 223] on div at bounding box center [227, 261] width 124 height 163
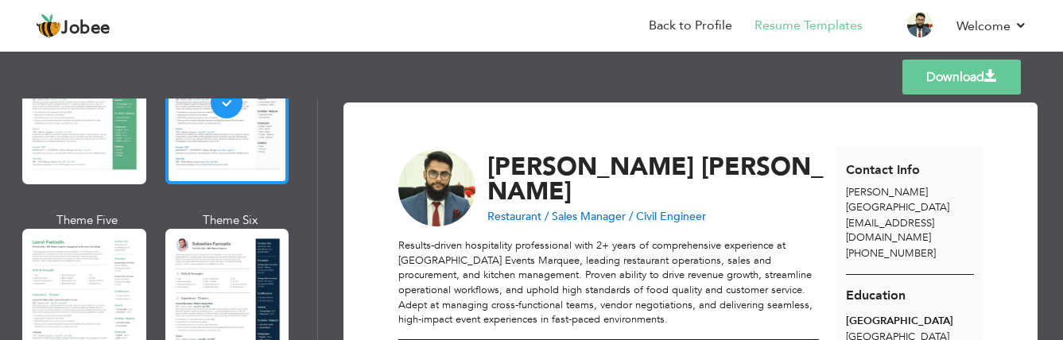
scroll to position [477, 0]
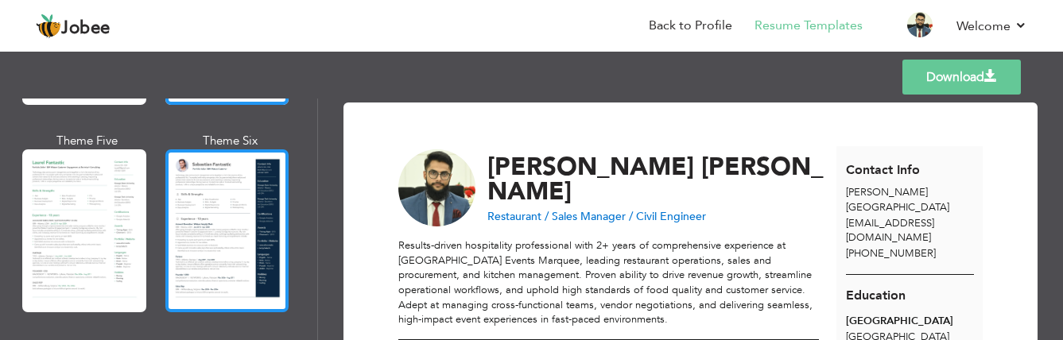
click at [198, 222] on div at bounding box center [227, 230] width 124 height 163
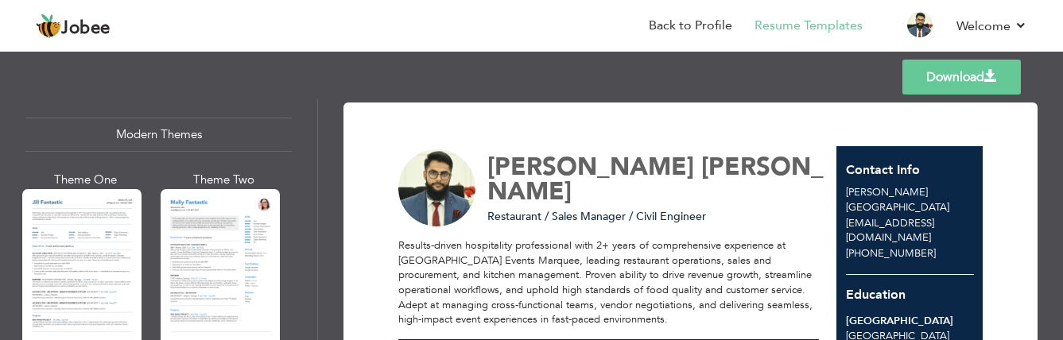
scroll to position [795, 0]
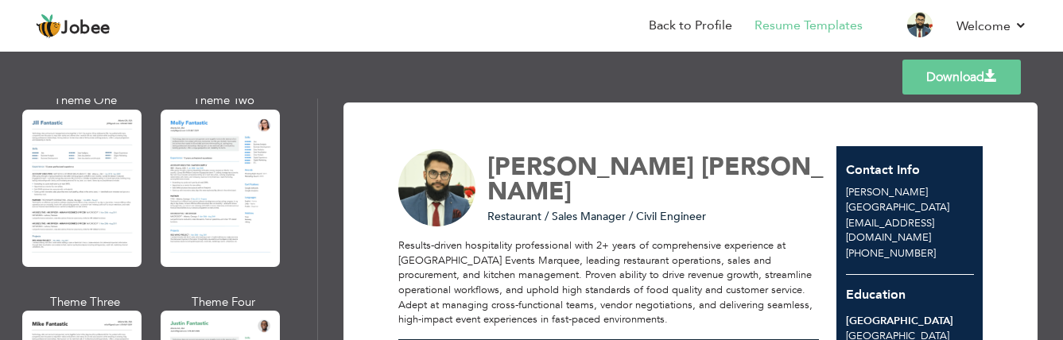
click at [198, 222] on div at bounding box center [220, 188] width 119 height 157
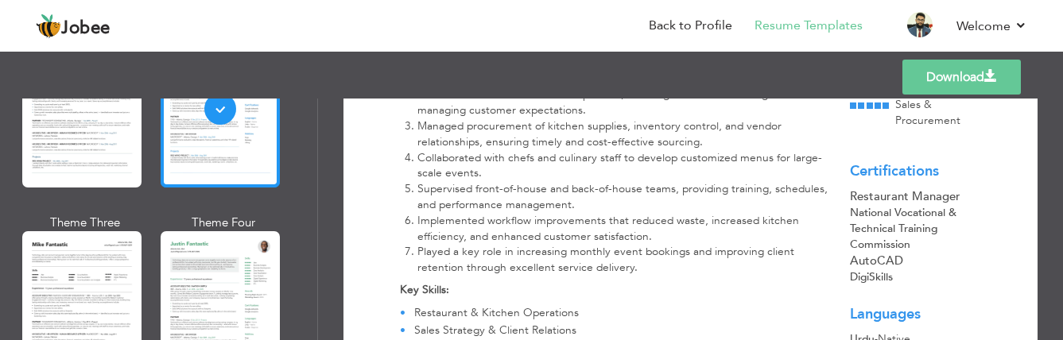
scroll to position [954, 0]
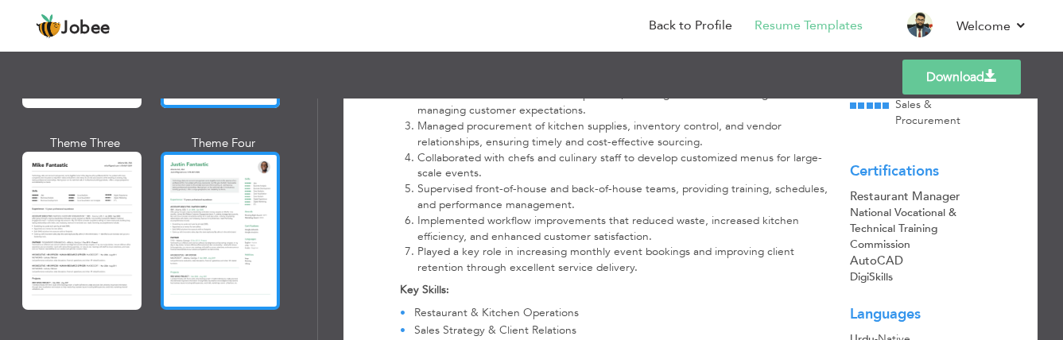
click at [227, 188] on div at bounding box center [220, 230] width 119 height 157
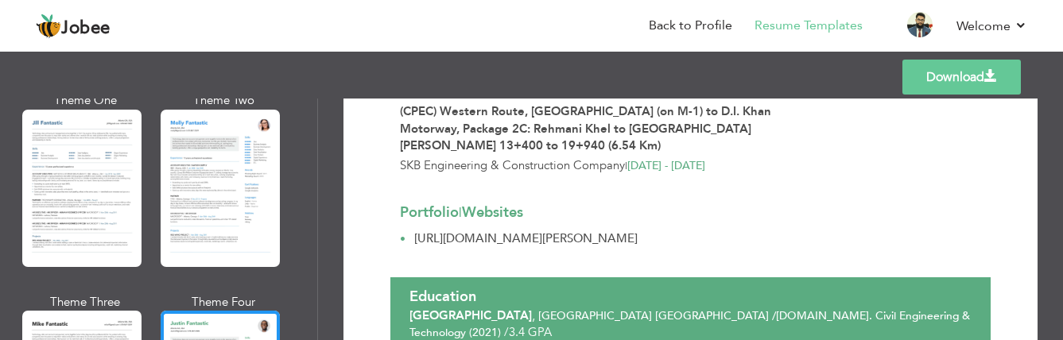
scroll to position [1642, 0]
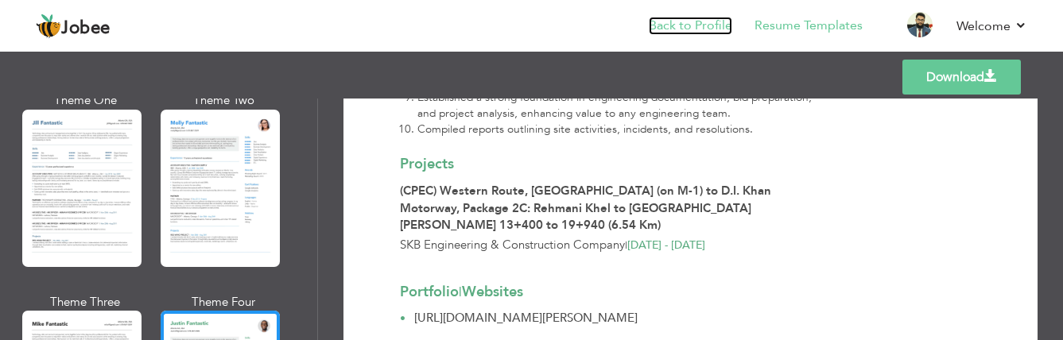
click at [706, 25] on link "Back to Profile" at bounding box center [690, 26] width 83 height 18
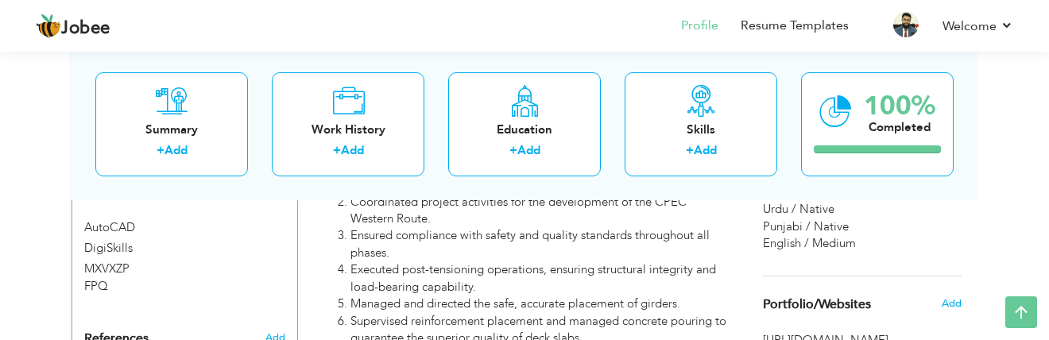
scroll to position [1033, 0]
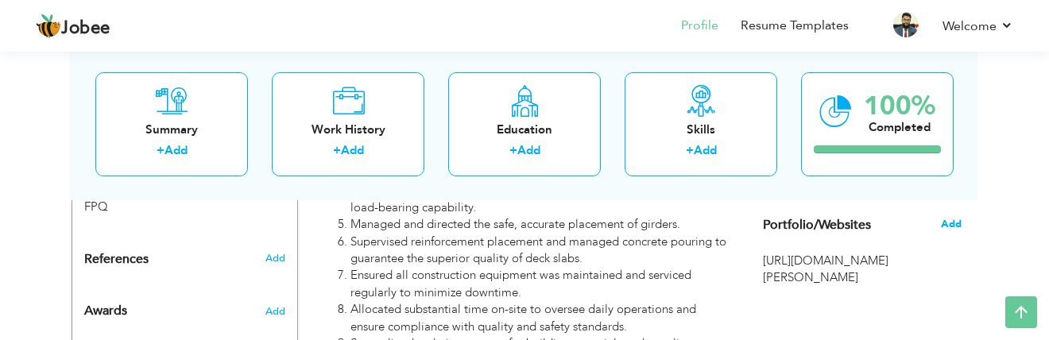
click at [952, 222] on span "Add" at bounding box center [951, 224] width 21 height 14
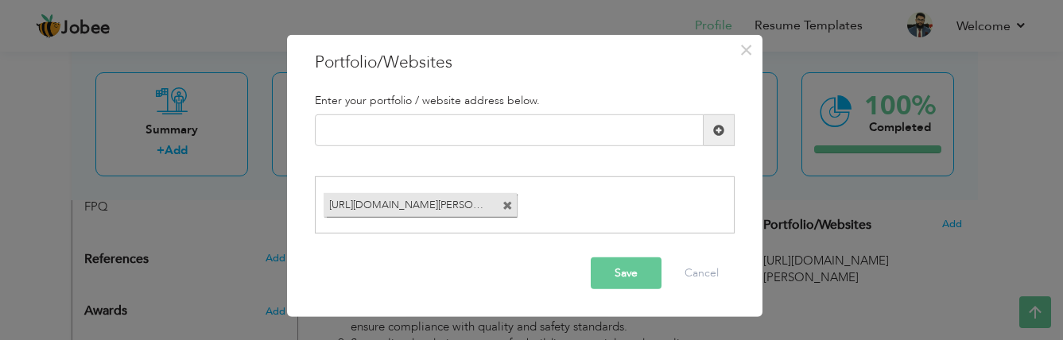
click at [509, 206] on span at bounding box center [507, 206] width 10 height 10
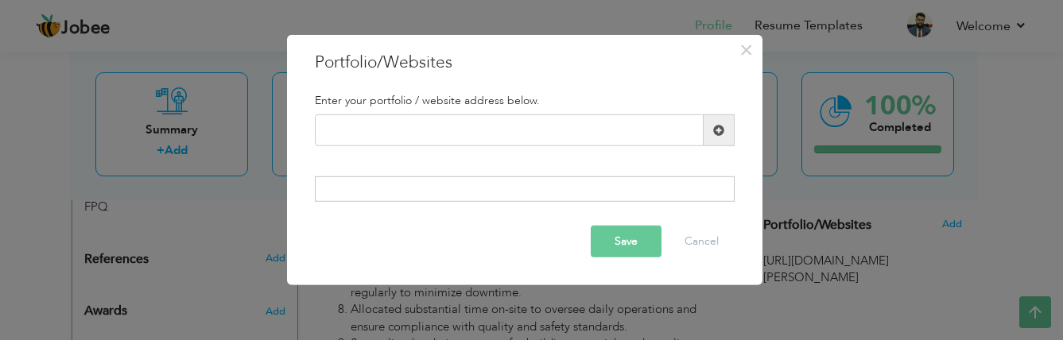
click at [621, 239] on button "Save" at bounding box center [626, 242] width 71 height 32
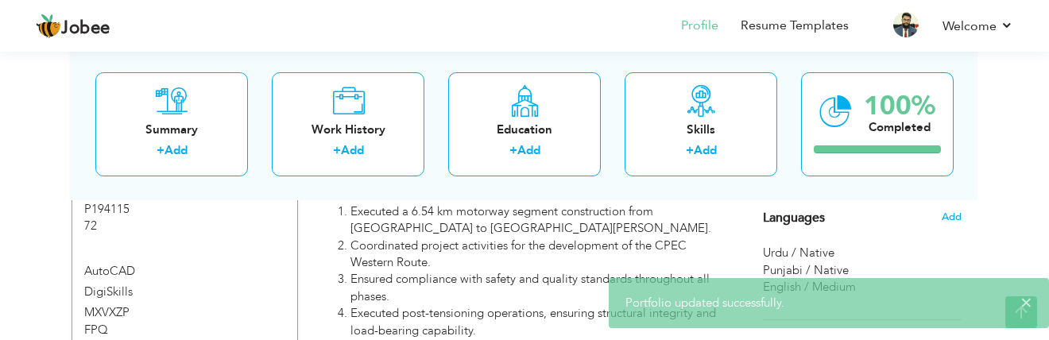
scroll to position [874, 0]
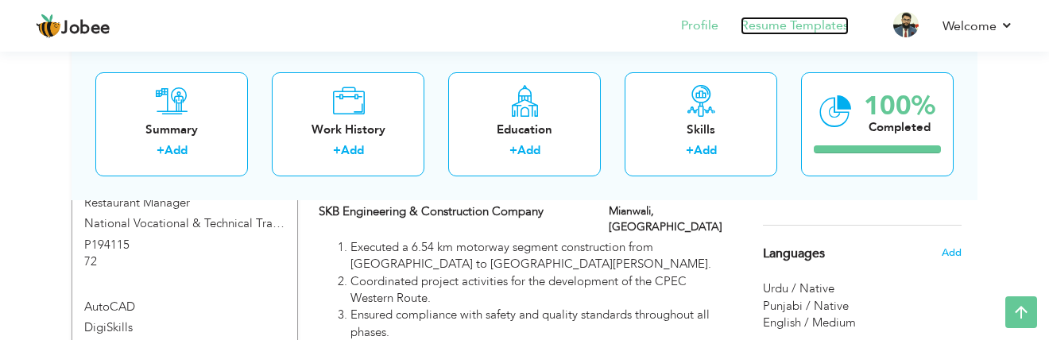
click at [781, 26] on link "Resume Templates" at bounding box center [795, 26] width 108 height 18
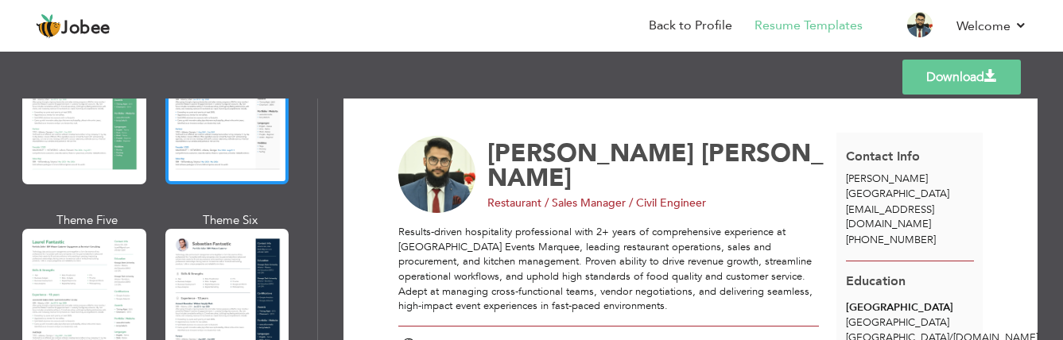
scroll to position [477, 0]
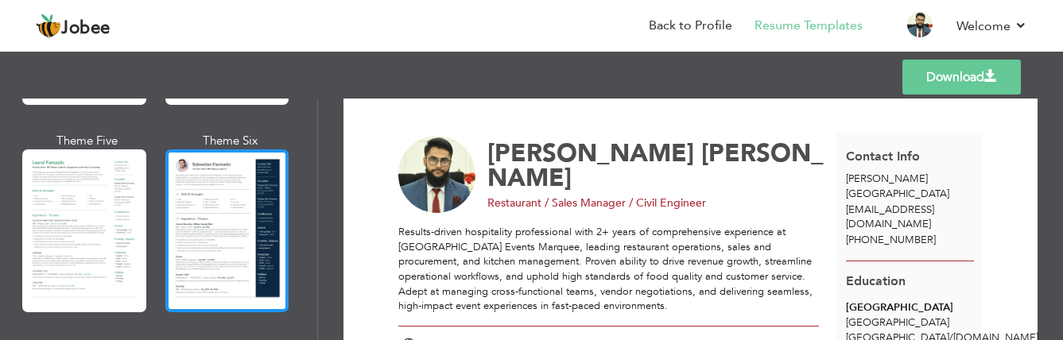
click at [176, 184] on div at bounding box center [227, 230] width 124 height 163
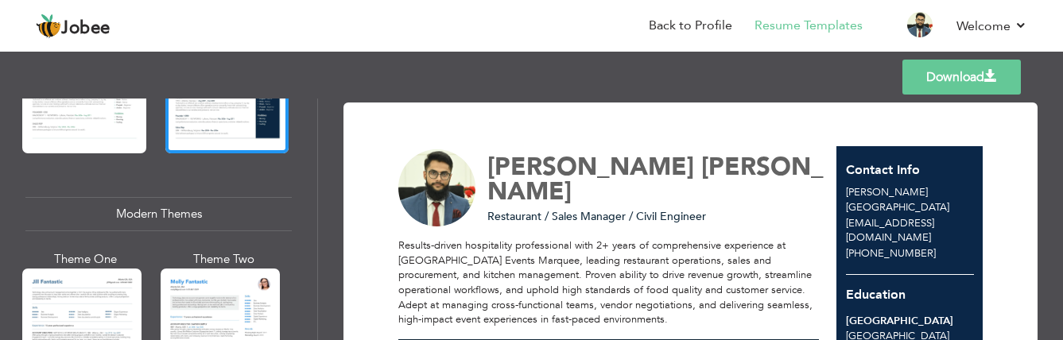
scroll to position [715, 0]
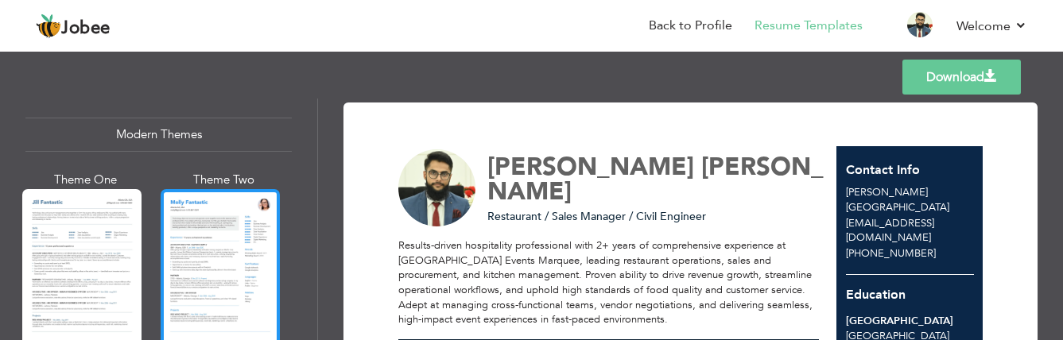
click at [191, 200] on div at bounding box center [220, 267] width 119 height 157
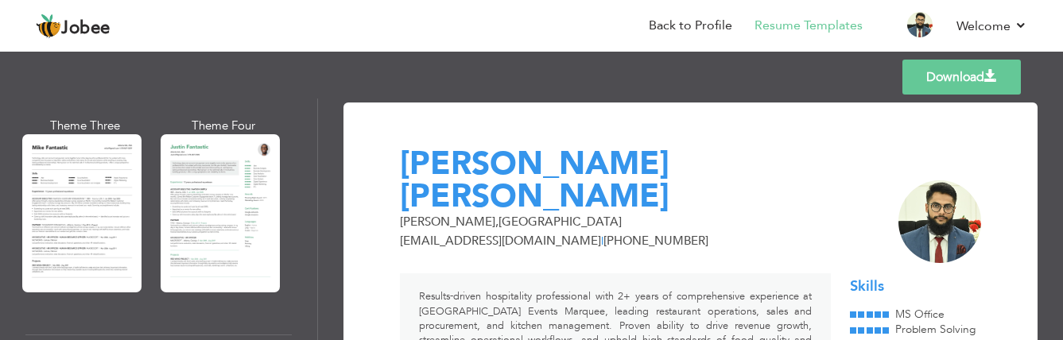
scroll to position [954, 0]
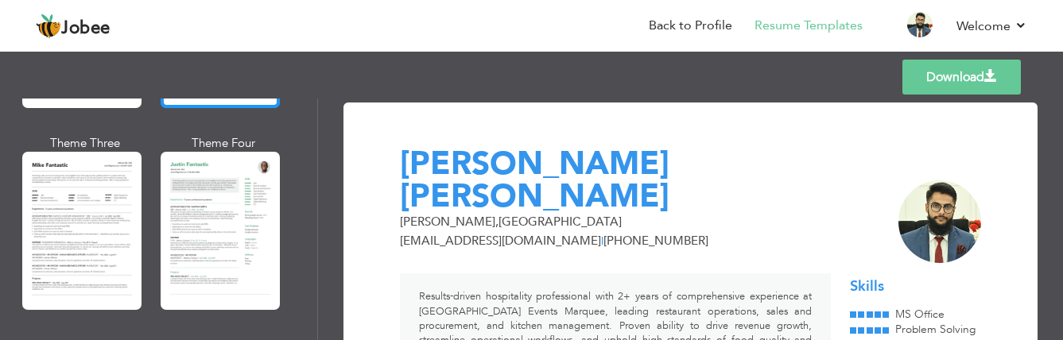
click at [191, 200] on div at bounding box center [220, 230] width 119 height 157
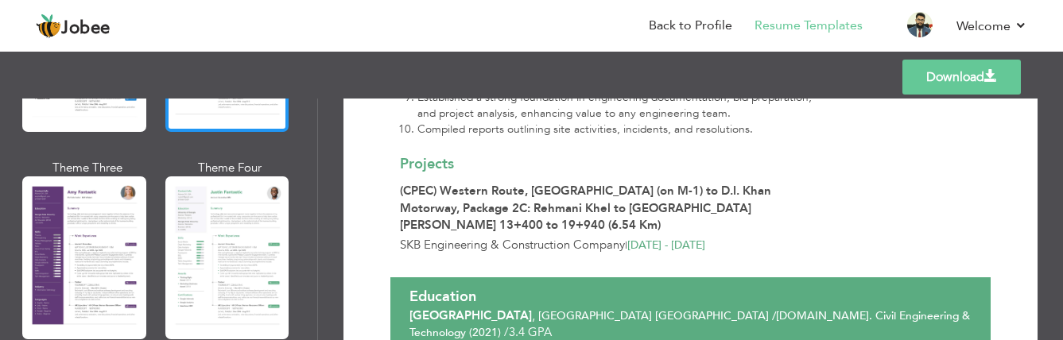
scroll to position [1431, 0]
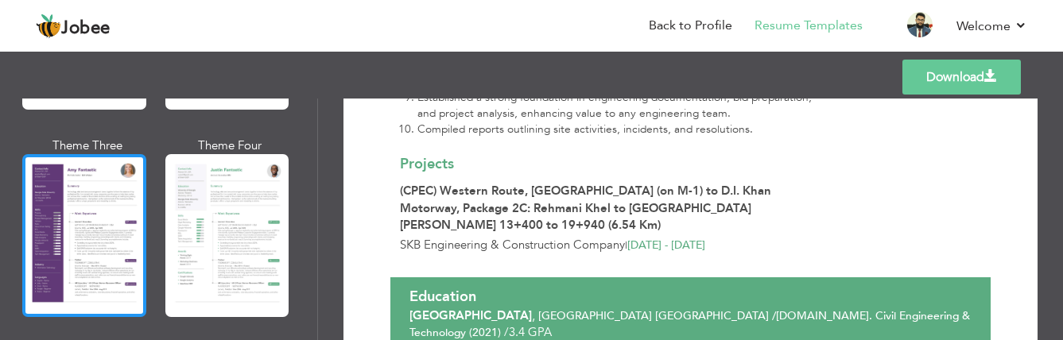
click at [80, 192] on div at bounding box center [84, 235] width 124 height 163
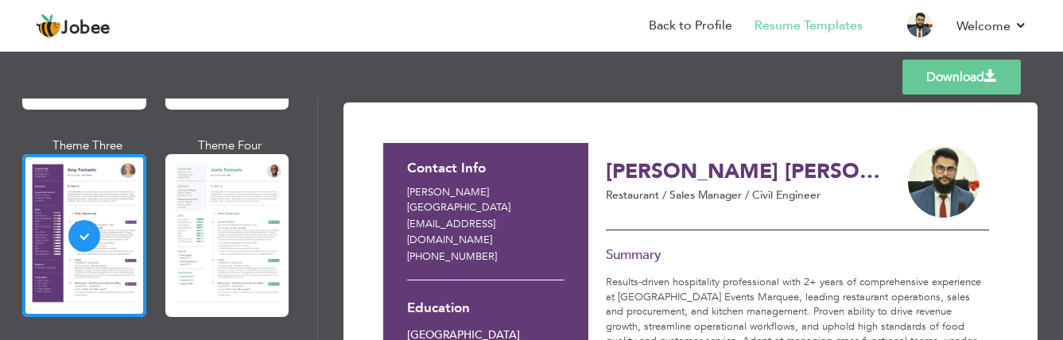
scroll to position [79, 0]
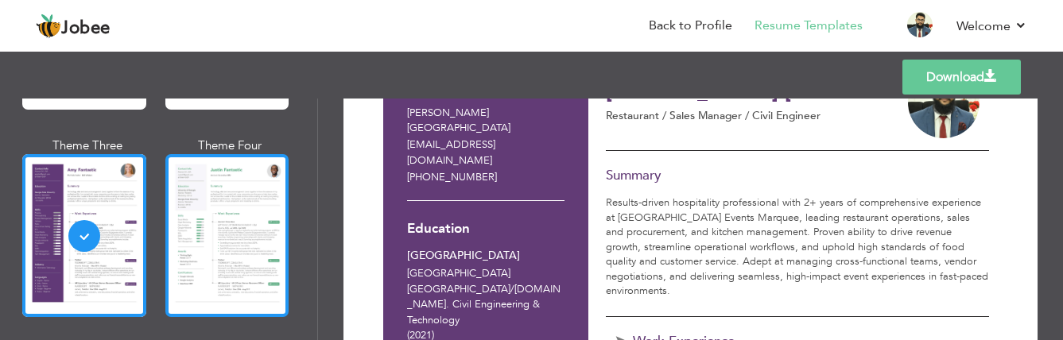
click at [216, 211] on div at bounding box center [227, 235] width 124 height 163
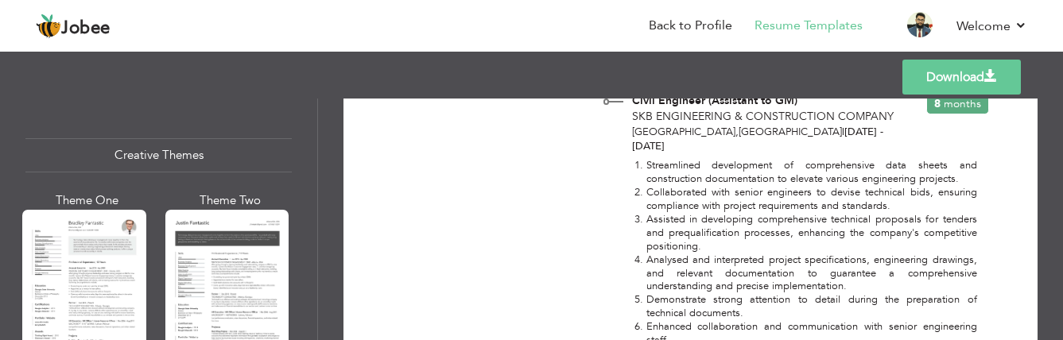
scroll to position [1908, 0]
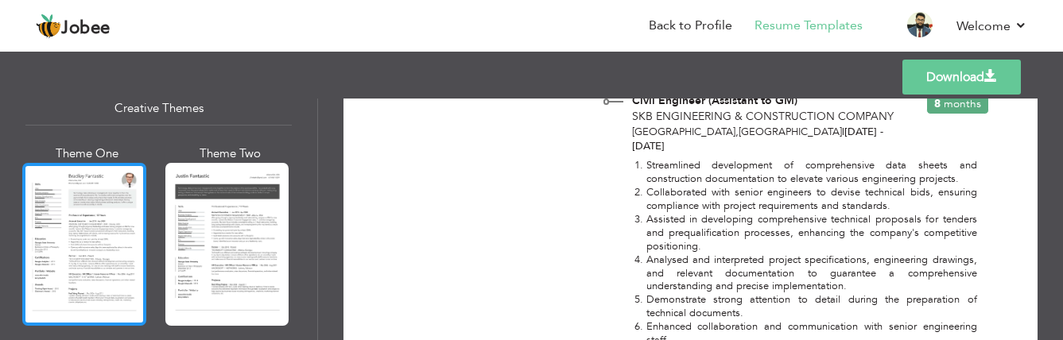
click at [91, 190] on div at bounding box center [84, 244] width 124 height 163
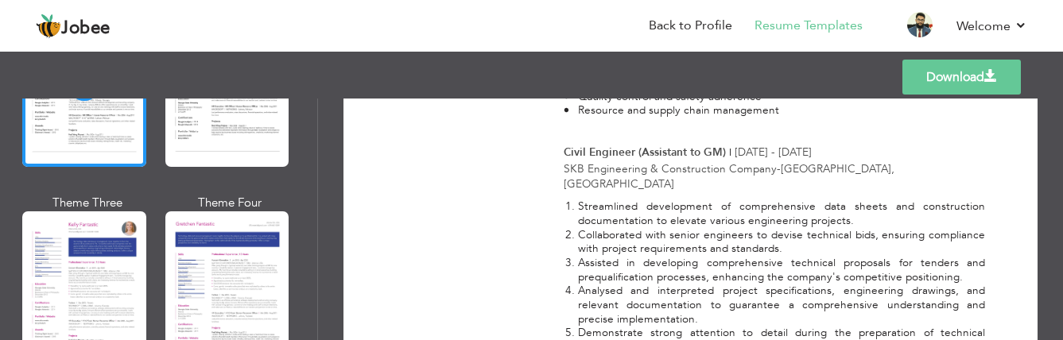
scroll to position [2146, 0]
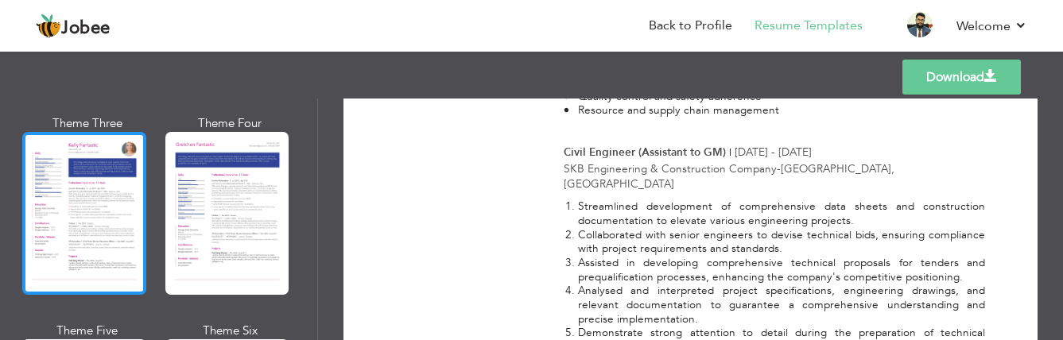
click at [114, 185] on div at bounding box center [84, 213] width 124 height 163
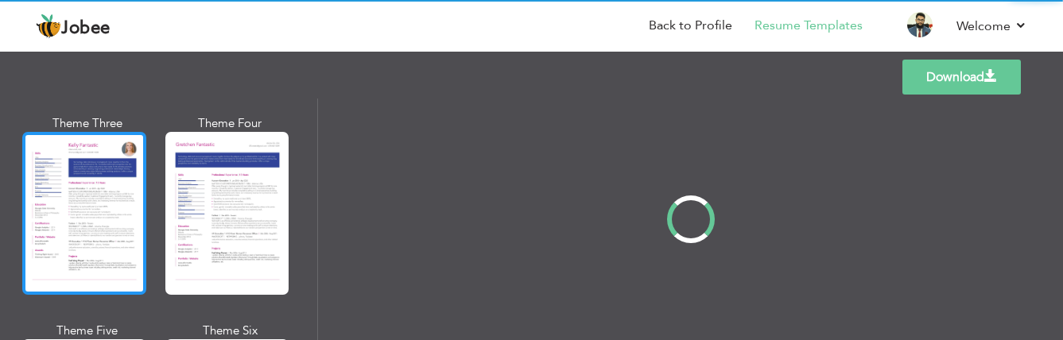
scroll to position [0, 0]
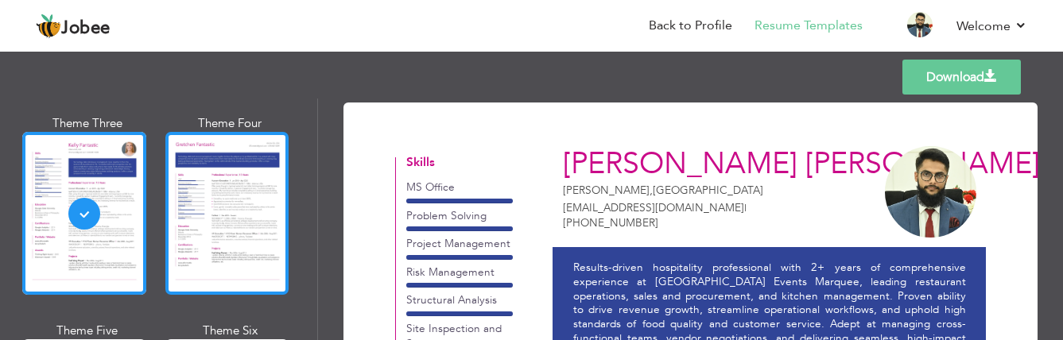
click at [199, 191] on div at bounding box center [227, 213] width 124 height 163
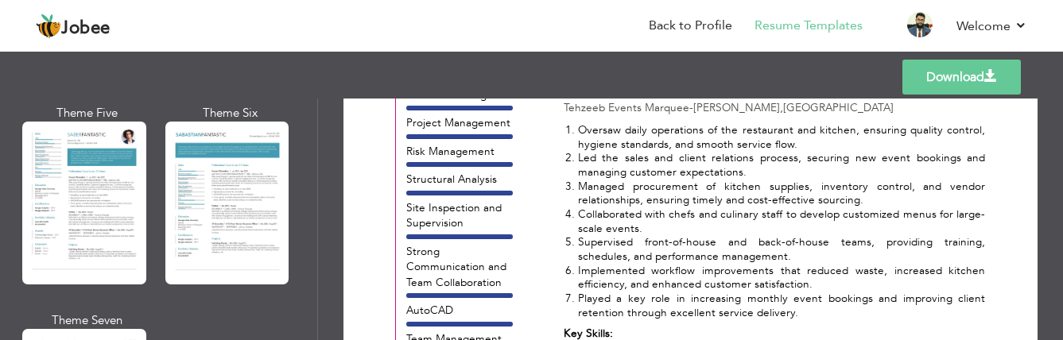
scroll to position [2385, 0]
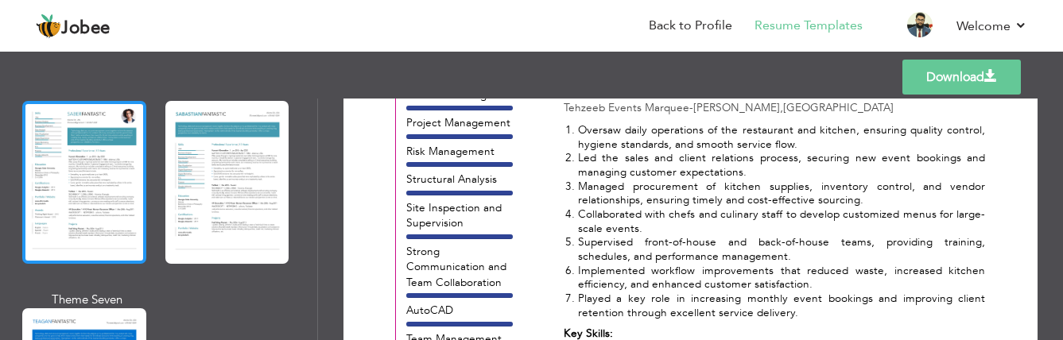
click at [125, 168] on div at bounding box center [84, 182] width 124 height 163
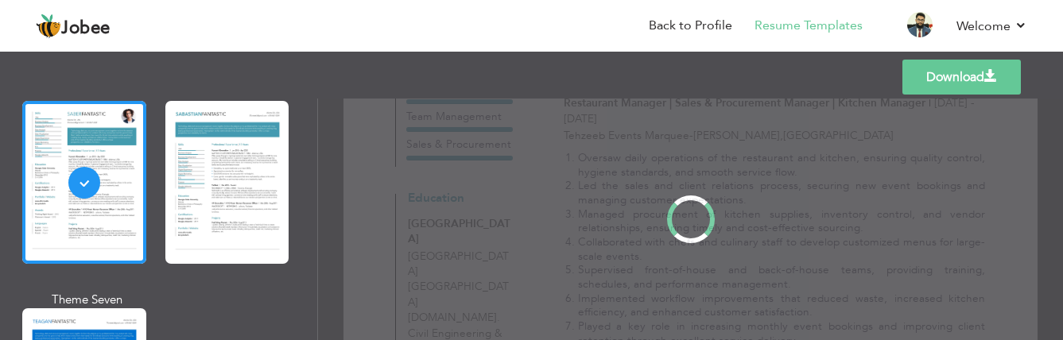
scroll to position [0, 0]
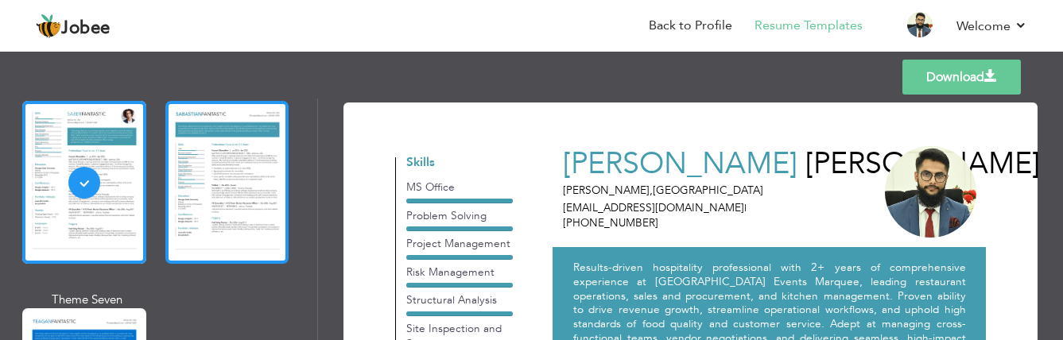
click at [209, 173] on div at bounding box center [227, 182] width 124 height 163
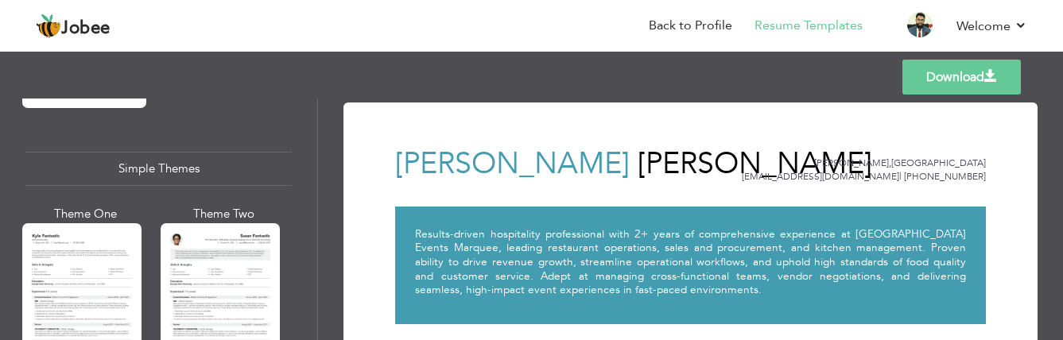
scroll to position [2782, 0]
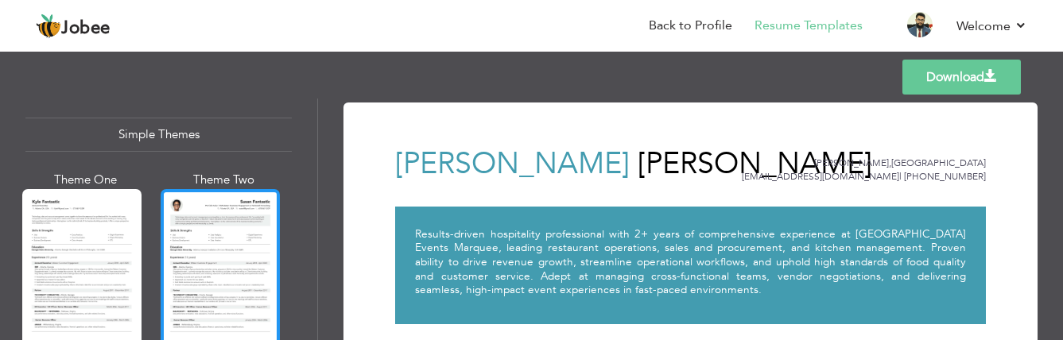
click at [222, 189] on div at bounding box center [220, 267] width 119 height 157
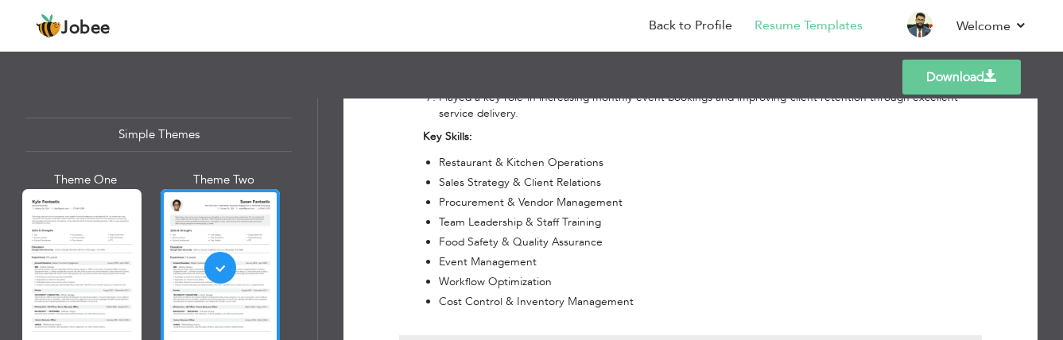
scroll to position [874, 0]
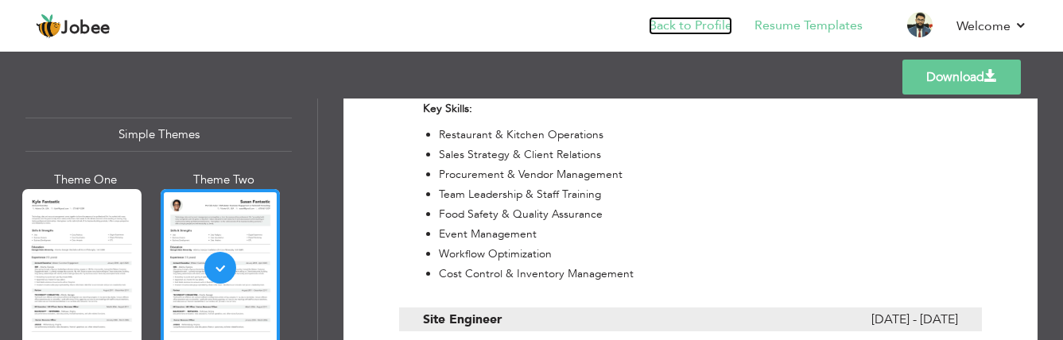
click at [669, 25] on link "Back to Profile" at bounding box center [690, 26] width 83 height 18
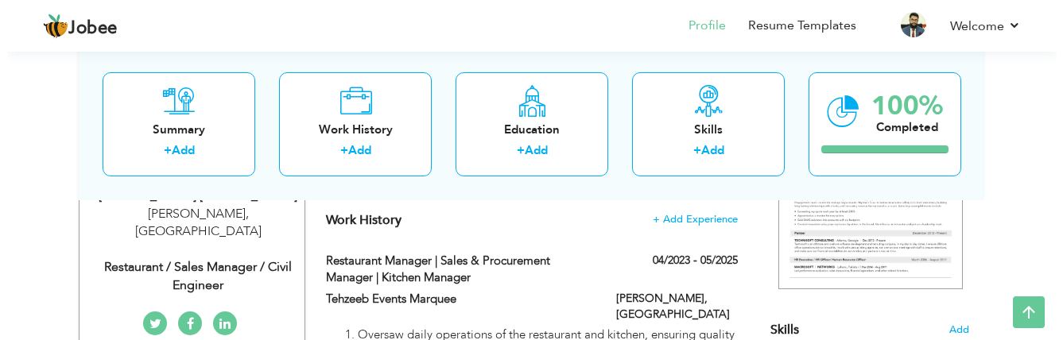
scroll to position [318, 0]
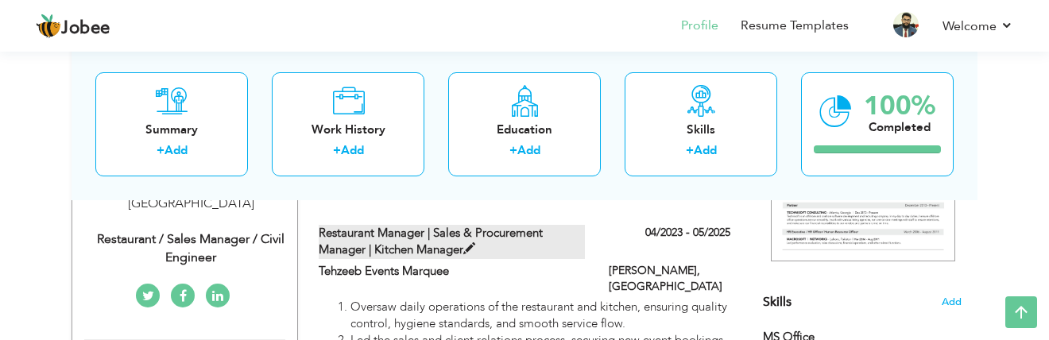
click at [473, 247] on span at bounding box center [469, 249] width 12 height 12
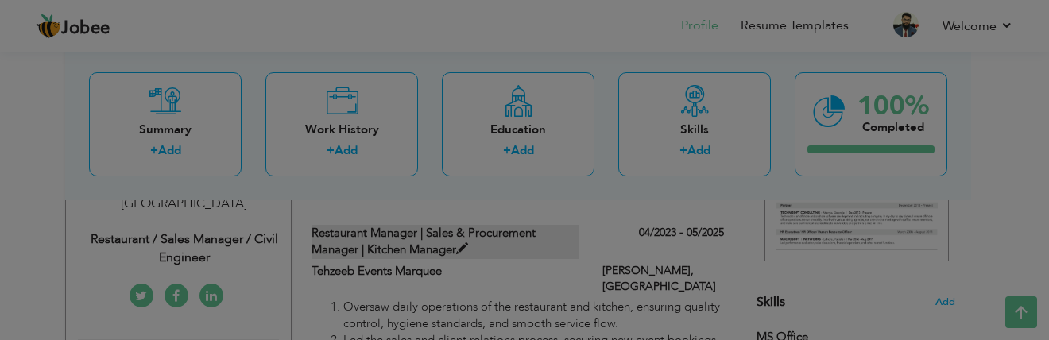
type input "Restaurant Manager | Sales & Procurement Manager | Kitchen Manager"
type input "Tehzeeb Events Marquee"
type input "04/2023"
type input "05/2025"
type input "[GEOGRAPHIC_DATA]"
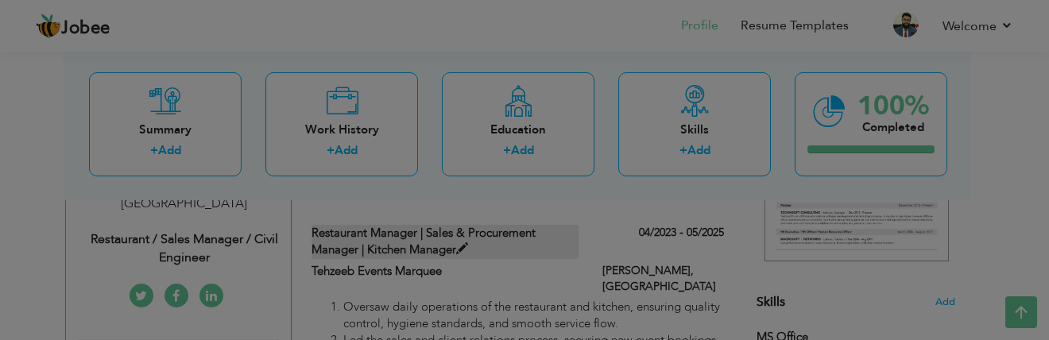
type input "[PERSON_NAME]"
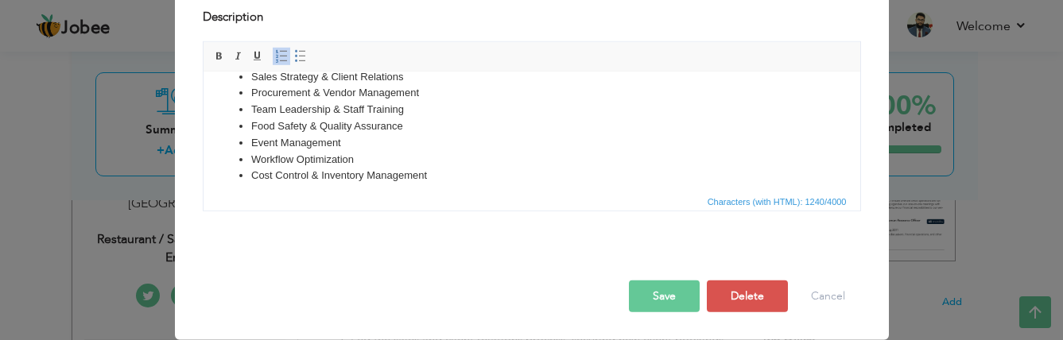
scroll to position [0, 0]
drag, startPoint x: 355, startPoint y: 157, endPoint x: 237, endPoint y: 142, distance: 118.6
click at [237, 142] on ul "Restaurant & Kitchen Operations Sales Strategy & Client Relations Procurement &…" at bounding box center [531, 118] width 625 height 132
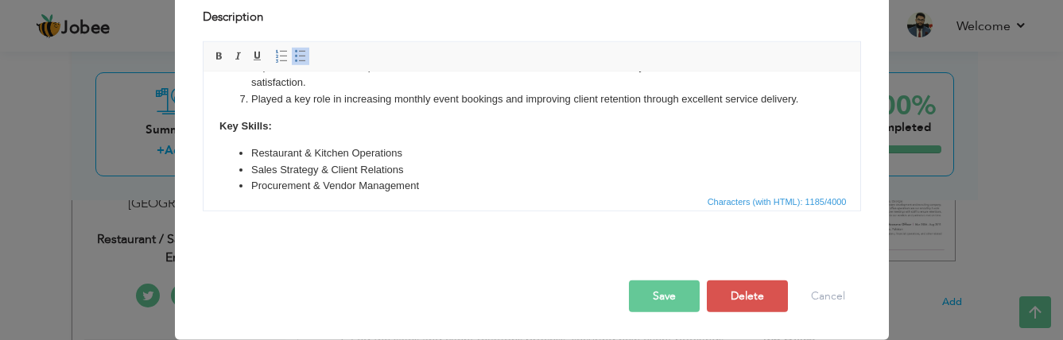
scroll to position [215, 0]
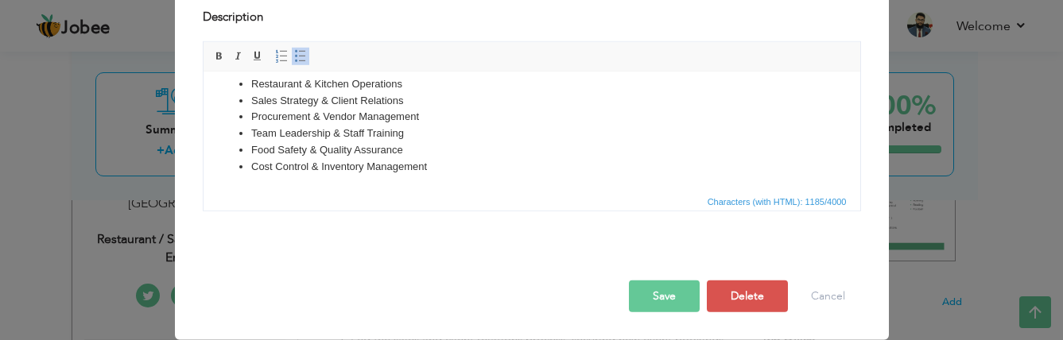
click at [661, 293] on button "Save" at bounding box center [664, 297] width 71 height 32
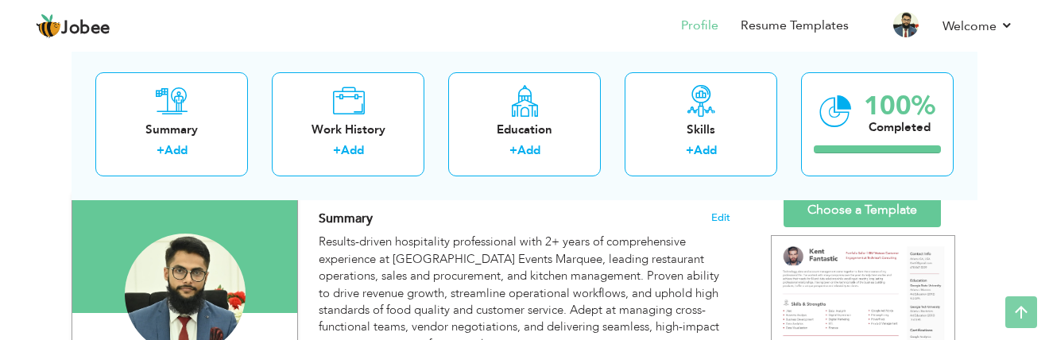
scroll to position [0, 0]
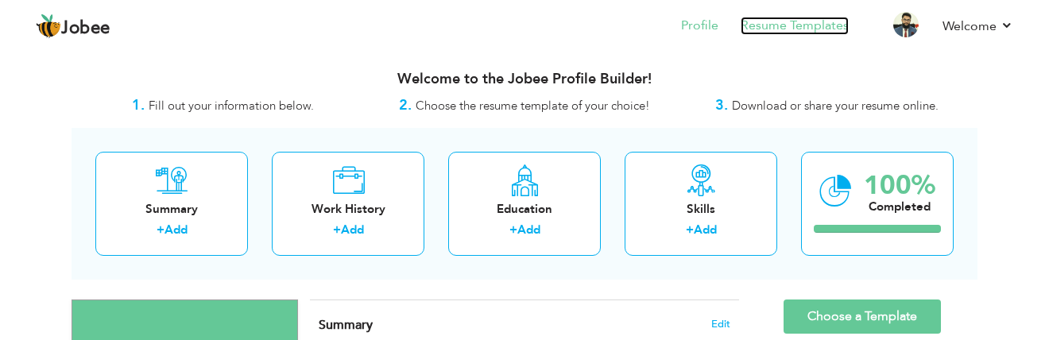
click at [770, 22] on link "Resume Templates" at bounding box center [795, 26] width 108 height 18
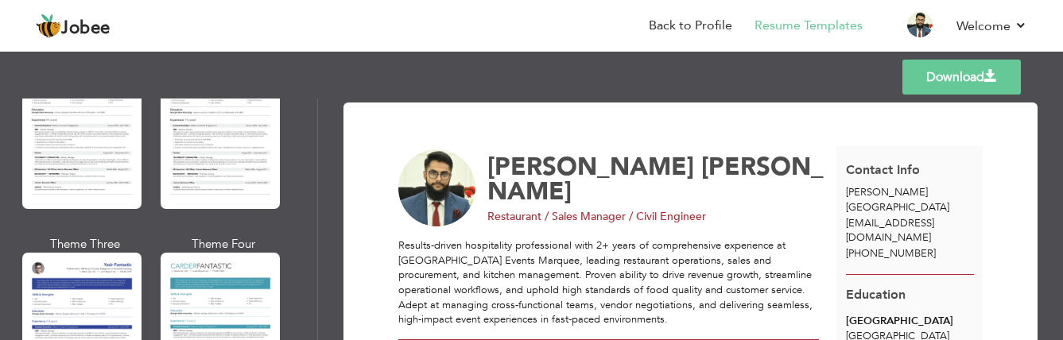
scroll to position [2999, 0]
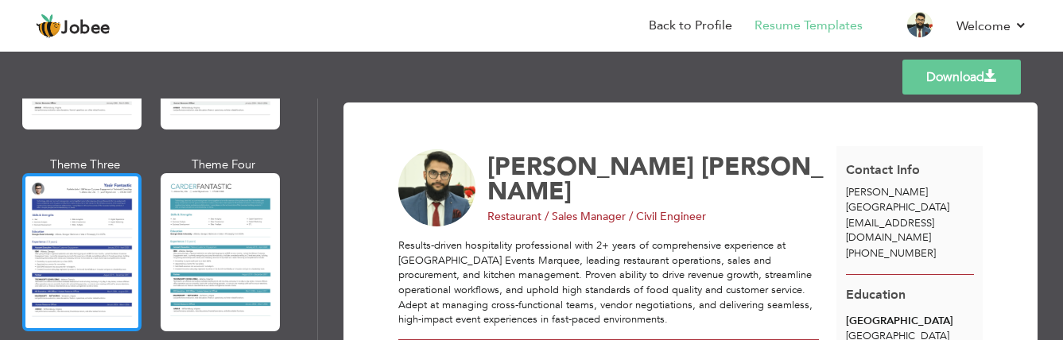
click at [102, 175] on div at bounding box center [81, 251] width 119 height 157
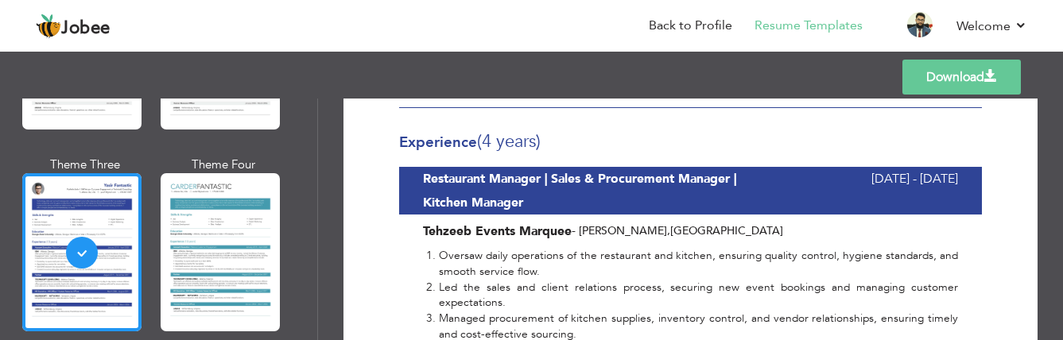
scroll to position [477, 0]
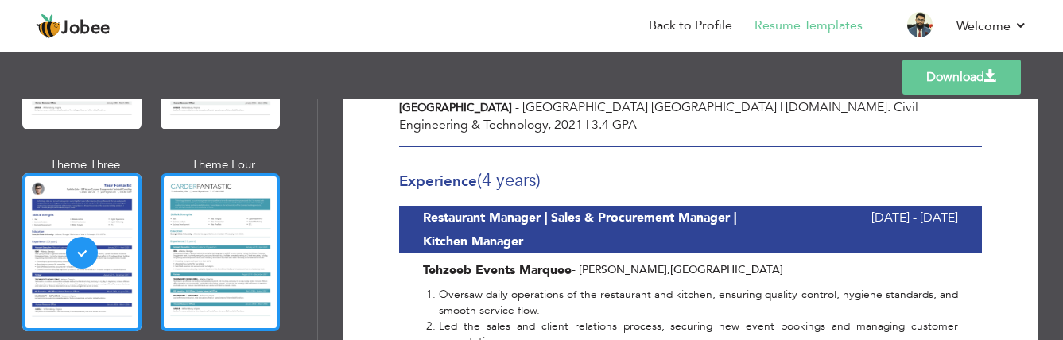
click at [200, 204] on div at bounding box center [220, 251] width 119 height 157
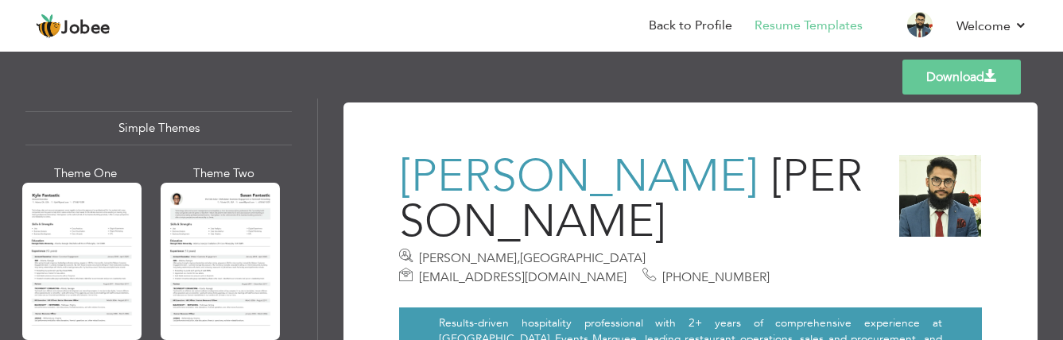
scroll to position [2761, 0]
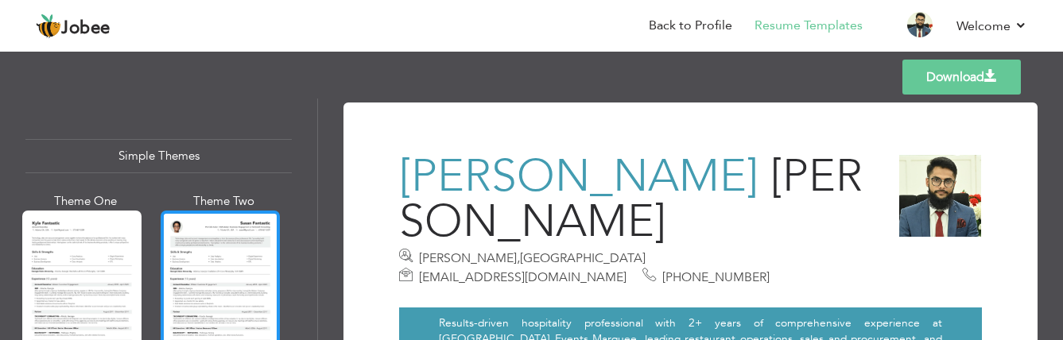
click at [226, 211] on div at bounding box center [220, 289] width 119 height 157
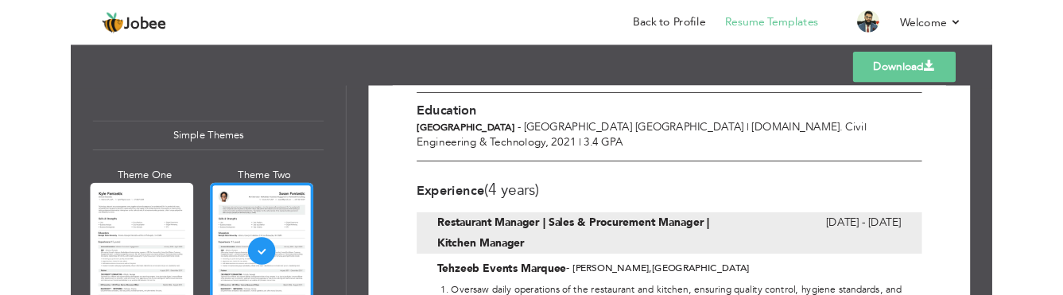
scroll to position [477, 0]
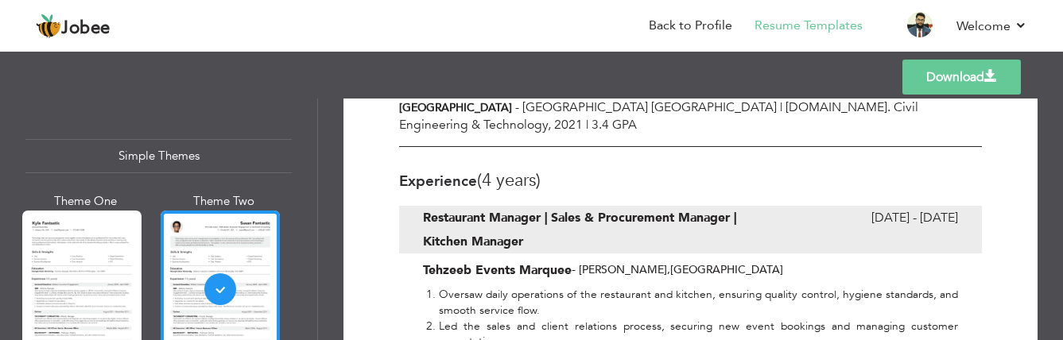
click at [966, 76] on link "Download" at bounding box center [961, 77] width 118 height 35
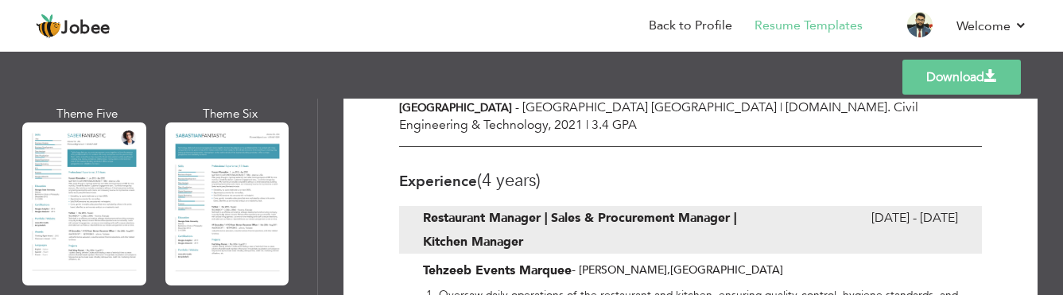
scroll to position [2284, 0]
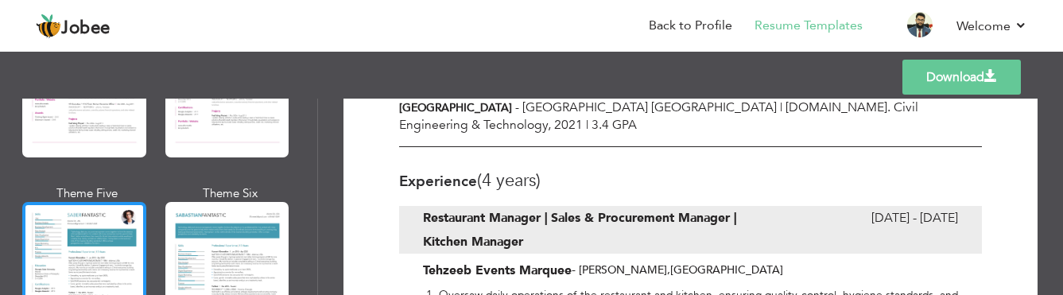
click at [102, 207] on div at bounding box center [84, 283] width 124 height 163
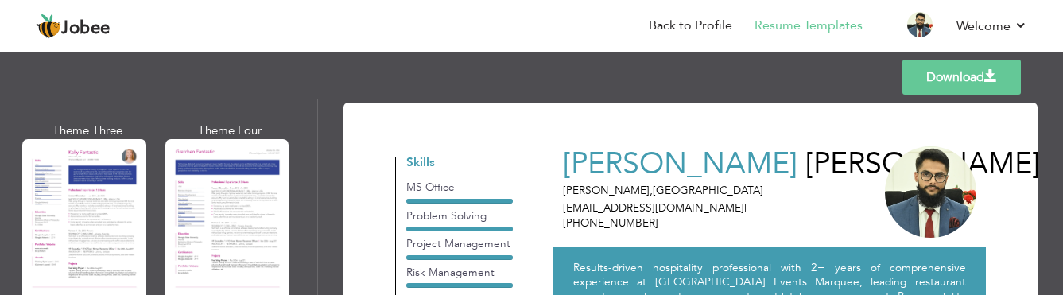
scroll to position [2125, 0]
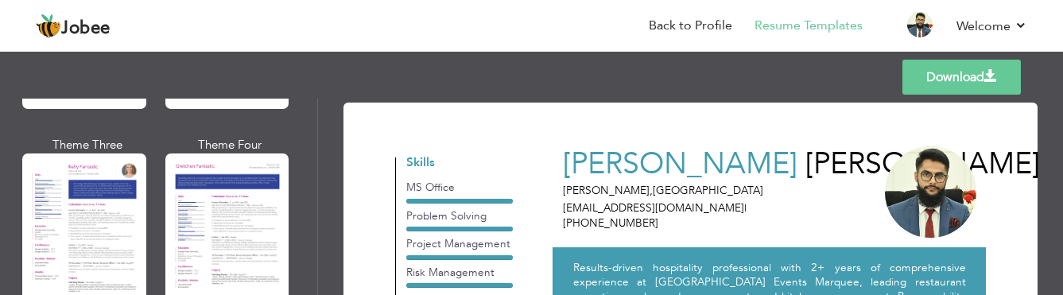
click at [102, 207] on div at bounding box center [84, 234] width 124 height 163
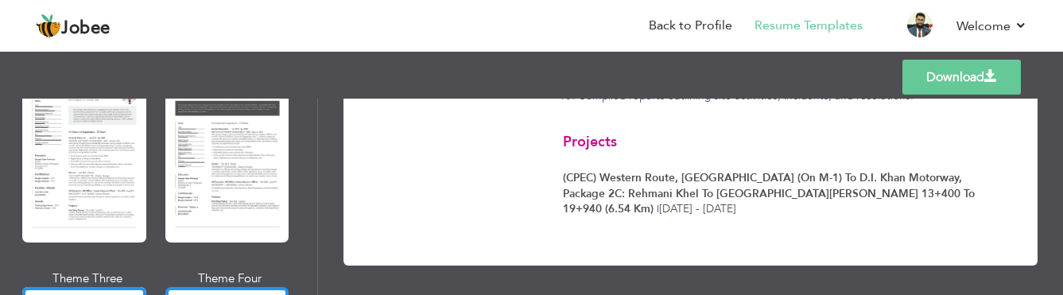
scroll to position [1886, 0]
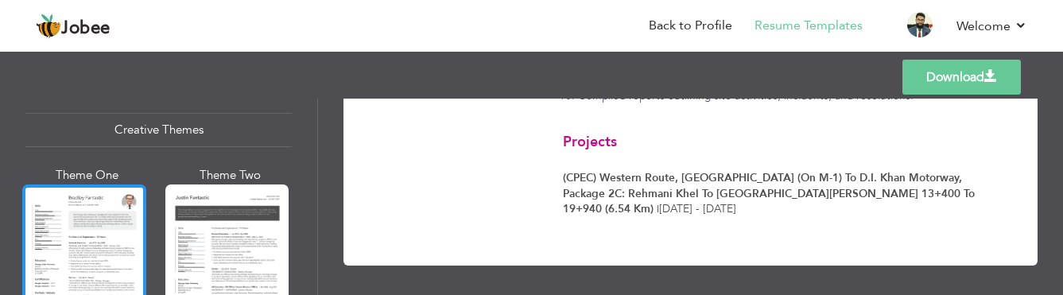
click at [122, 223] on div at bounding box center [84, 265] width 124 height 163
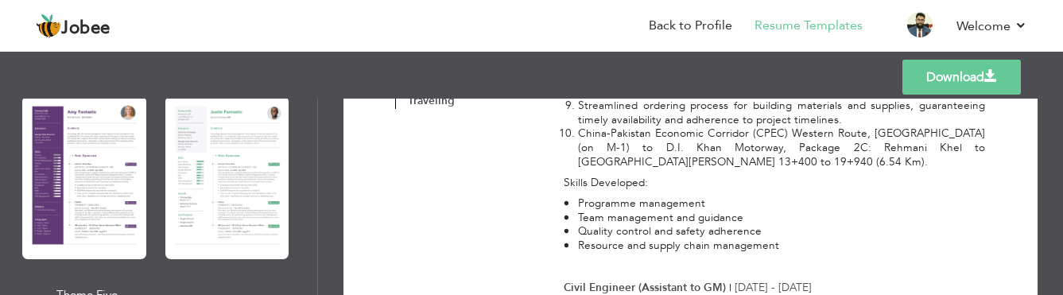
scroll to position [1409, 0]
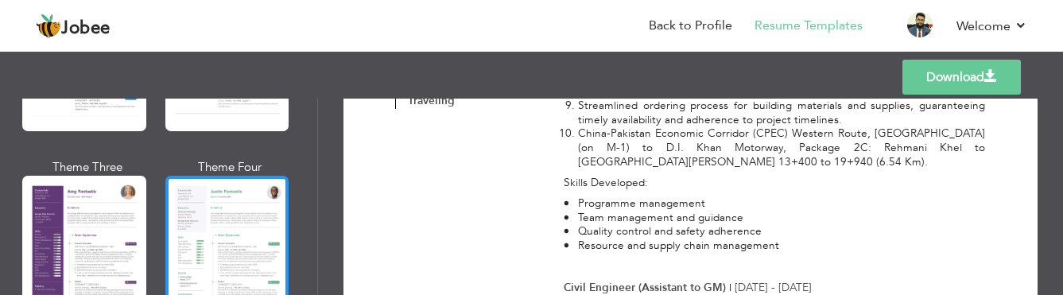
click at [219, 199] on div at bounding box center [227, 257] width 124 height 163
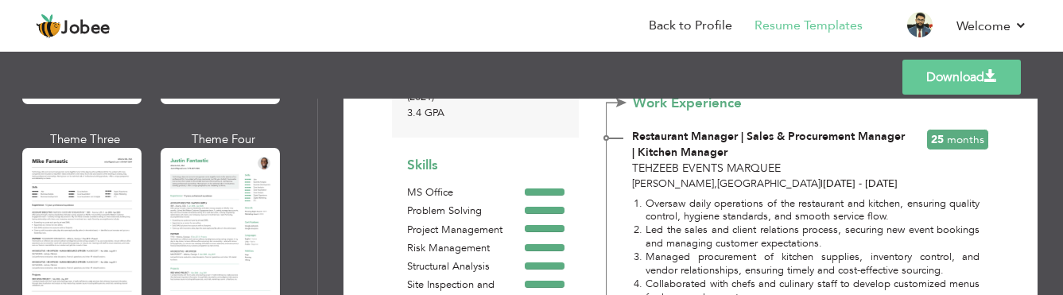
scroll to position [932, 0]
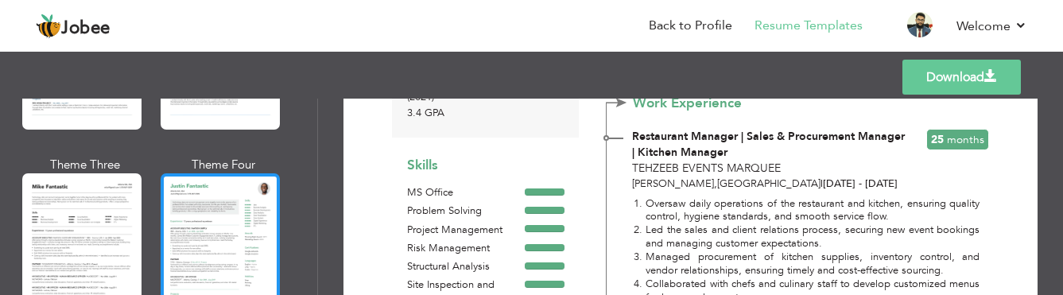
click at [223, 203] on div at bounding box center [220, 251] width 119 height 157
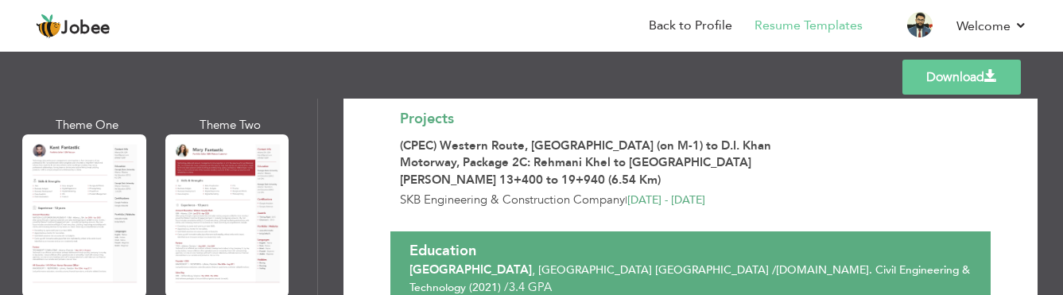
scroll to position [58, 0]
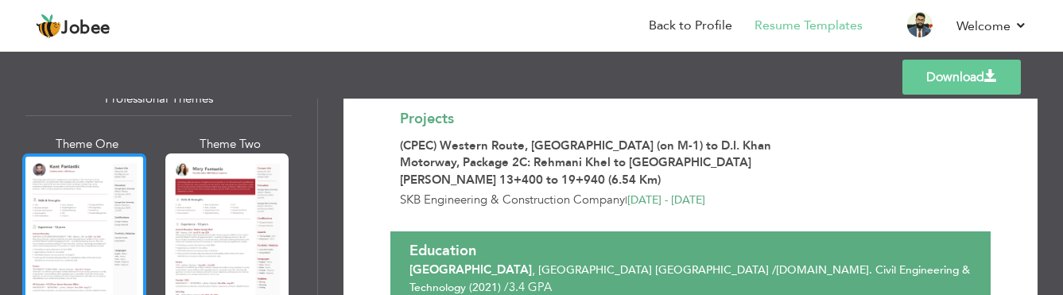
click at [99, 211] on div at bounding box center [84, 234] width 124 height 163
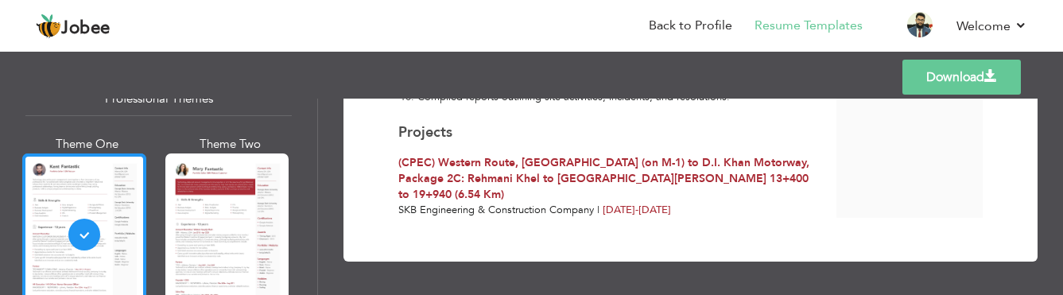
scroll to position [0, 0]
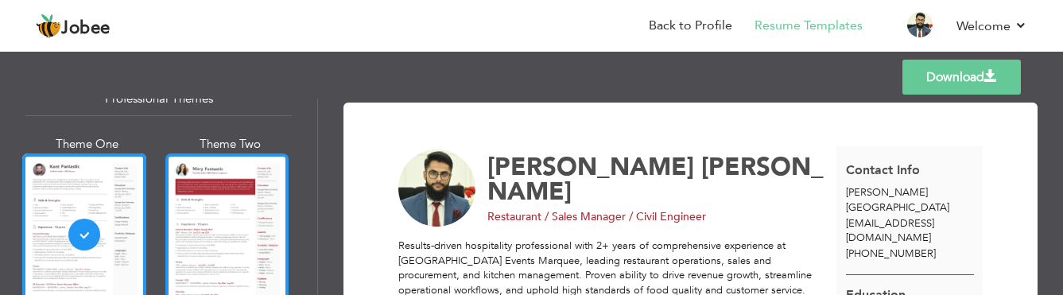
click at [215, 205] on div at bounding box center [227, 234] width 124 height 163
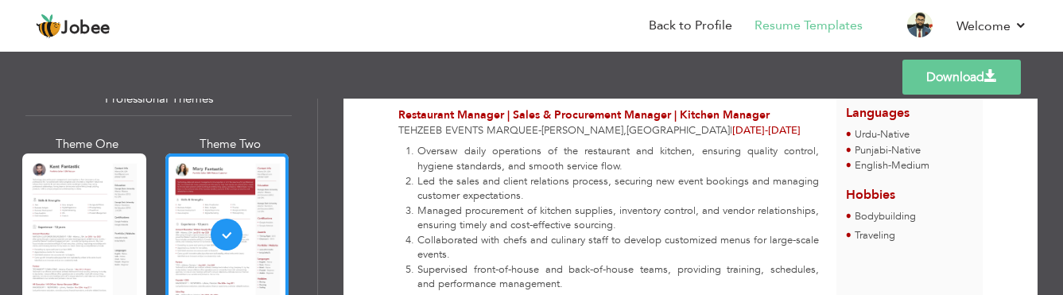
scroll to position [477, 0]
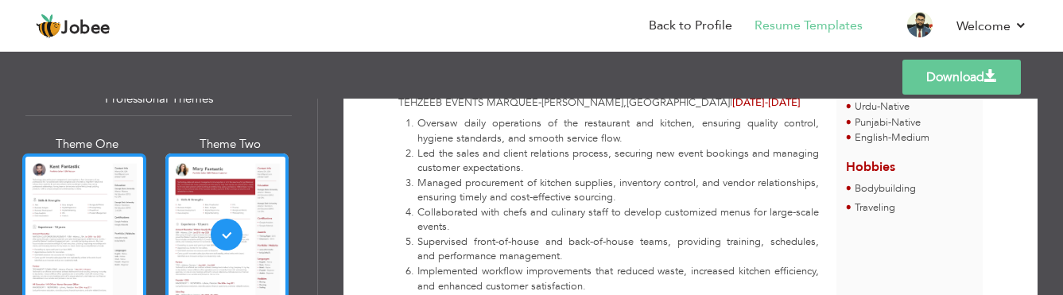
click at [93, 204] on div at bounding box center [84, 234] width 124 height 163
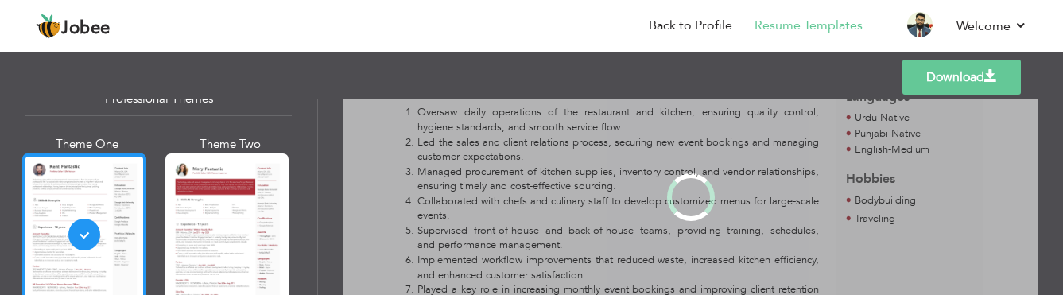
scroll to position [0, 0]
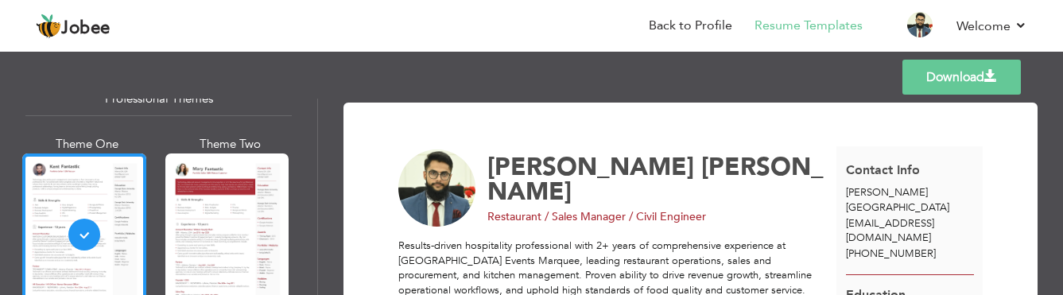
click at [963, 75] on link "Download" at bounding box center [961, 77] width 118 height 35
